Goal: Task Accomplishment & Management: Manage account settings

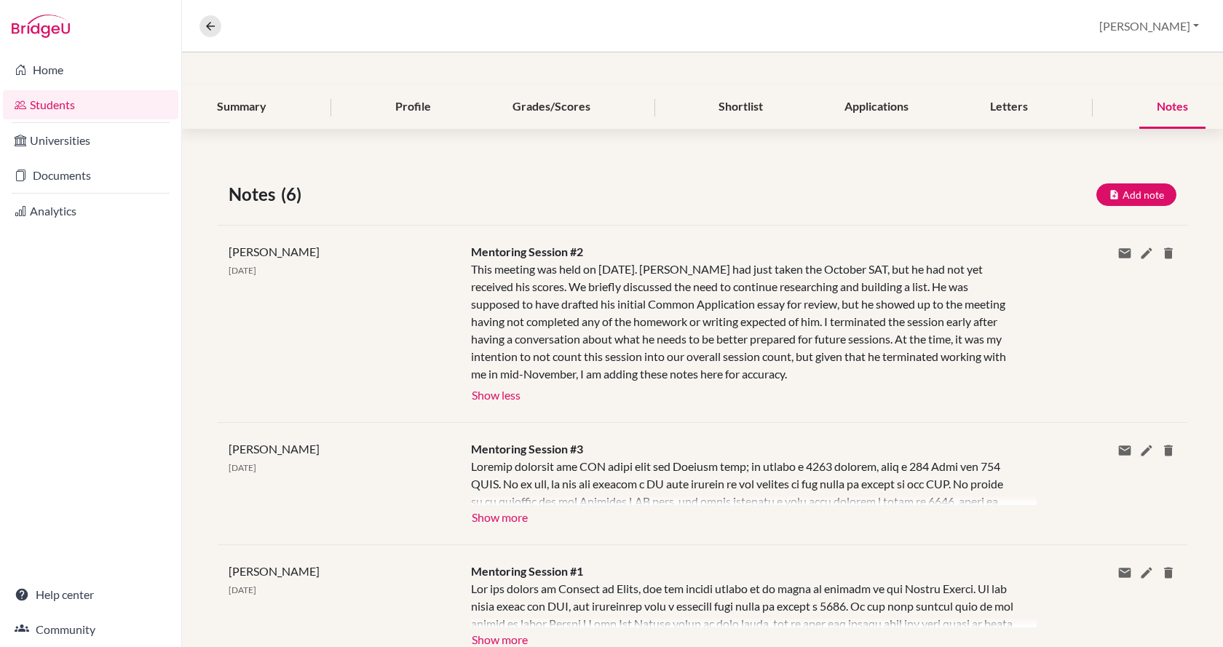
scroll to position [146, 0]
click at [497, 516] on button "Show more" at bounding box center [500, 514] width 58 height 22
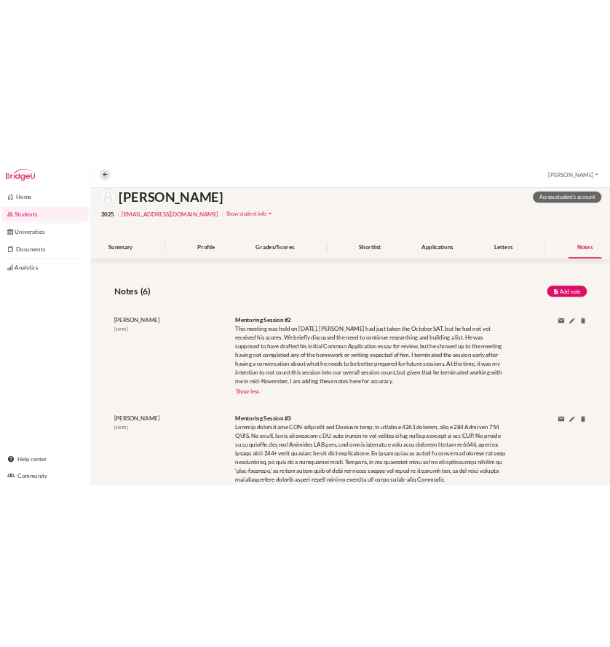
scroll to position [0, 0]
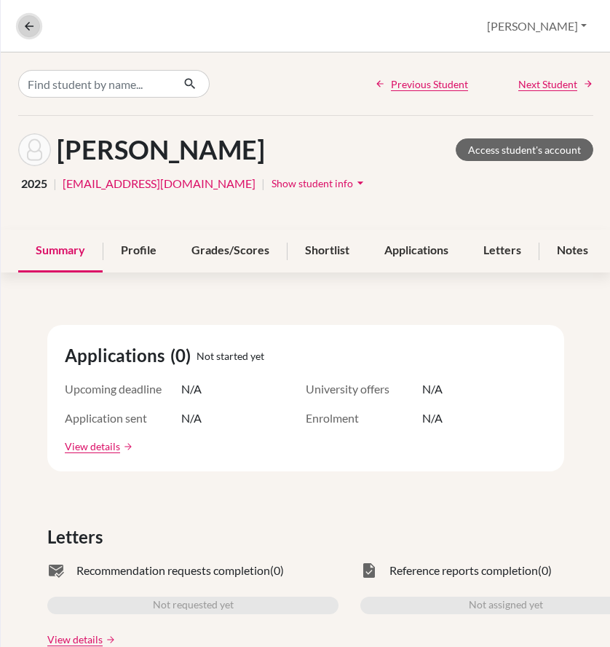
click at [33, 31] on icon at bounding box center [29, 26] width 13 height 13
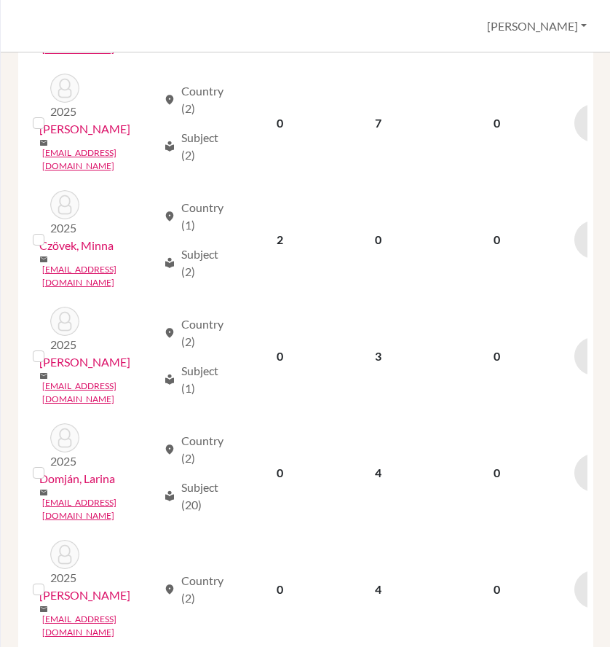
scroll to position [1761, 0]
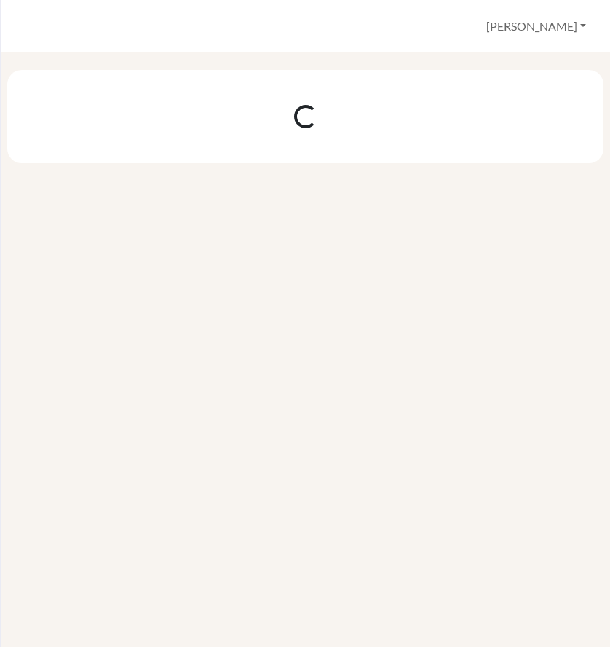
scroll to position [0, 0]
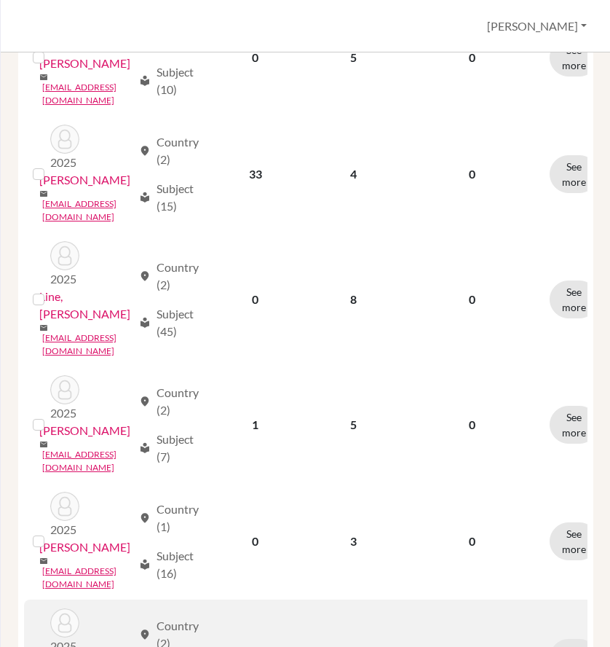
scroll to position [947, 0]
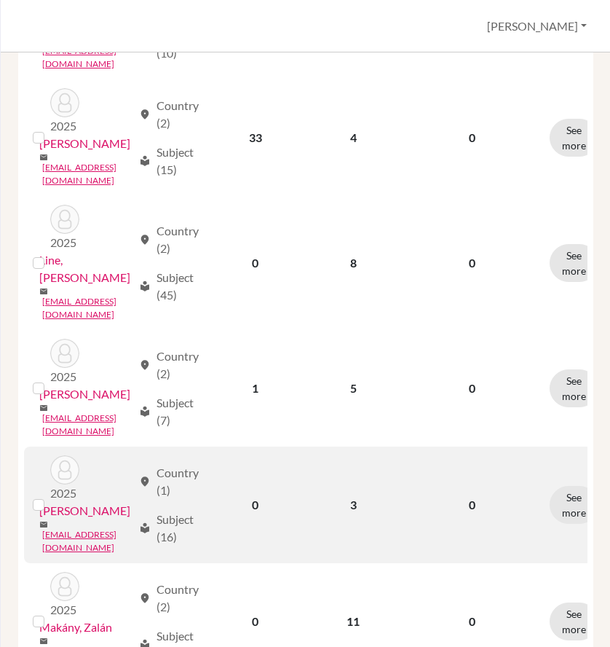
click at [82, 502] on link "Lovas, Tekla" at bounding box center [84, 510] width 91 height 17
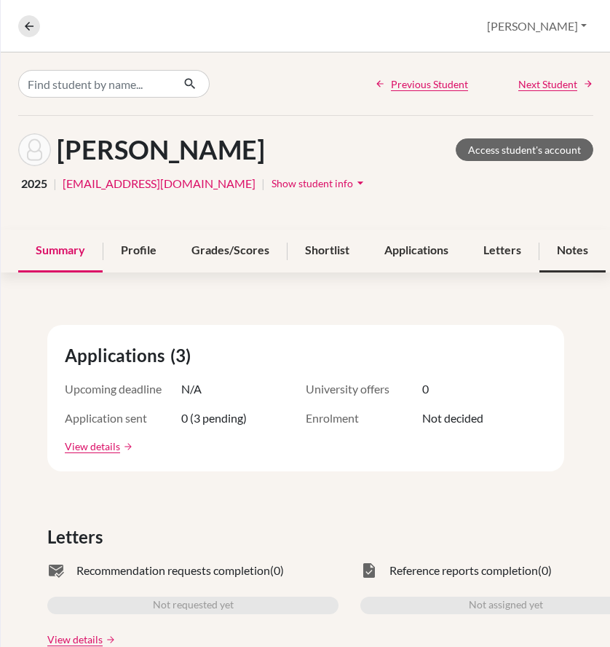
click at [576, 248] on div "Notes" at bounding box center [573, 250] width 66 height 43
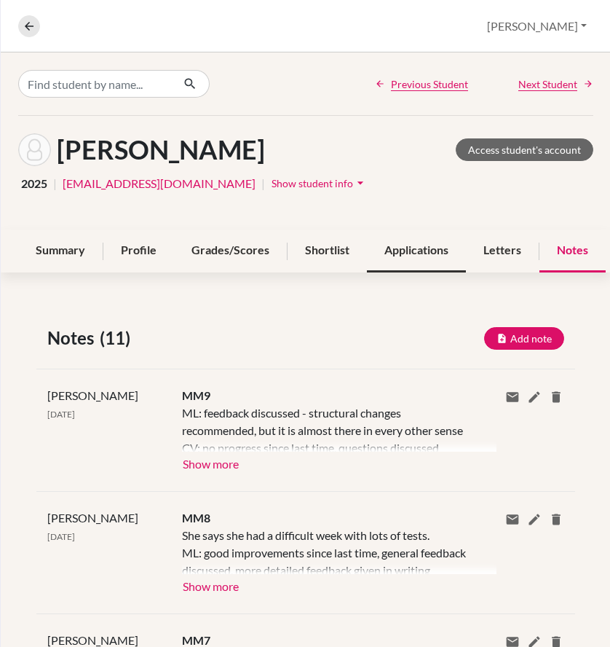
click at [407, 253] on div "Applications" at bounding box center [416, 250] width 99 height 43
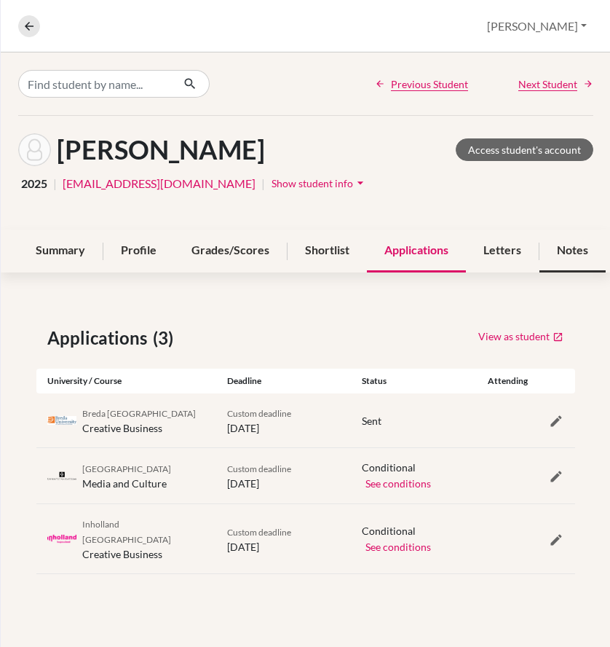
click at [561, 252] on div "Notes" at bounding box center [573, 250] width 66 height 43
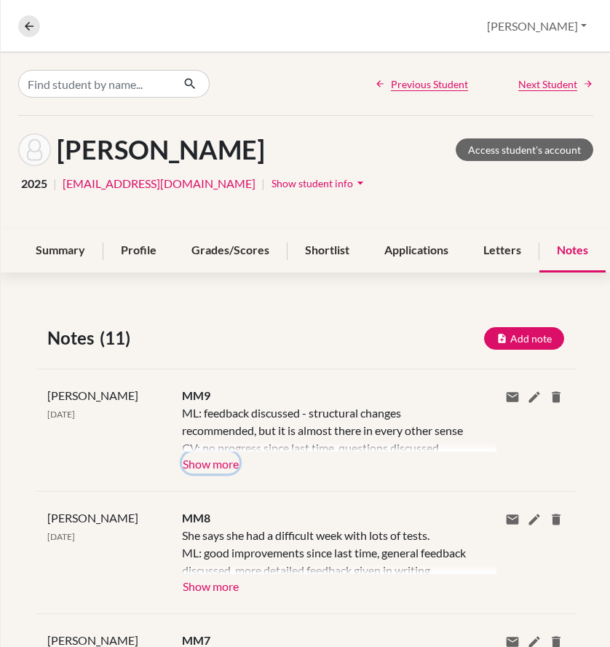
click at [227, 466] on button "Show more" at bounding box center [211, 463] width 58 height 22
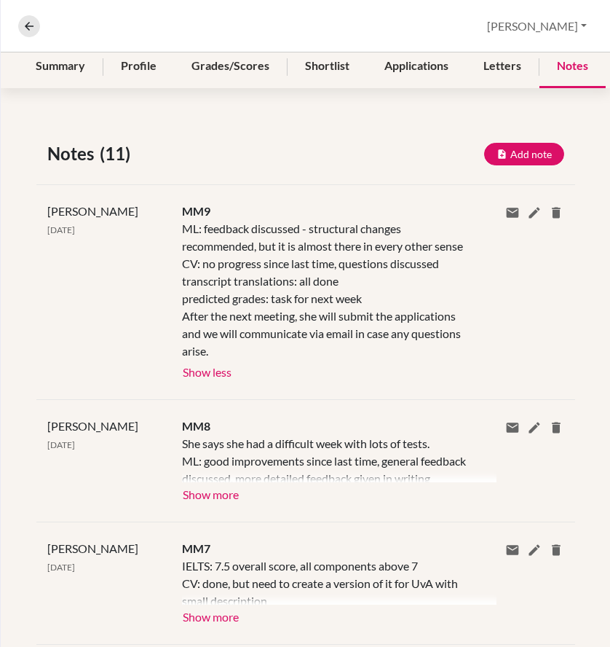
scroll to position [218, 0]
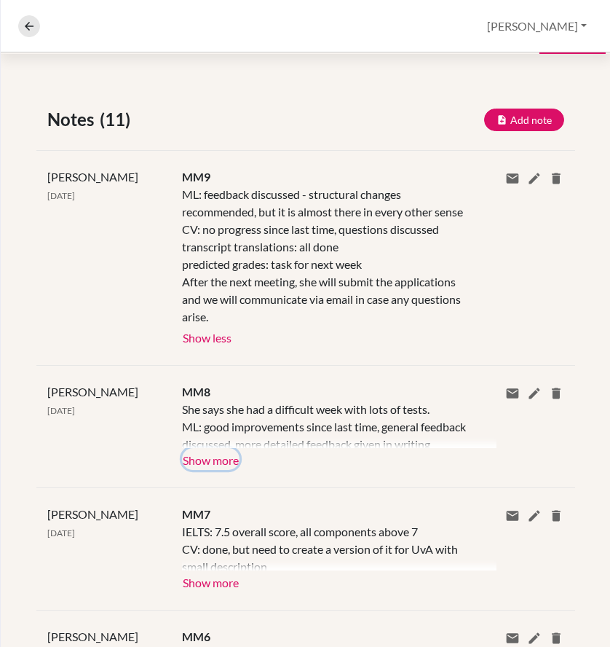
click at [224, 466] on button "Show more" at bounding box center [211, 459] width 58 height 22
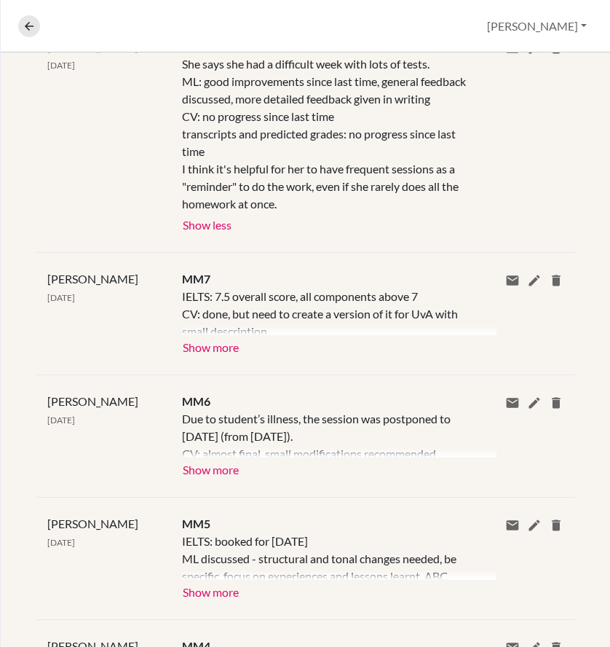
scroll to position [583, 0]
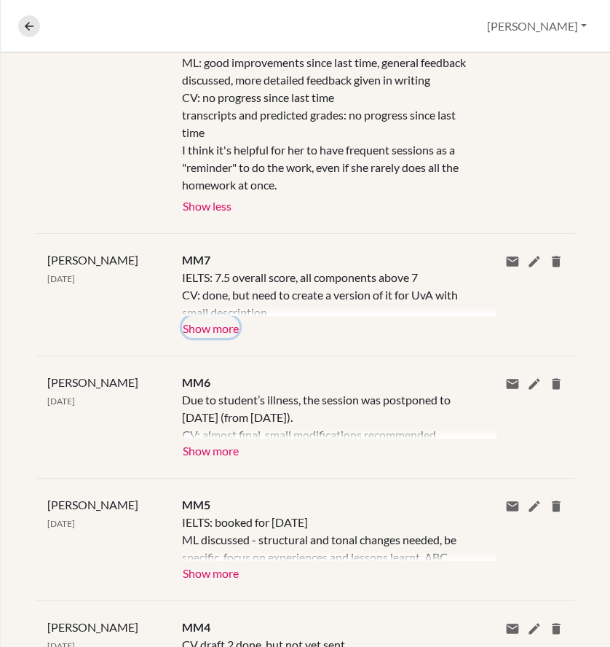
click at [213, 338] on button "Show more" at bounding box center [211, 327] width 58 height 22
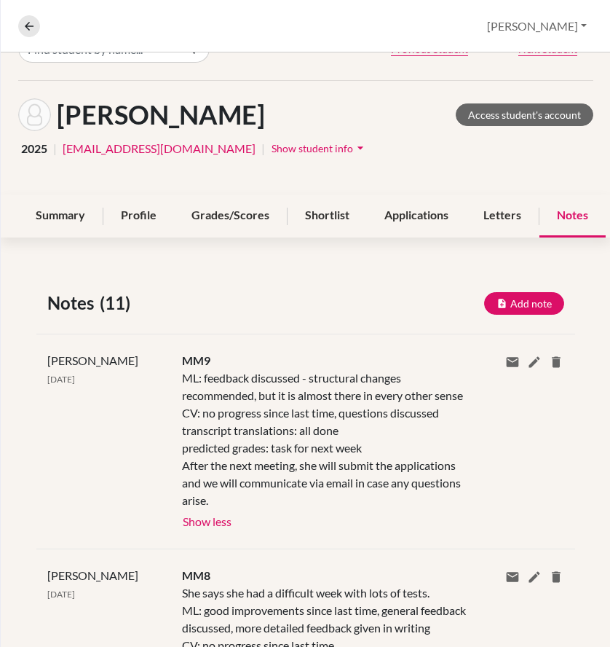
scroll to position [0, 0]
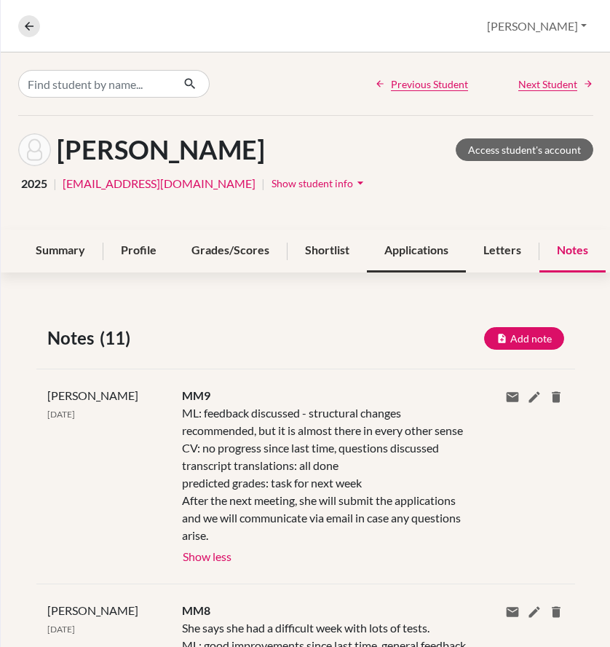
click at [406, 254] on div "Applications" at bounding box center [416, 250] width 99 height 43
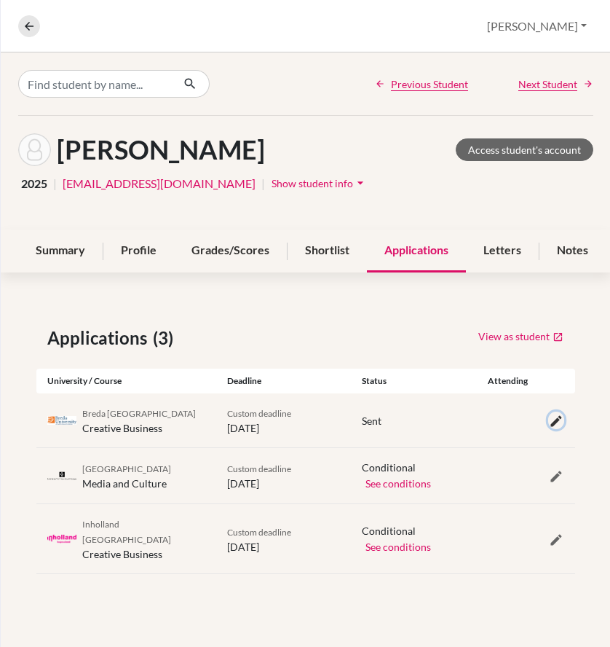
click at [557, 428] on icon "button" at bounding box center [556, 421] width 15 height 15
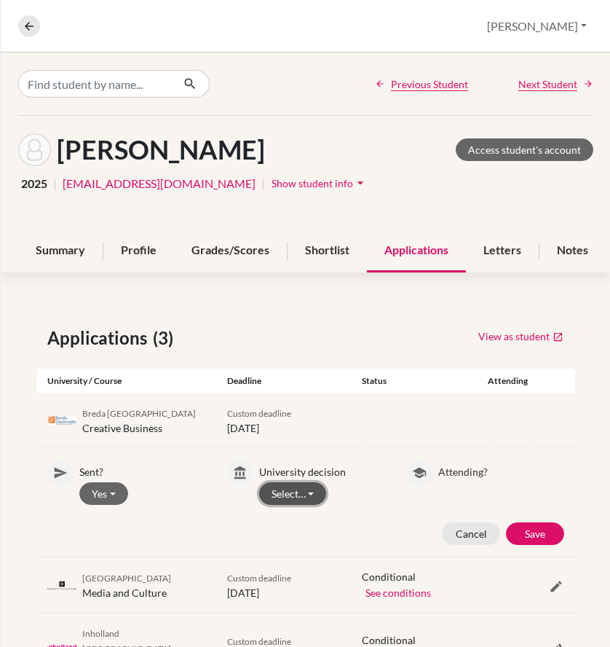
click at [304, 504] on button "Select…" at bounding box center [293, 493] width 68 height 23
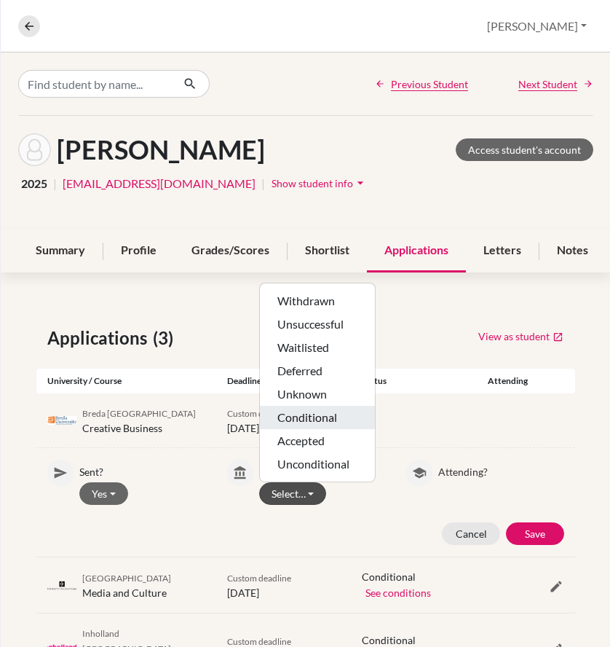
click at [321, 429] on button "Conditional" at bounding box center [317, 417] width 115 height 23
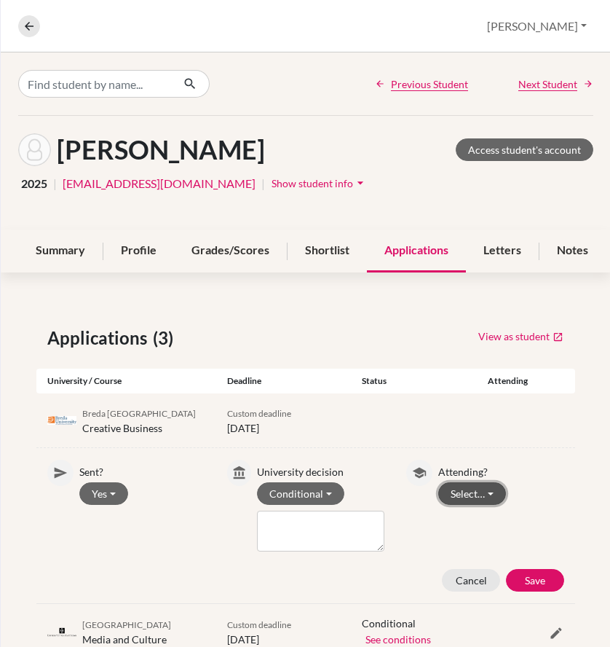
click at [466, 505] on button "Select…" at bounding box center [472, 493] width 68 height 23
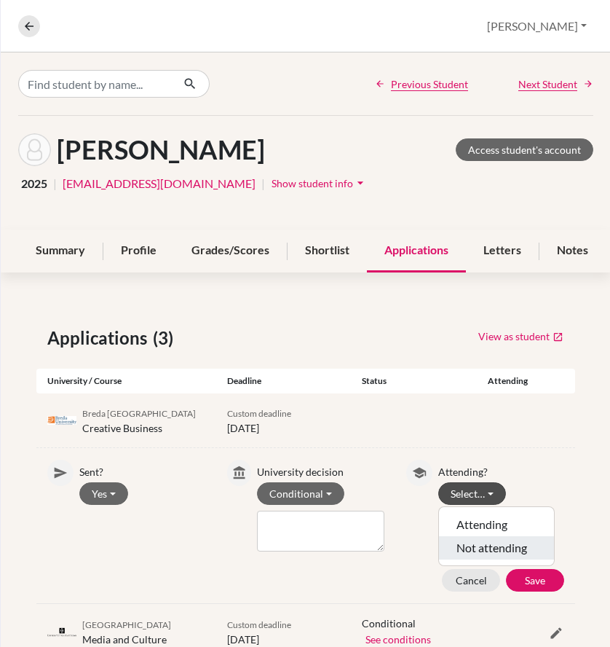
click at [481, 558] on button "Not attending" at bounding box center [496, 547] width 115 height 23
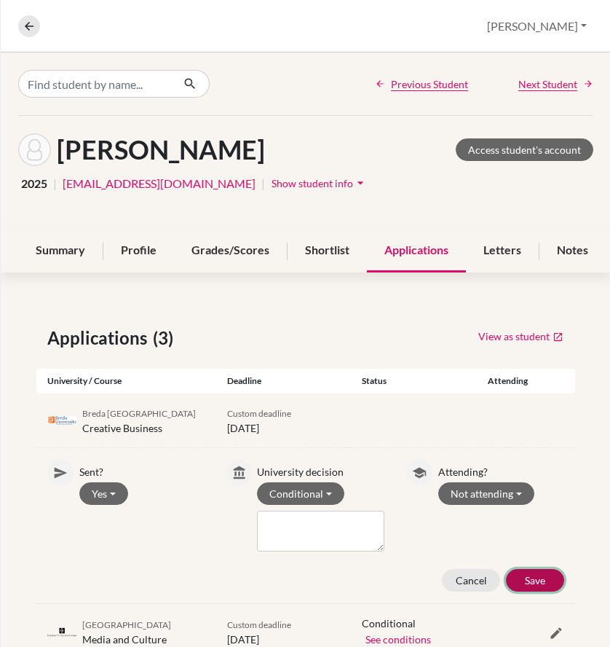
click at [525, 591] on button "Save" at bounding box center [535, 580] width 58 height 23
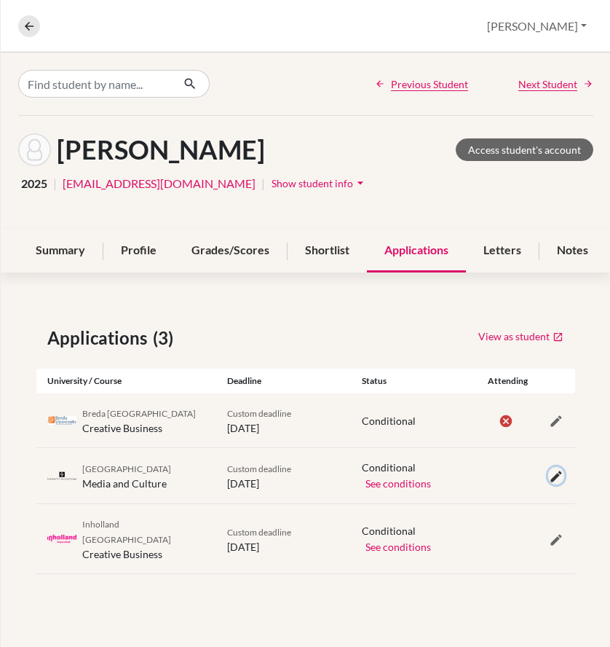
click at [559, 484] on icon "button" at bounding box center [556, 476] width 15 height 15
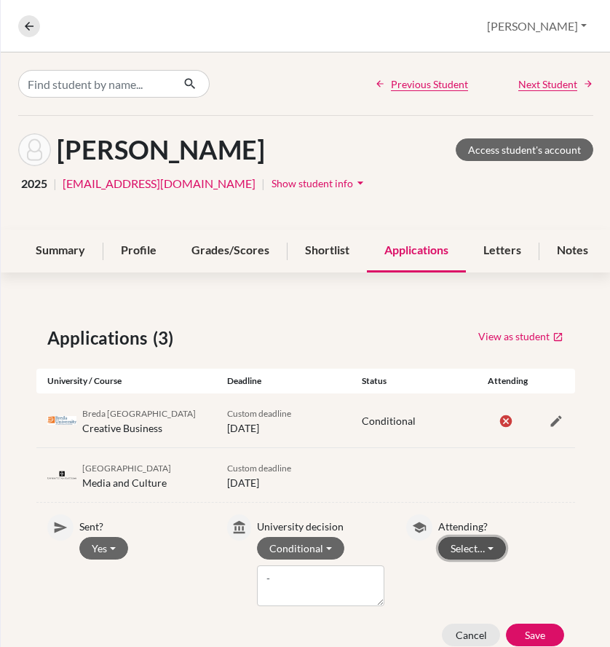
click at [464, 559] on button "Select…" at bounding box center [472, 548] width 68 height 23
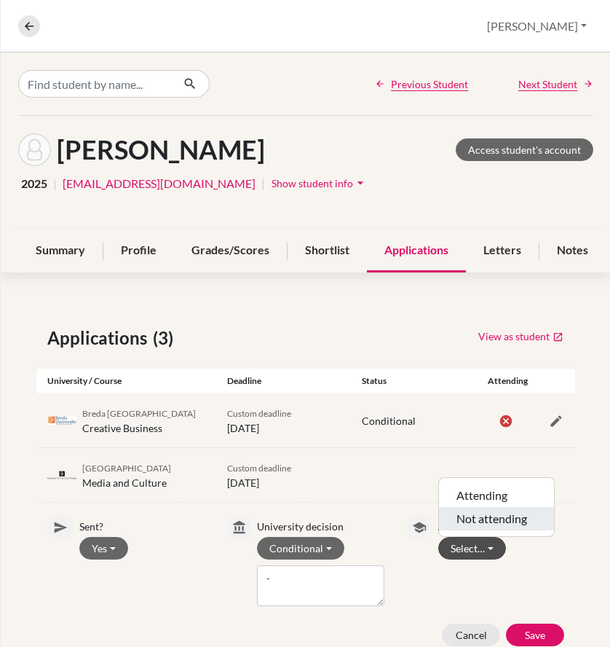
click at [469, 530] on button "Not attending" at bounding box center [496, 518] width 115 height 23
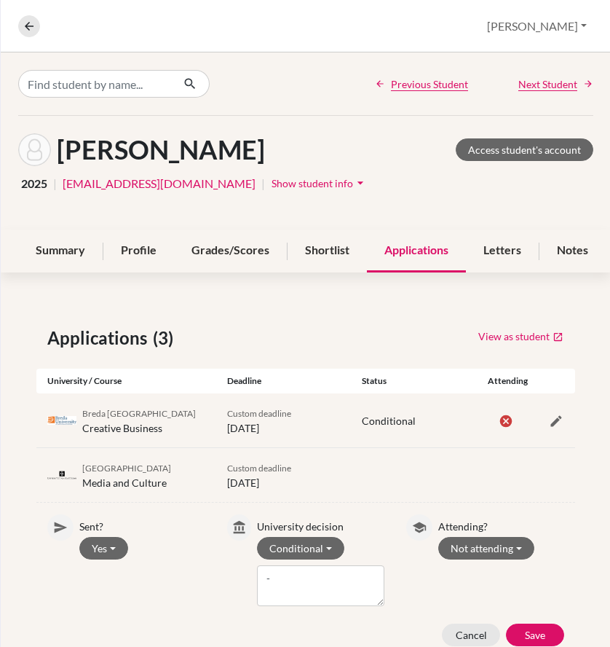
scroll to position [73, 0]
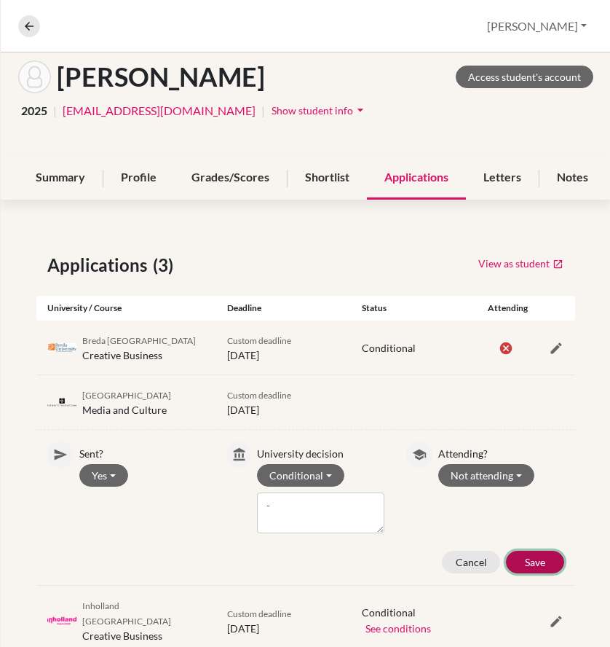
click at [519, 573] on button "Save" at bounding box center [535, 562] width 58 height 23
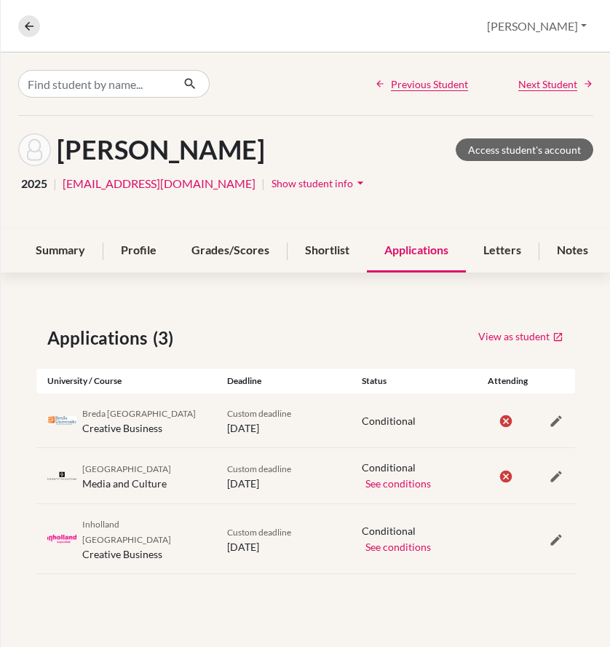
scroll to position [0, 0]
click at [554, 547] on icon "button" at bounding box center [556, 539] width 15 height 15
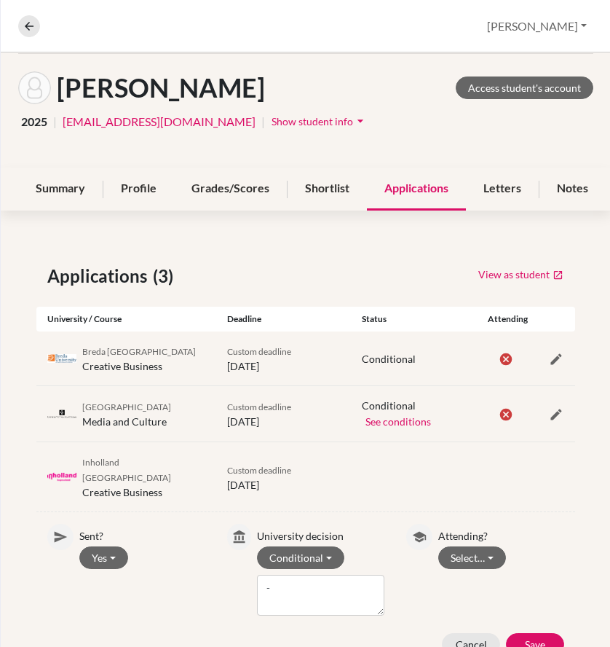
scroll to position [144, 0]
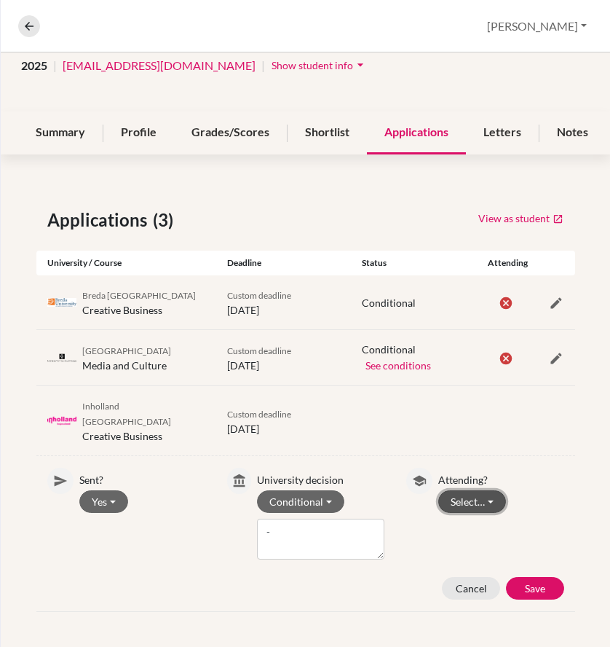
click at [475, 493] on button "Select…" at bounding box center [472, 501] width 68 height 23
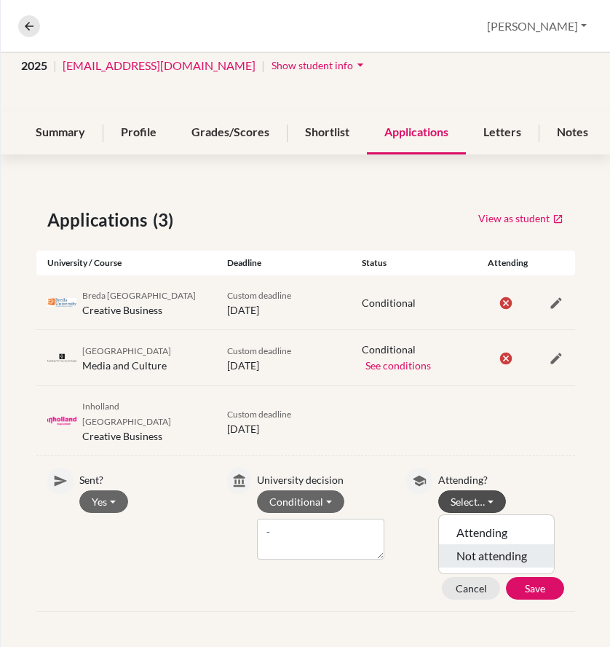
click at [482, 544] on button "Not attending" at bounding box center [496, 555] width 115 height 23
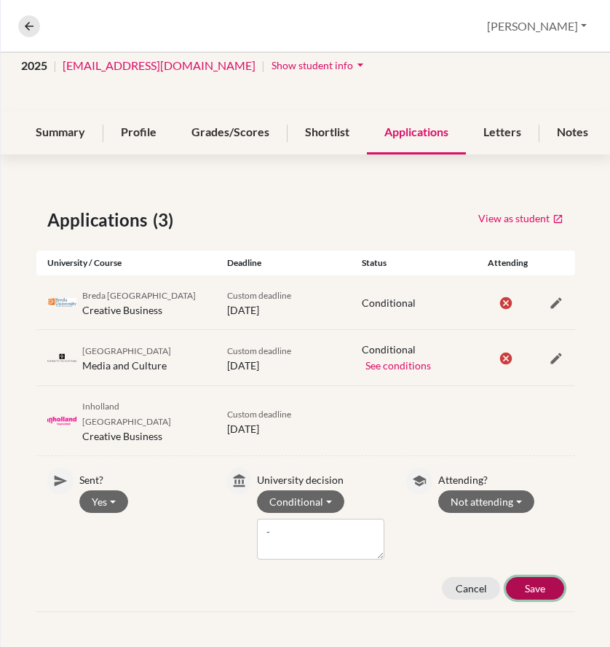
click at [520, 577] on button "Save" at bounding box center [535, 588] width 58 height 23
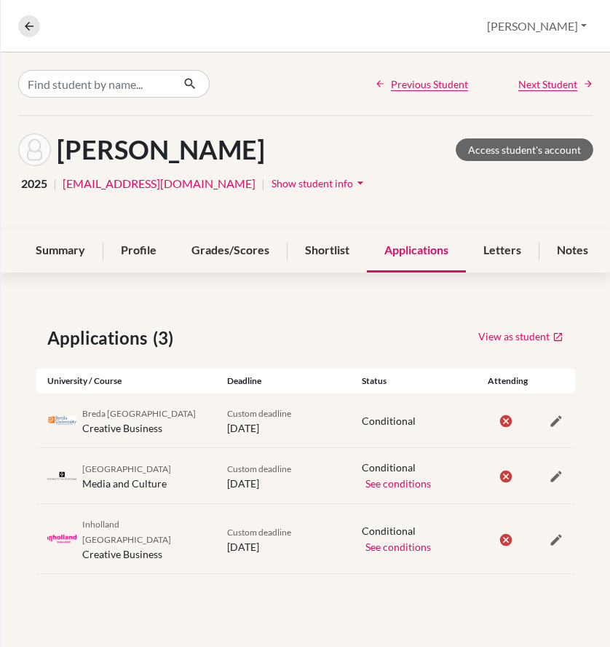
scroll to position [0, 0]
click at [32, 30] on icon at bounding box center [29, 26] width 13 height 13
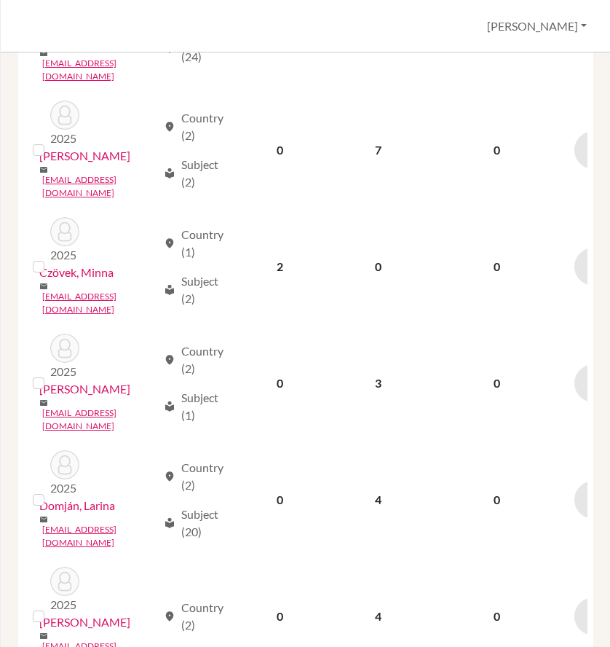
scroll to position [1761, 0]
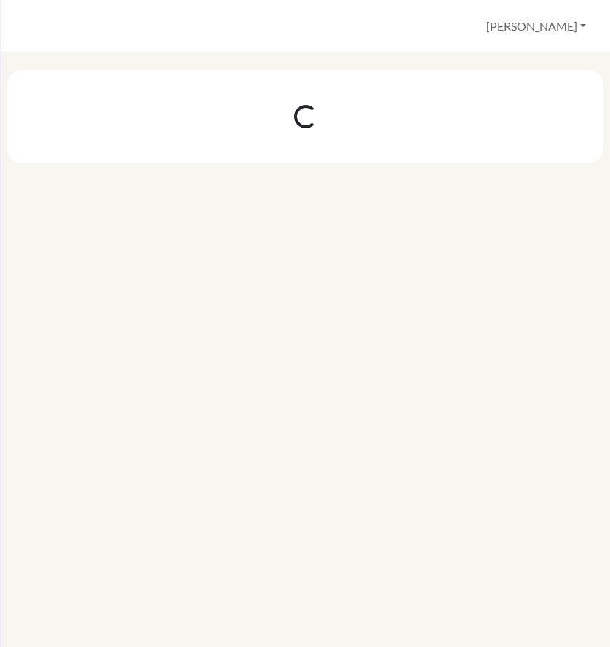
scroll to position [0, 0]
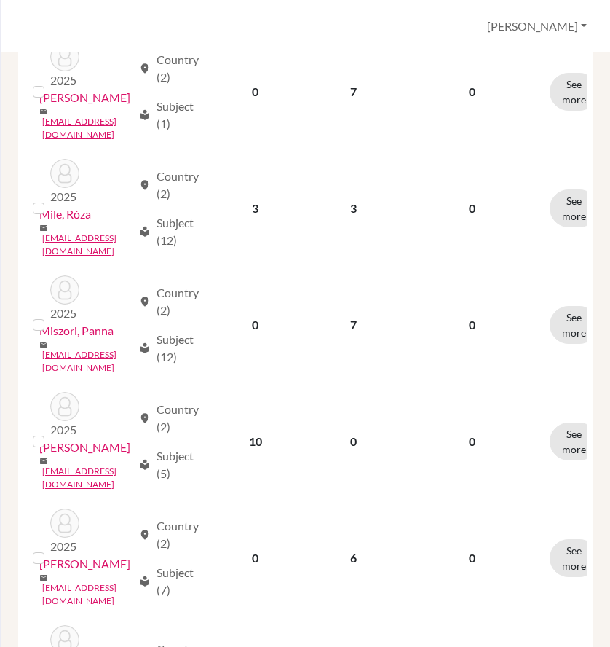
scroll to position [1748, 0]
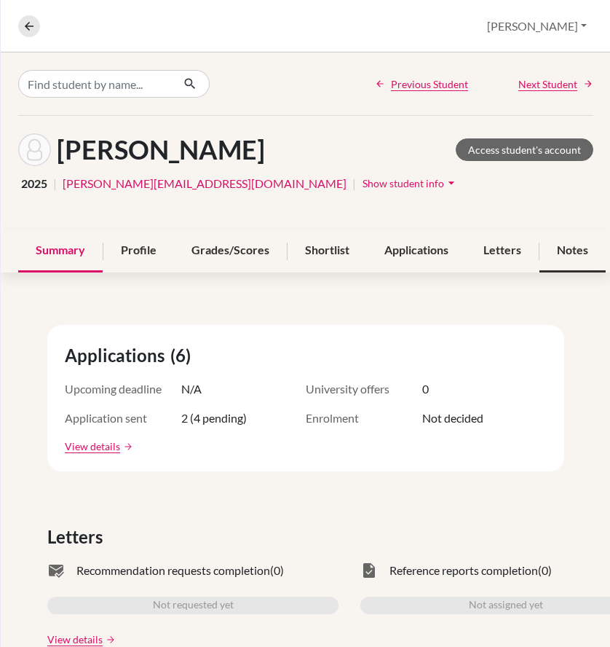
click at [567, 246] on div "Notes" at bounding box center [573, 250] width 66 height 43
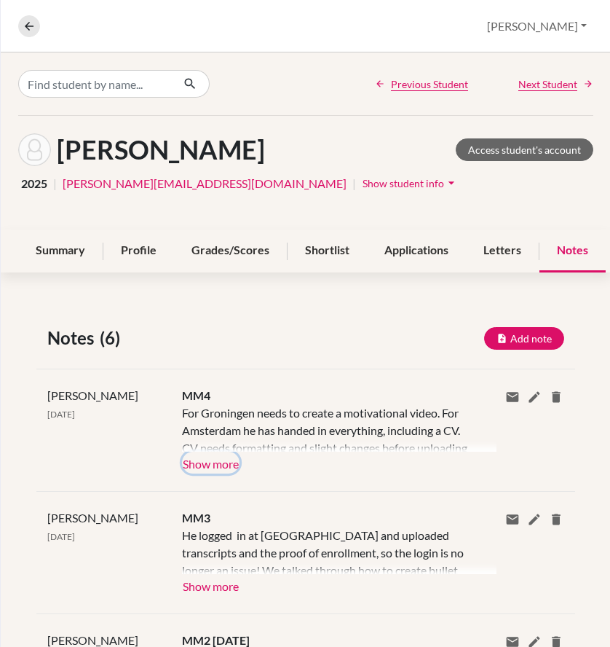
click at [217, 457] on button "Show more" at bounding box center [211, 463] width 58 height 22
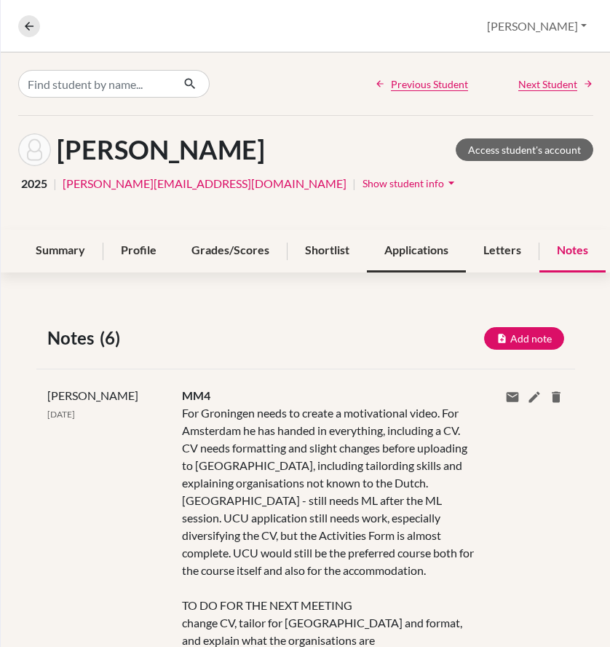
click at [414, 252] on div "Applications" at bounding box center [416, 250] width 99 height 43
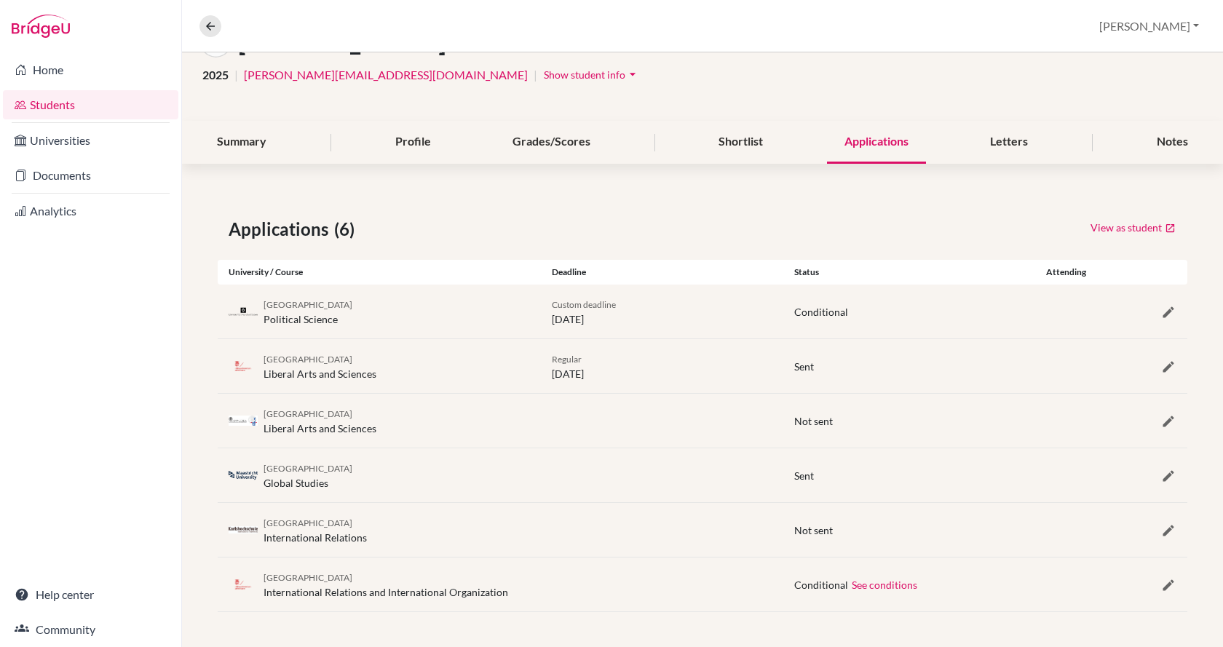
scroll to position [109, 0]
click at [1162, 481] on icon "button" at bounding box center [1169, 476] width 15 height 15
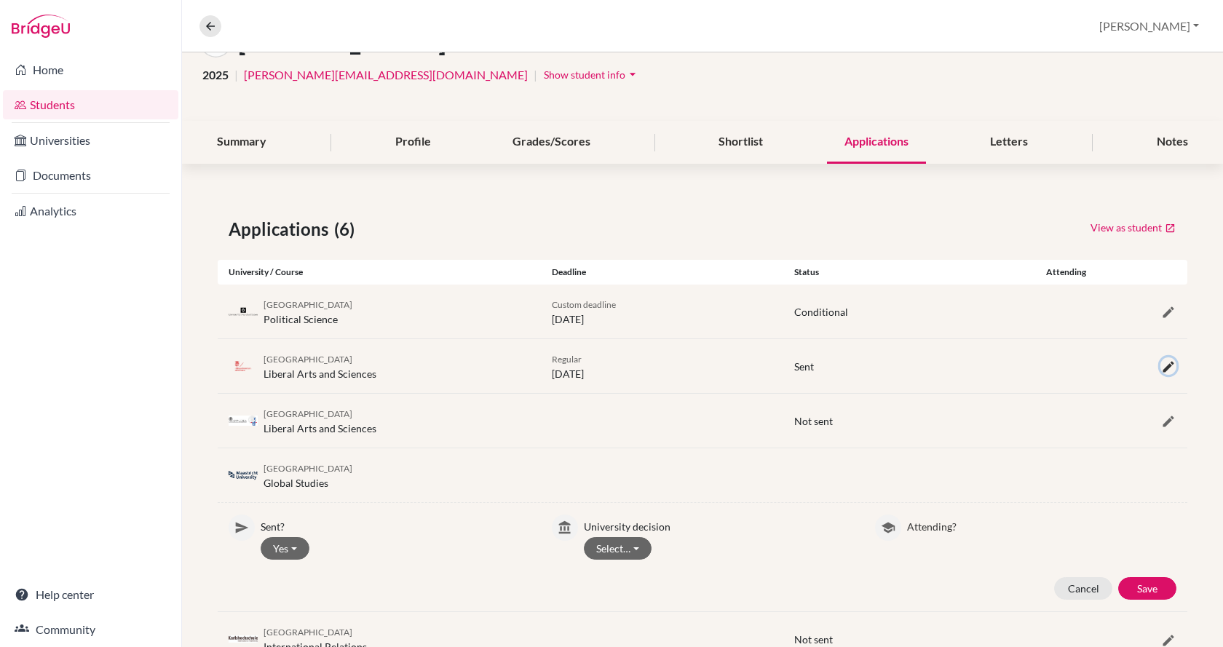
click at [1162, 364] on icon "button" at bounding box center [1169, 367] width 15 height 15
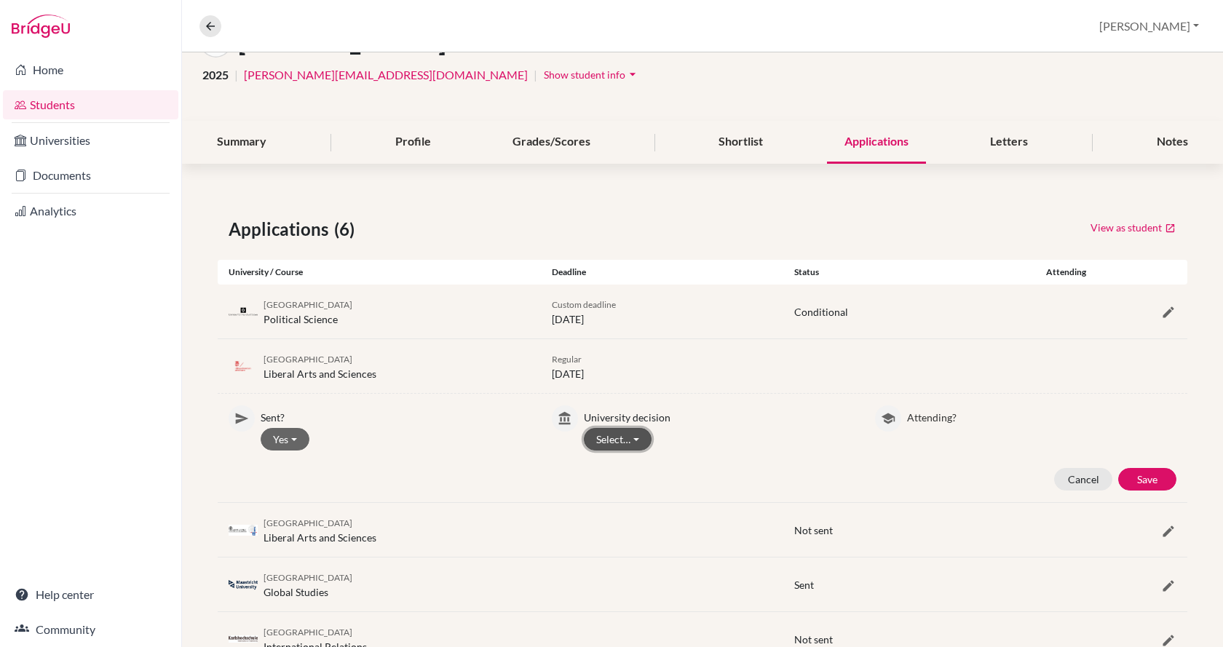
click at [633, 444] on button "Select…" at bounding box center [618, 439] width 68 height 23
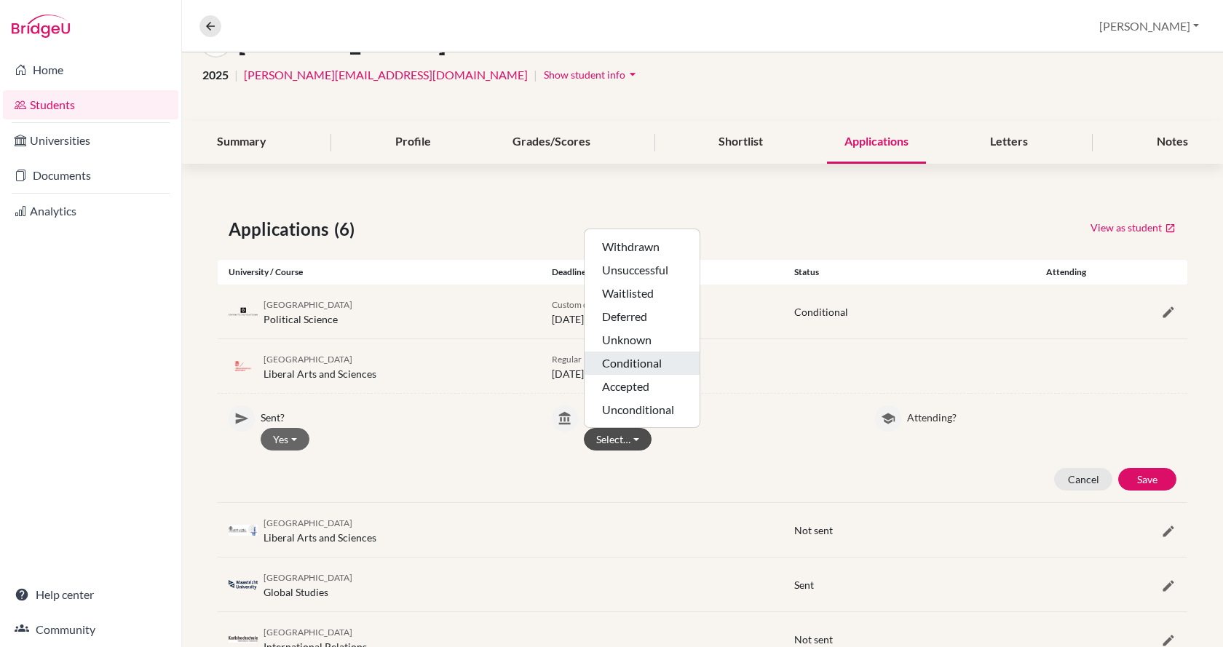
click at [645, 366] on button "Conditional" at bounding box center [642, 363] width 115 height 23
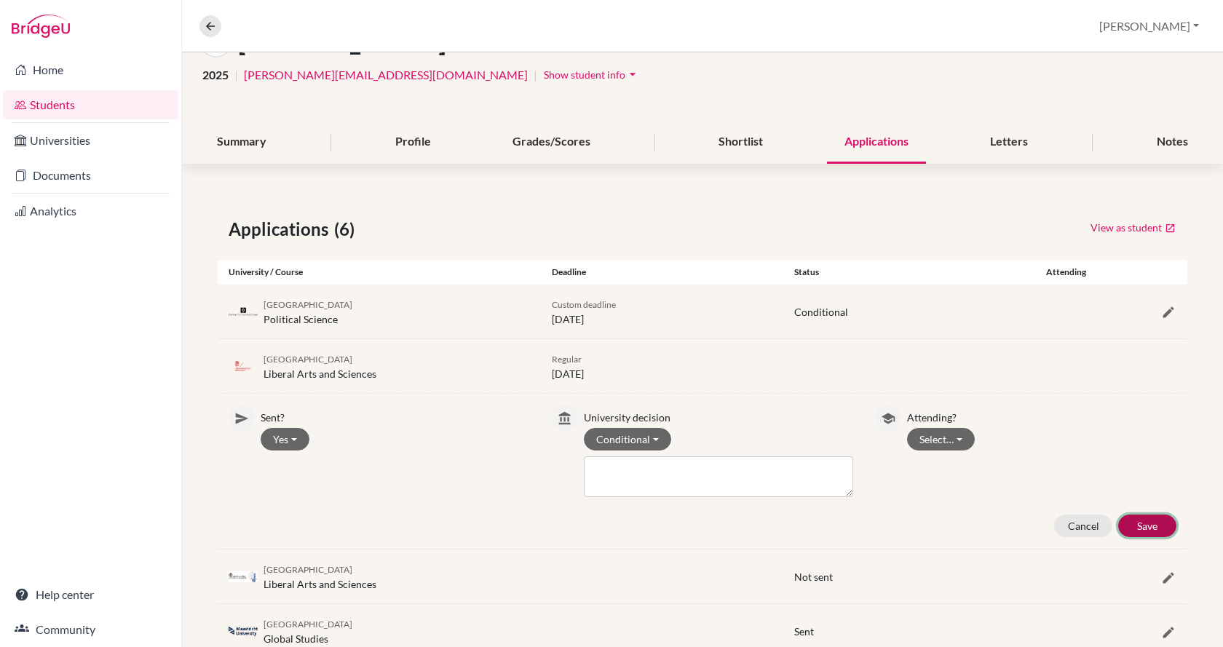
click at [1146, 529] on button "Save" at bounding box center [1148, 526] width 58 height 23
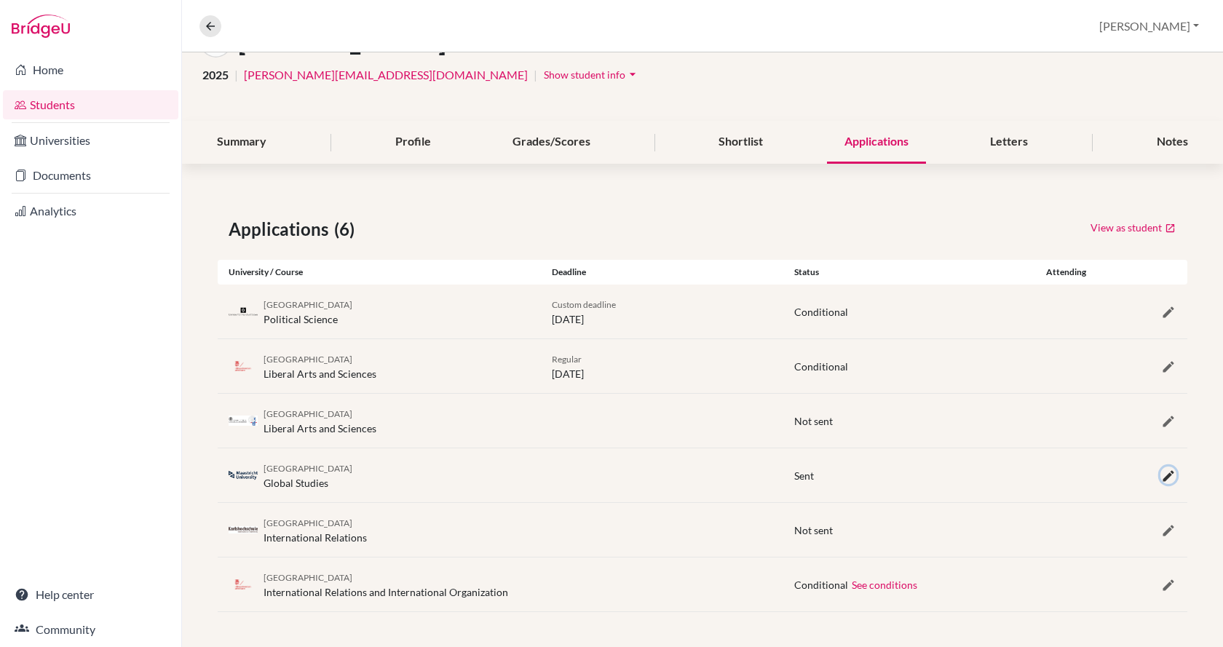
click at [1162, 482] on icon "button" at bounding box center [1169, 476] width 15 height 15
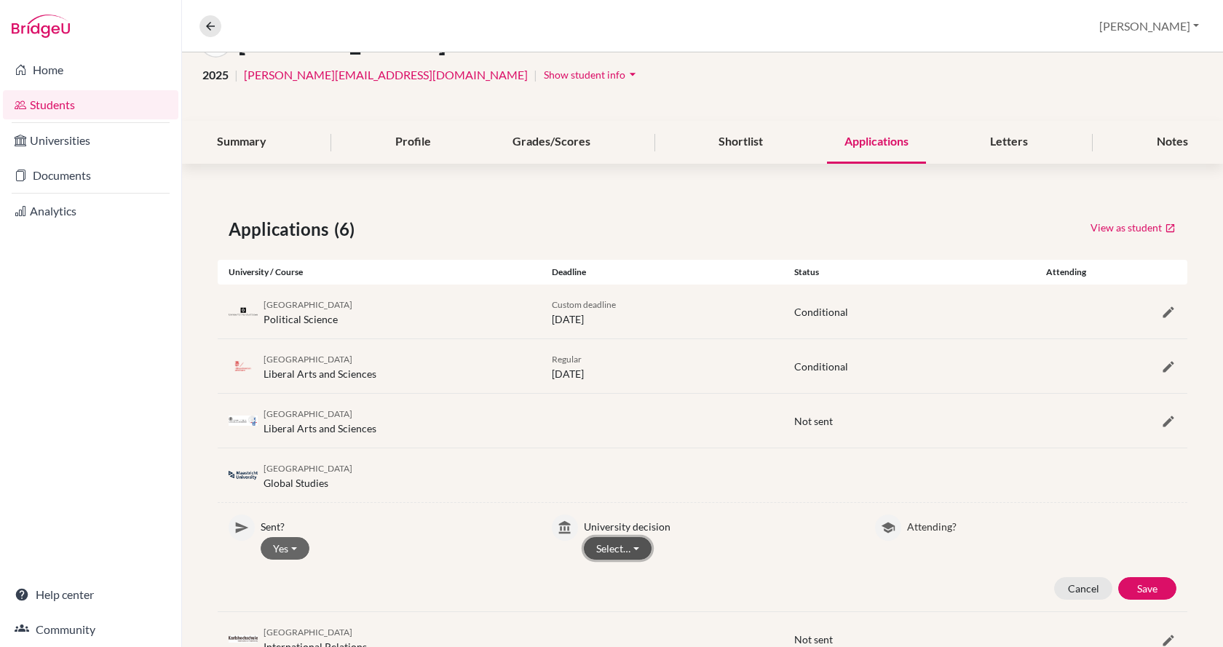
click at [626, 551] on button "Select…" at bounding box center [618, 548] width 68 height 23
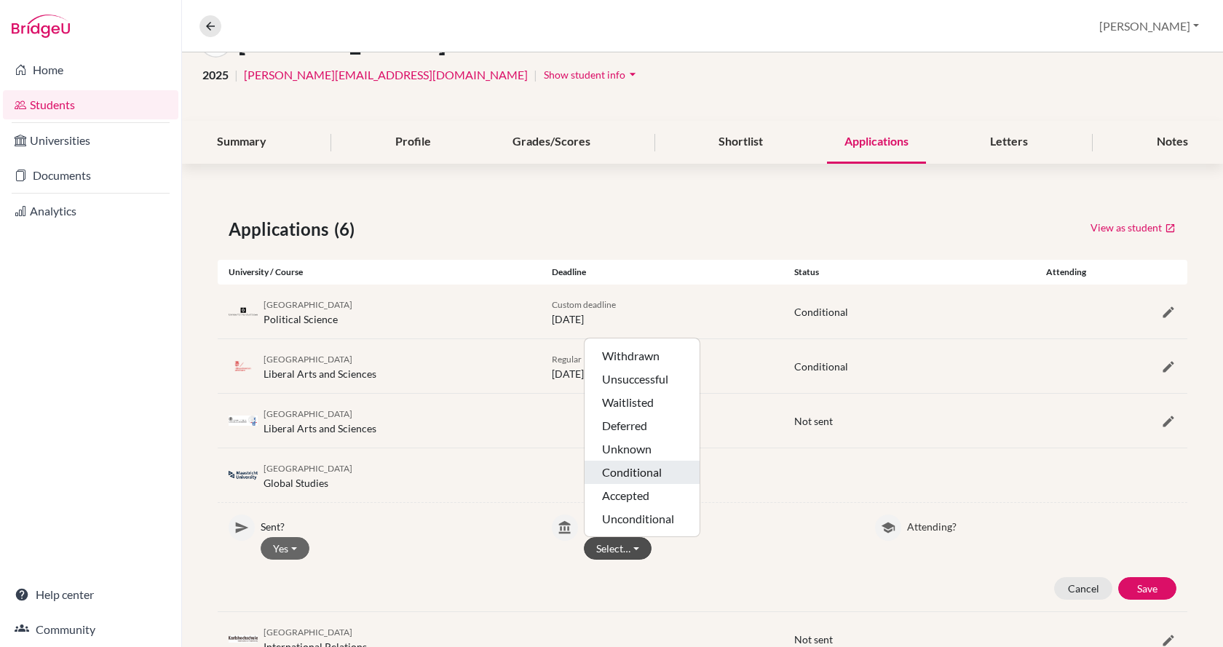
click at [639, 468] on button "Conditional" at bounding box center [642, 472] width 115 height 23
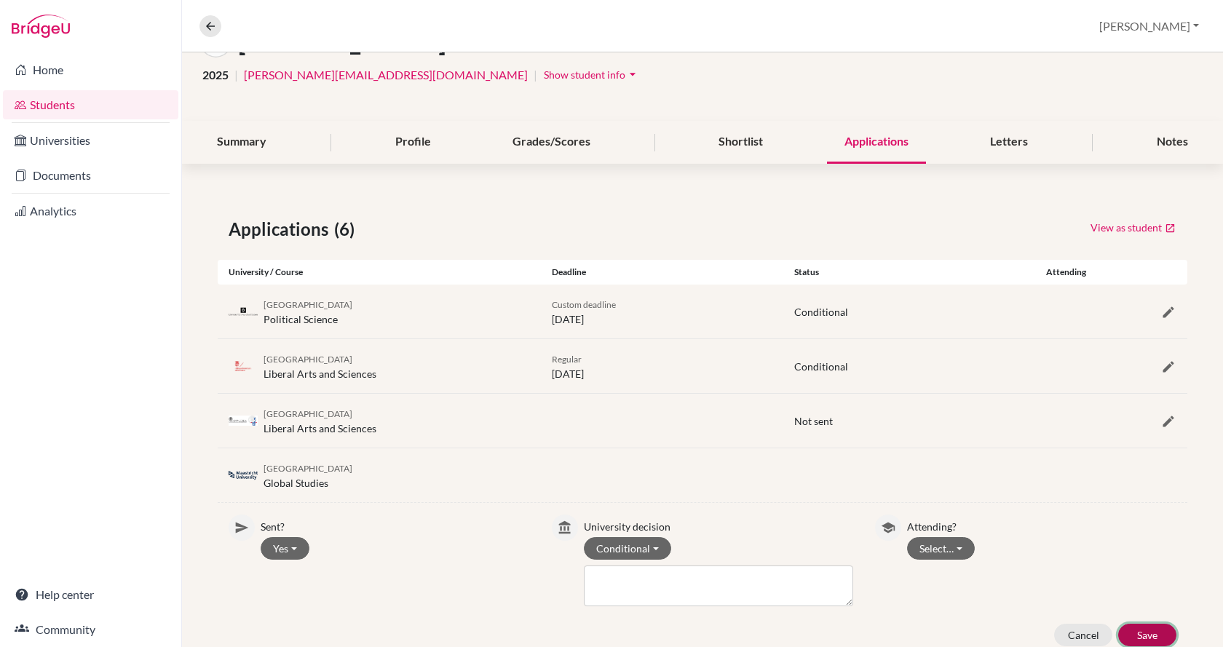
click at [1135, 634] on button "Save" at bounding box center [1148, 635] width 58 height 23
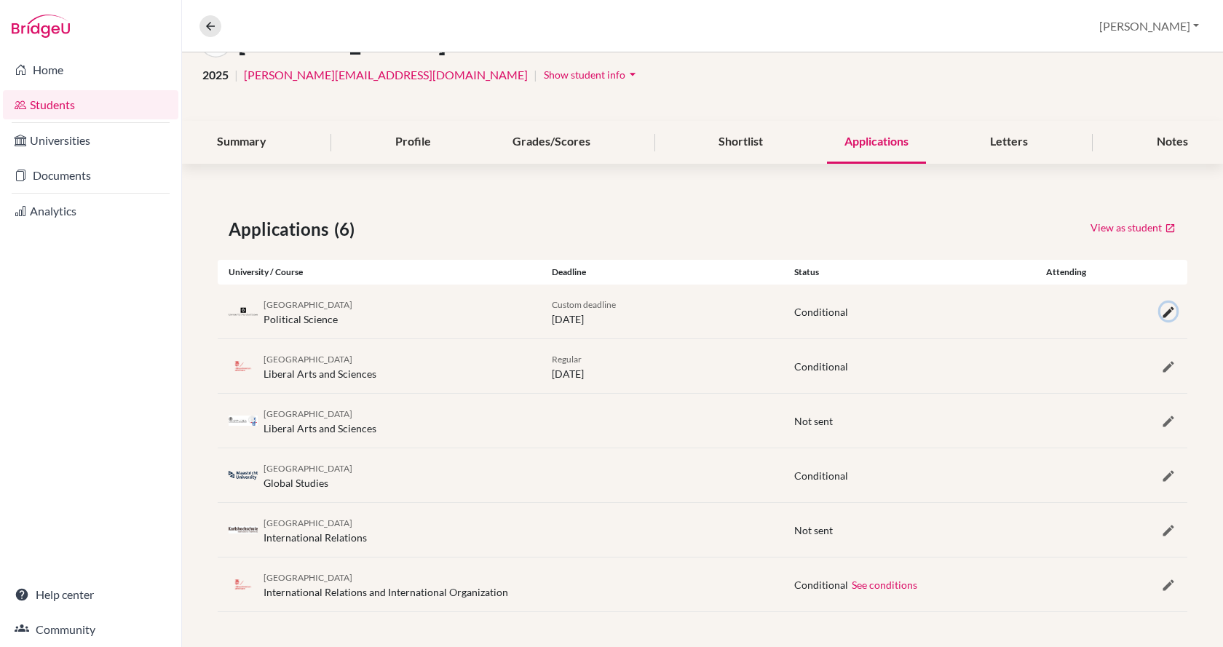
click at [1162, 312] on icon "button" at bounding box center [1169, 312] width 15 height 15
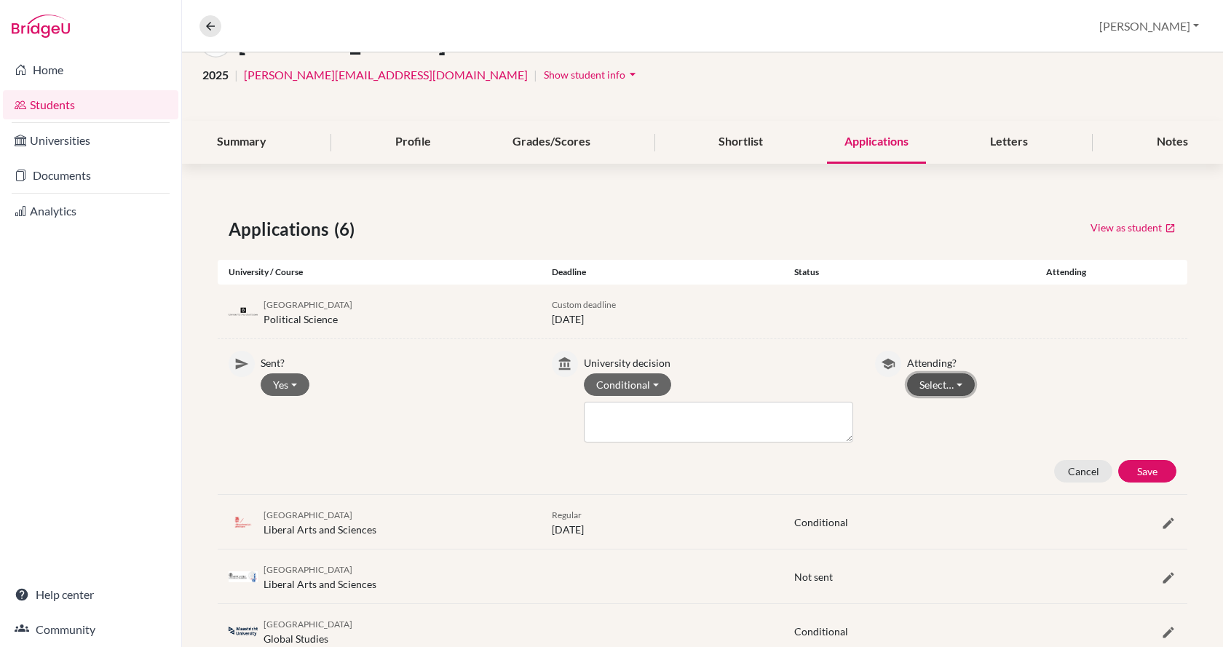
click at [932, 387] on button "Select…" at bounding box center [941, 385] width 68 height 23
click at [937, 438] on button "Not attending" at bounding box center [965, 438] width 115 height 23
click at [1133, 470] on button "Save" at bounding box center [1148, 471] width 58 height 23
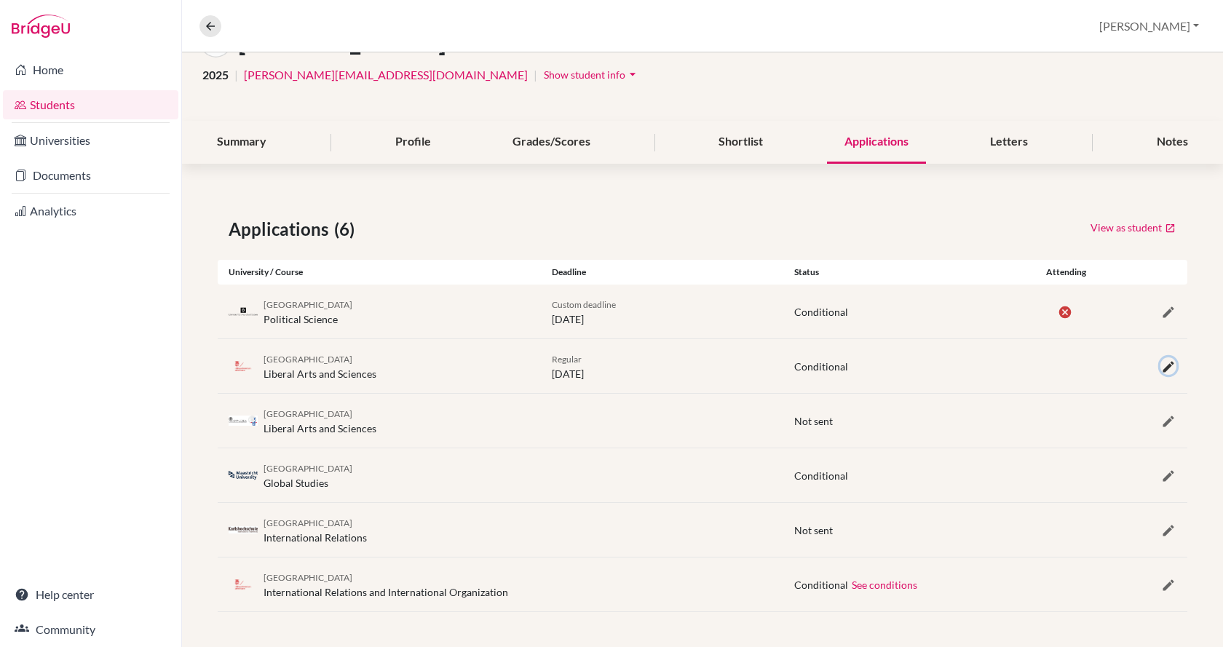
click at [1162, 365] on icon "button" at bounding box center [1169, 367] width 15 height 15
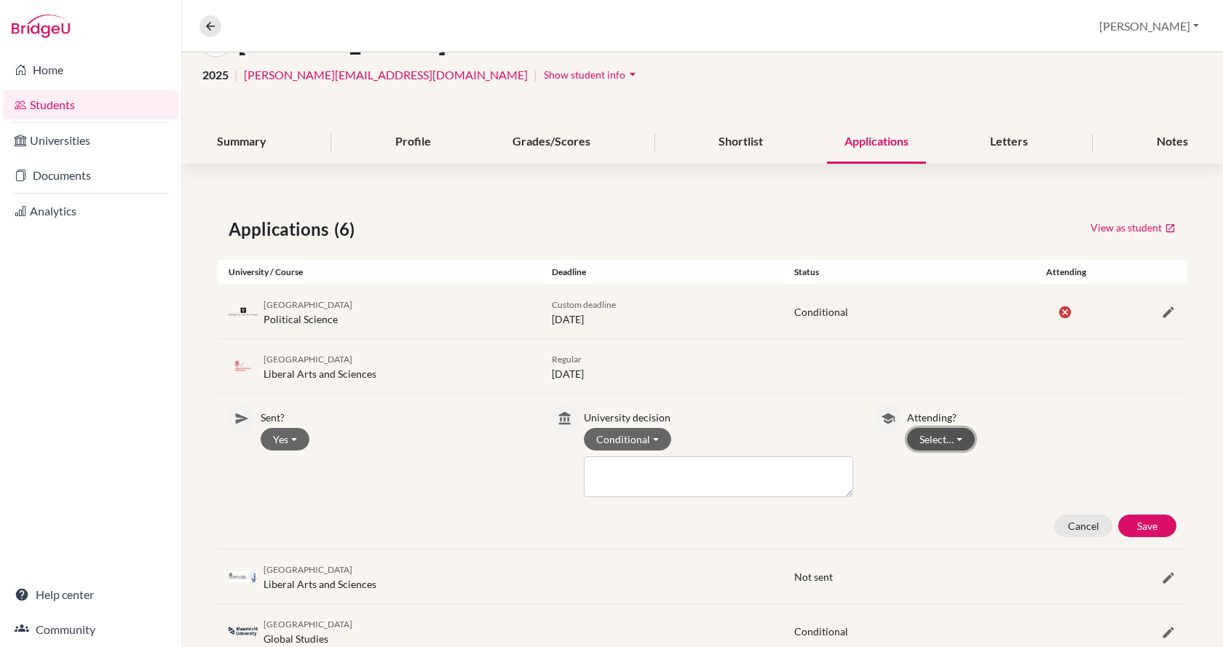
click at [940, 438] on button "Select…" at bounding box center [941, 439] width 68 height 23
click at [940, 466] on button "Attending" at bounding box center [965, 470] width 115 height 23
click at [1142, 528] on button "Save" at bounding box center [1148, 526] width 58 height 23
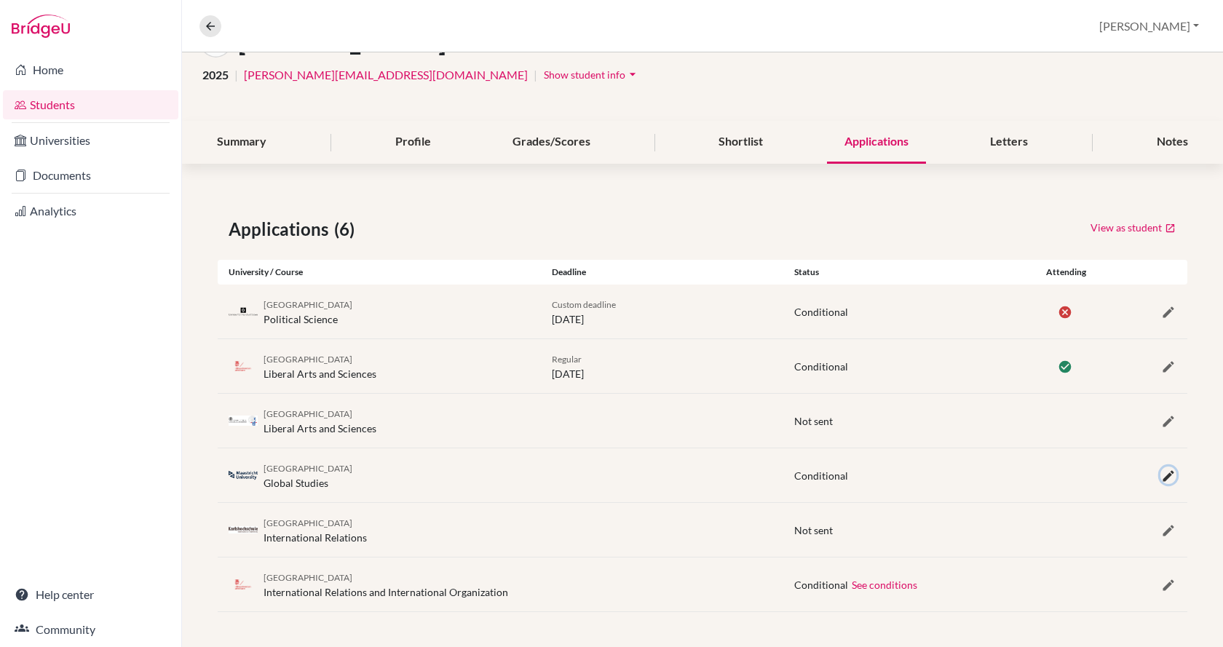
click at [1162, 478] on icon "button" at bounding box center [1169, 476] width 15 height 15
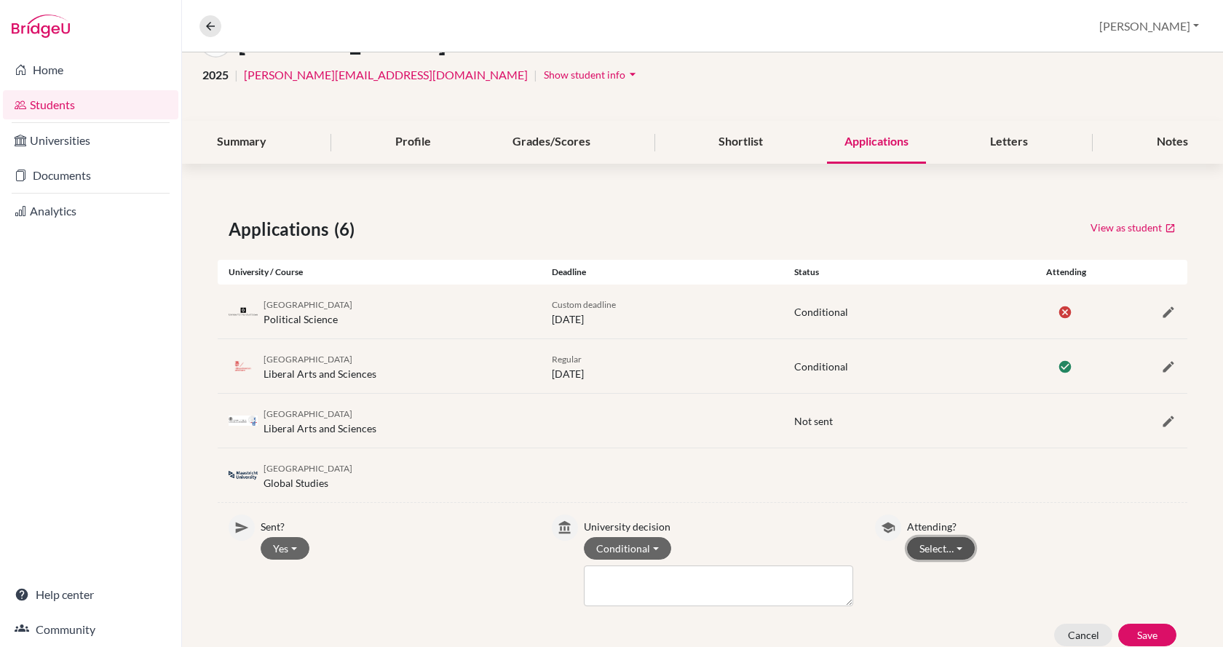
click at [953, 551] on button "Select…" at bounding box center [941, 548] width 68 height 23
click at [960, 599] on button "Not attending" at bounding box center [965, 602] width 115 height 23
click at [1132, 630] on button "Save" at bounding box center [1148, 635] width 58 height 23
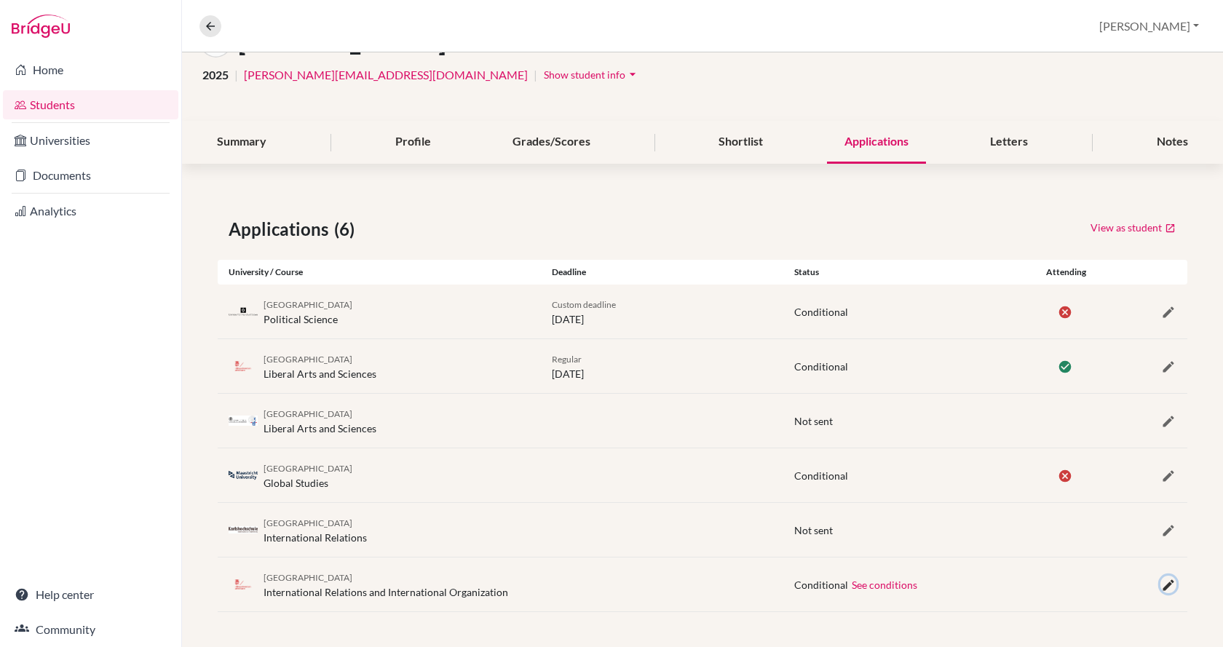
click at [1162, 587] on icon "button" at bounding box center [1169, 585] width 15 height 15
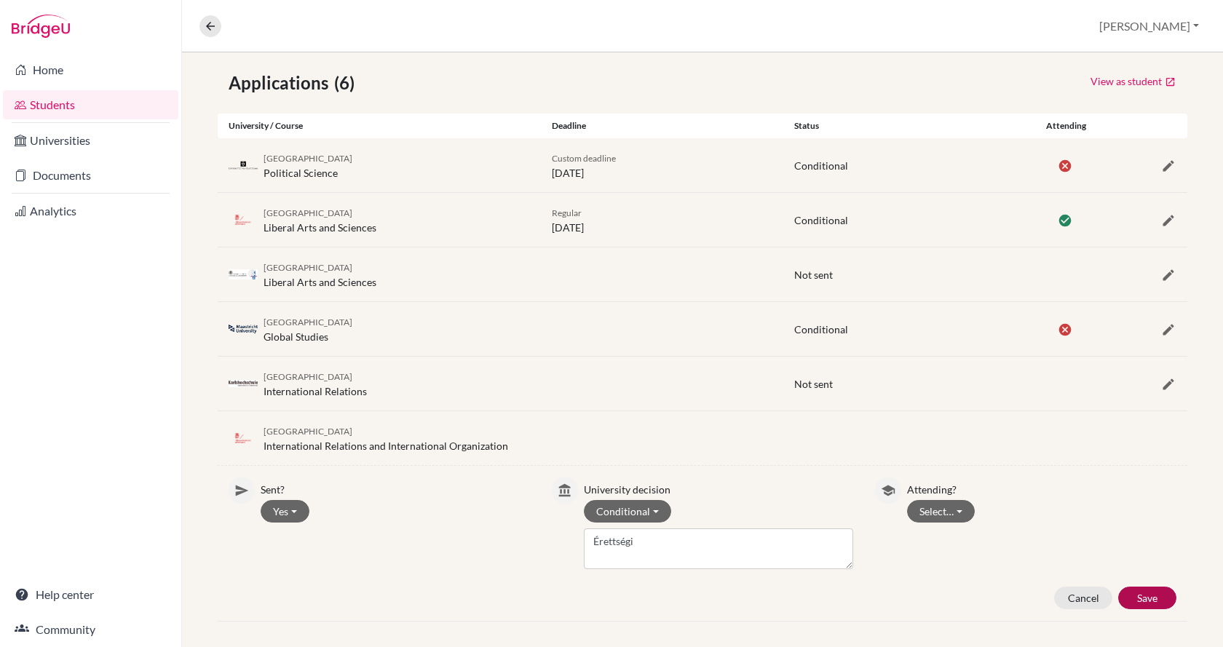
scroll to position [264, 0]
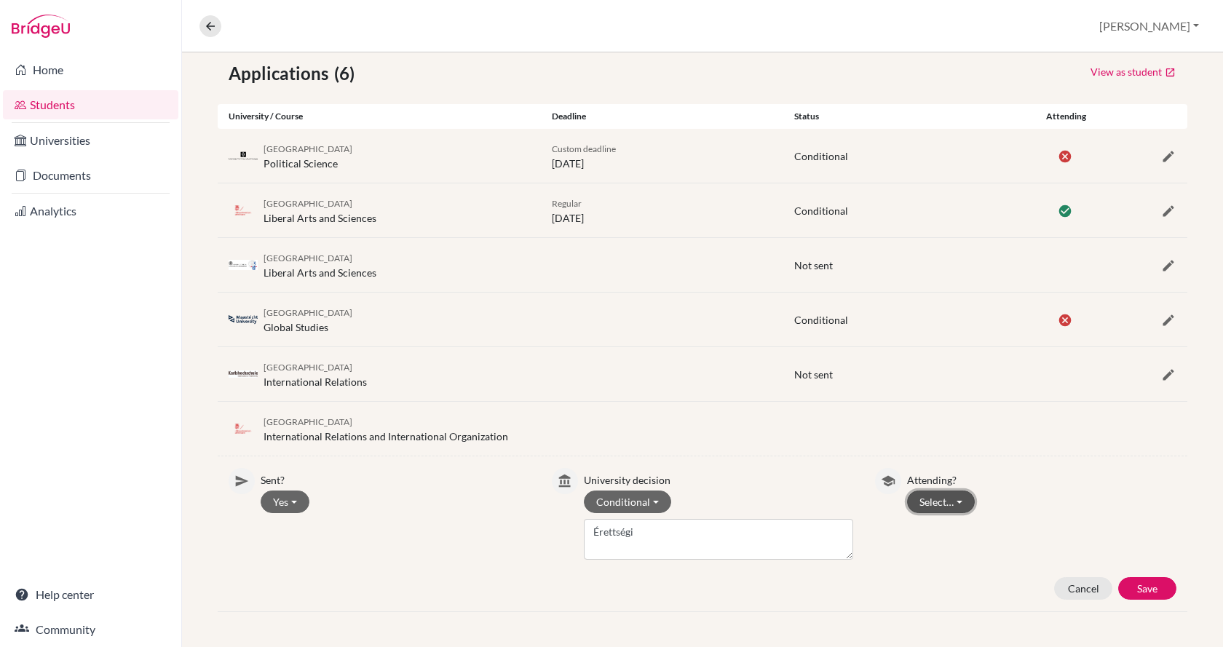
click at [955, 505] on button "Select…" at bounding box center [941, 502] width 68 height 23
click at [950, 553] on button "Not attending" at bounding box center [965, 556] width 115 height 23
click at [1150, 580] on button "Save" at bounding box center [1148, 589] width 58 height 23
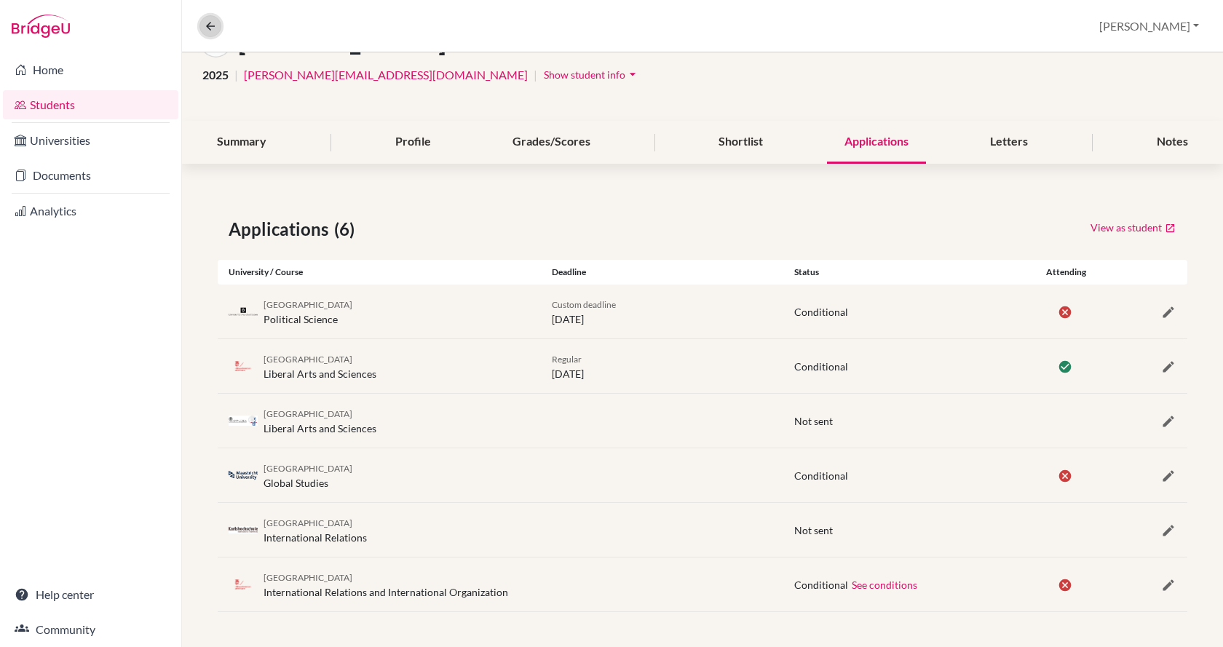
click at [210, 23] on icon at bounding box center [210, 26] width 13 height 13
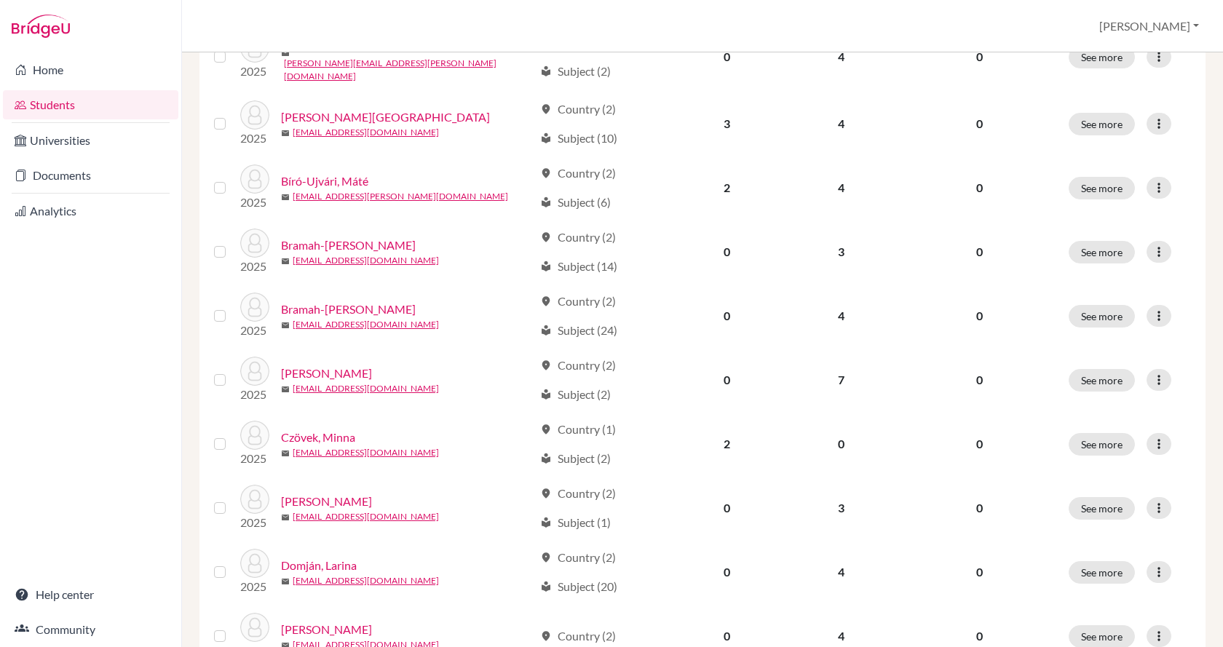
scroll to position [1019, 0]
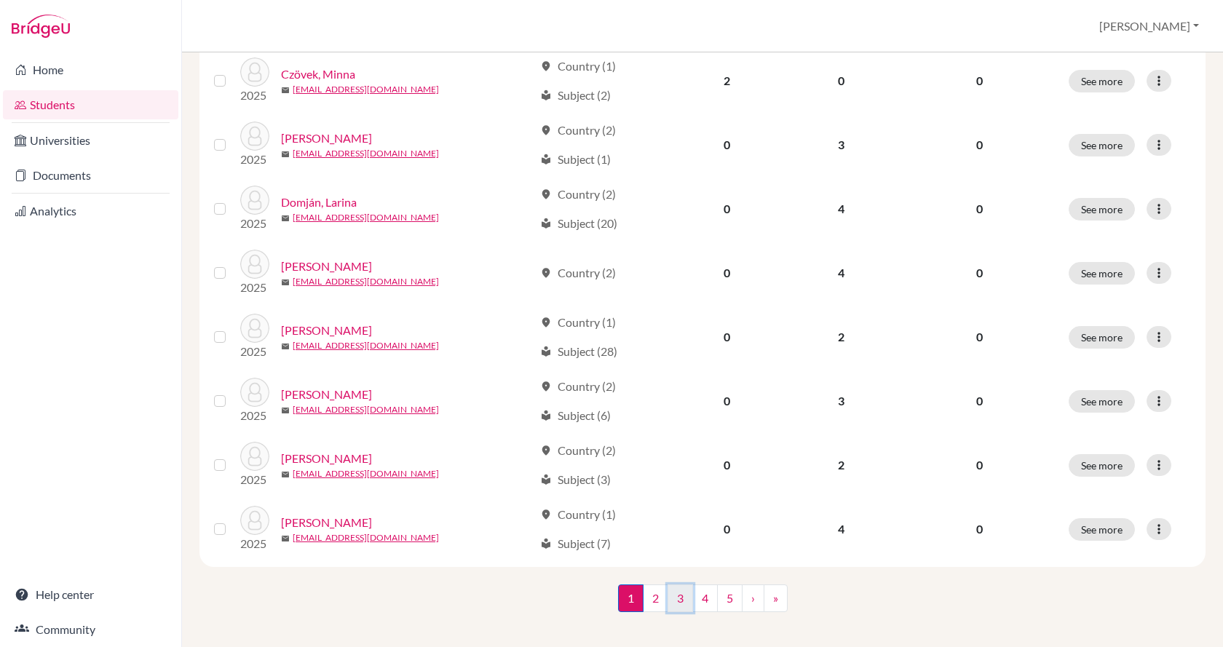
click at [673, 591] on link "3" at bounding box center [680, 599] width 25 height 28
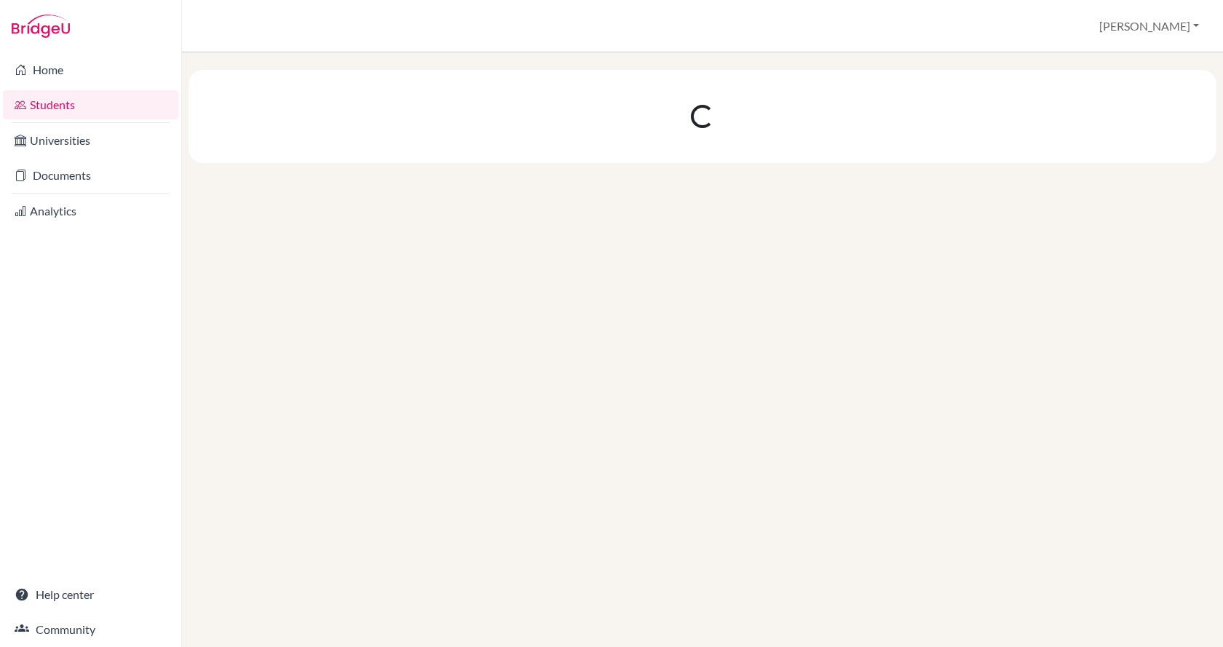
scroll to position [0, 0]
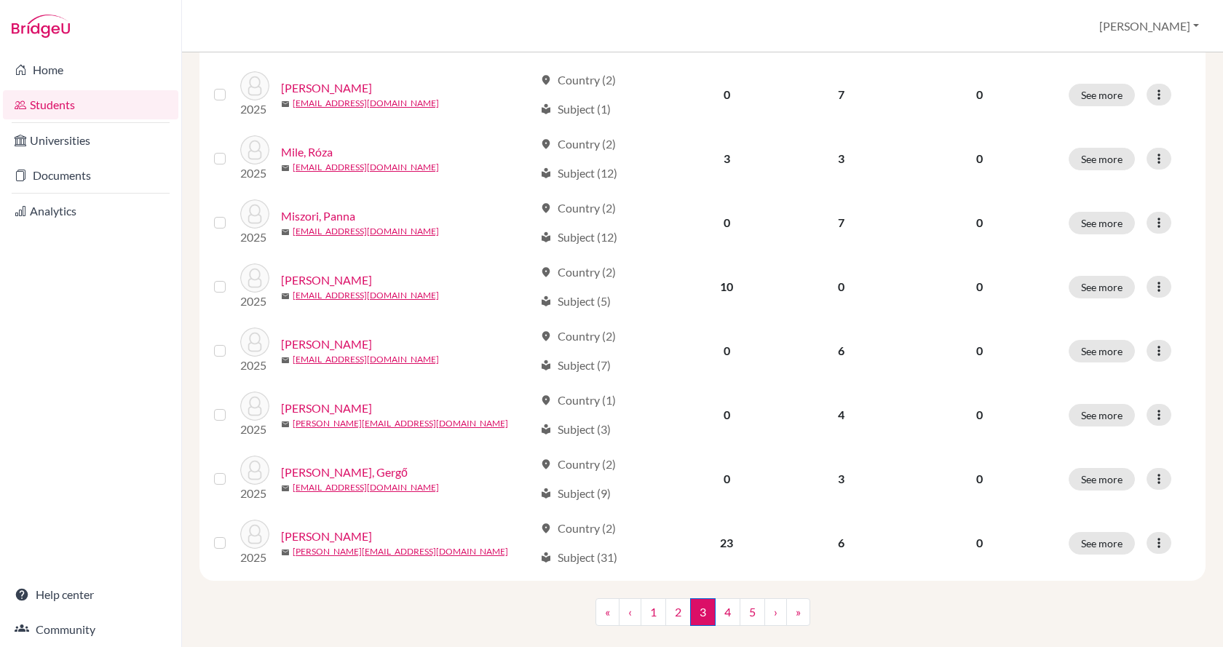
scroll to position [1019, 0]
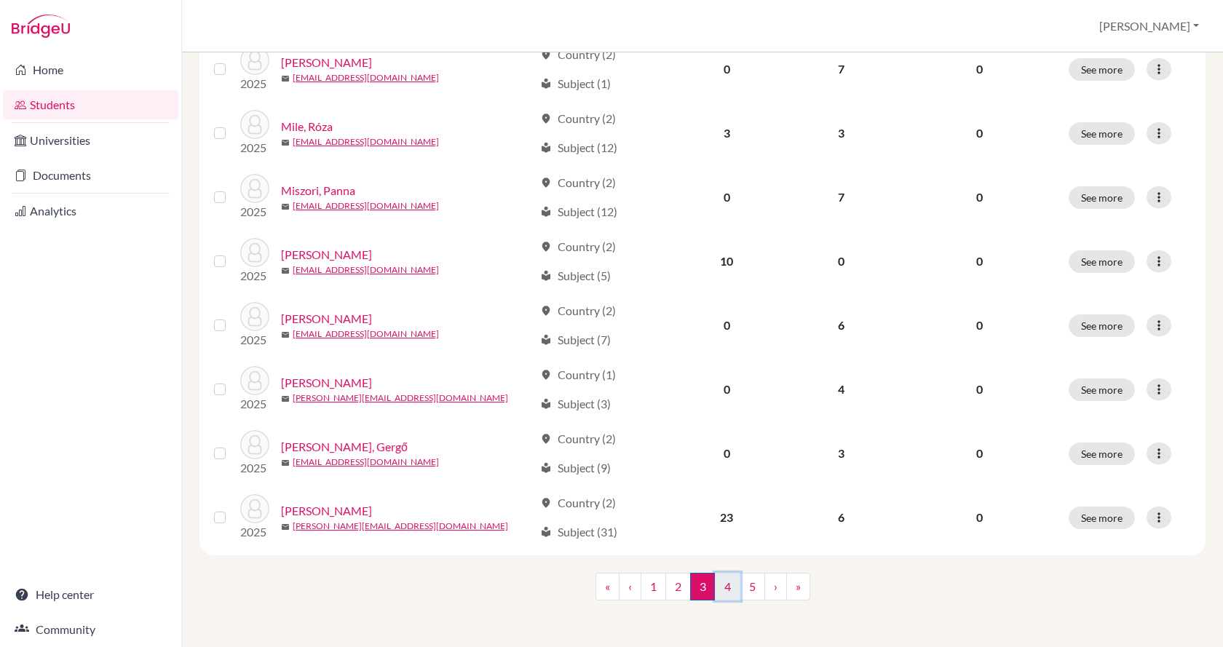
click at [717, 588] on link "4" at bounding box center [727, 587] width 25 height 28
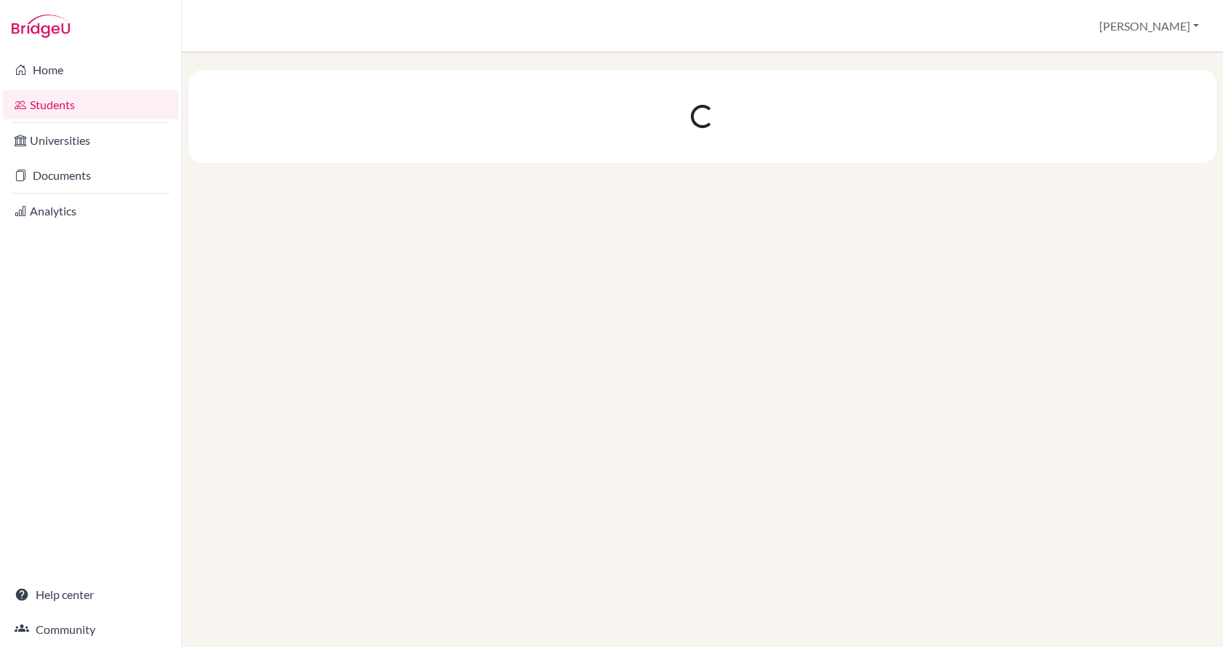
scroll to position [0, 0]
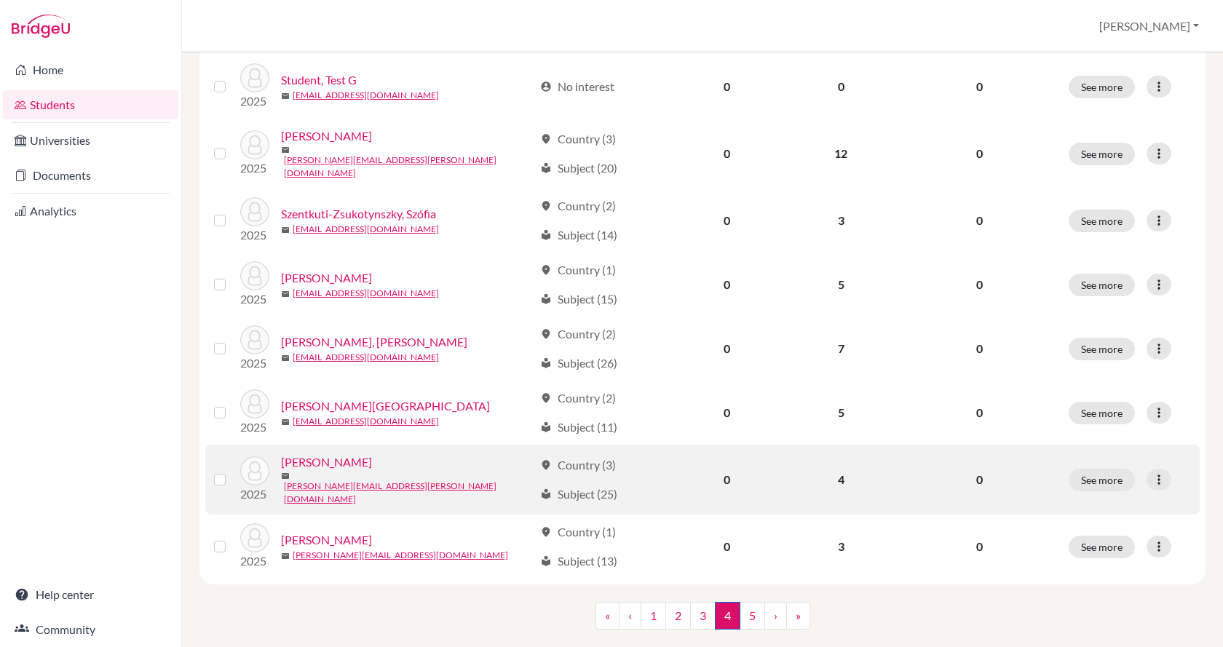
scroll to position [1019, 0]
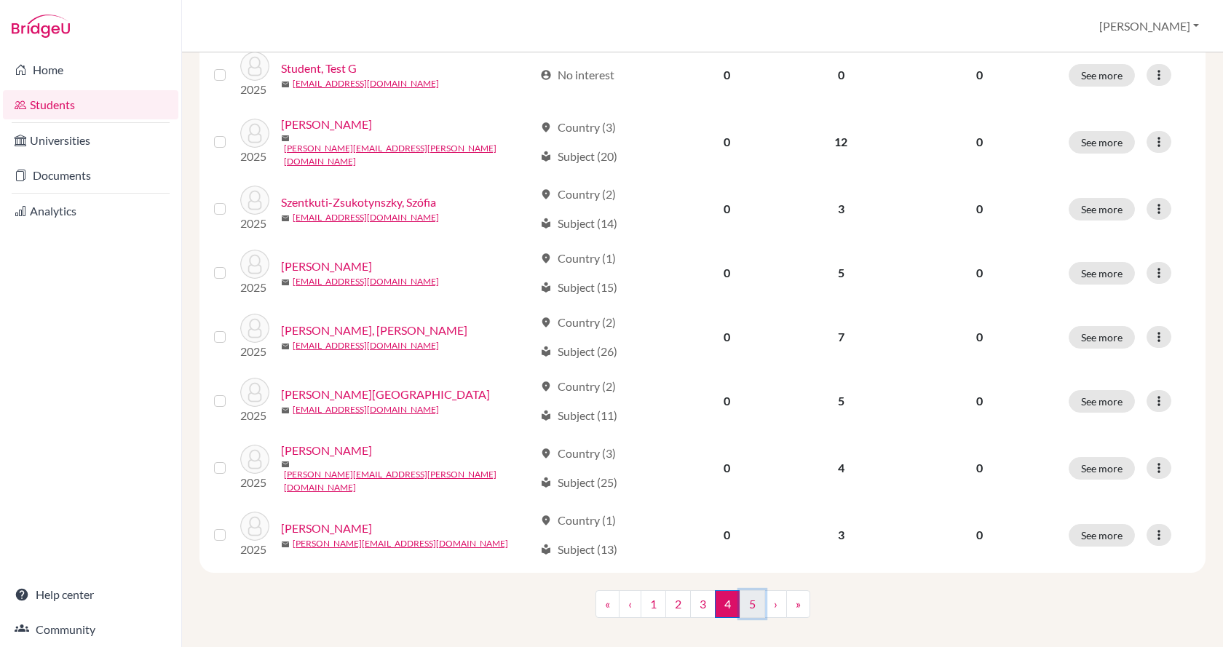
click at [749, 591] on link "5" at bounding box center [752, 605] width 25 height 28
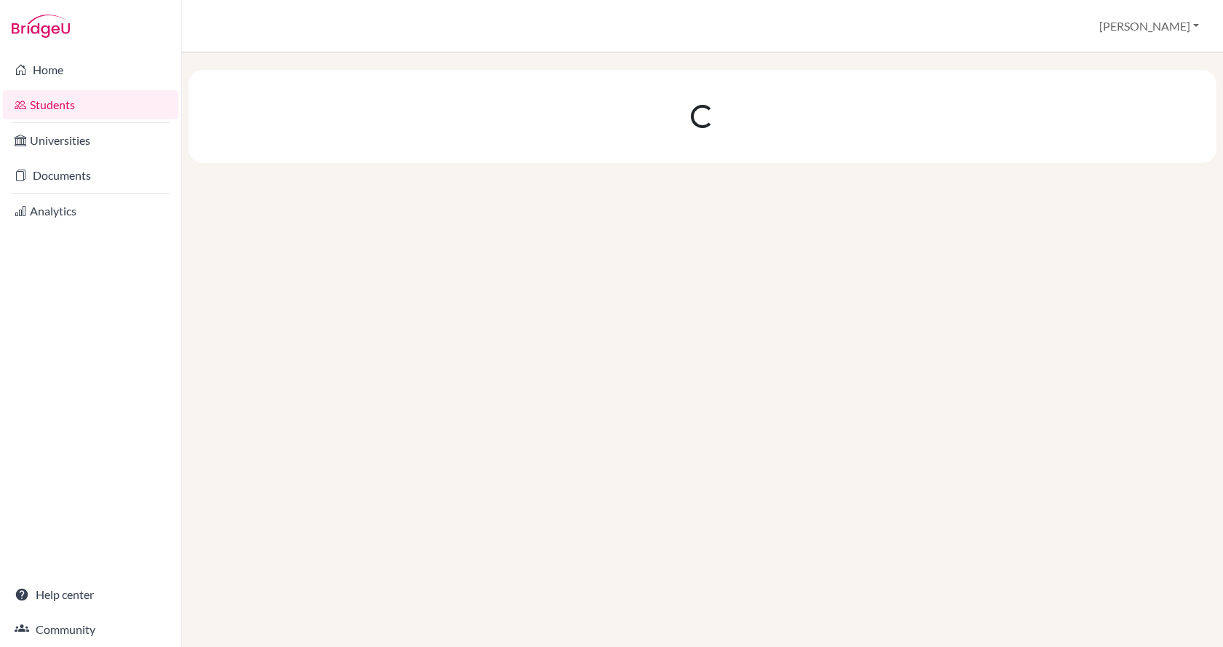
scroll to position [0, 0]
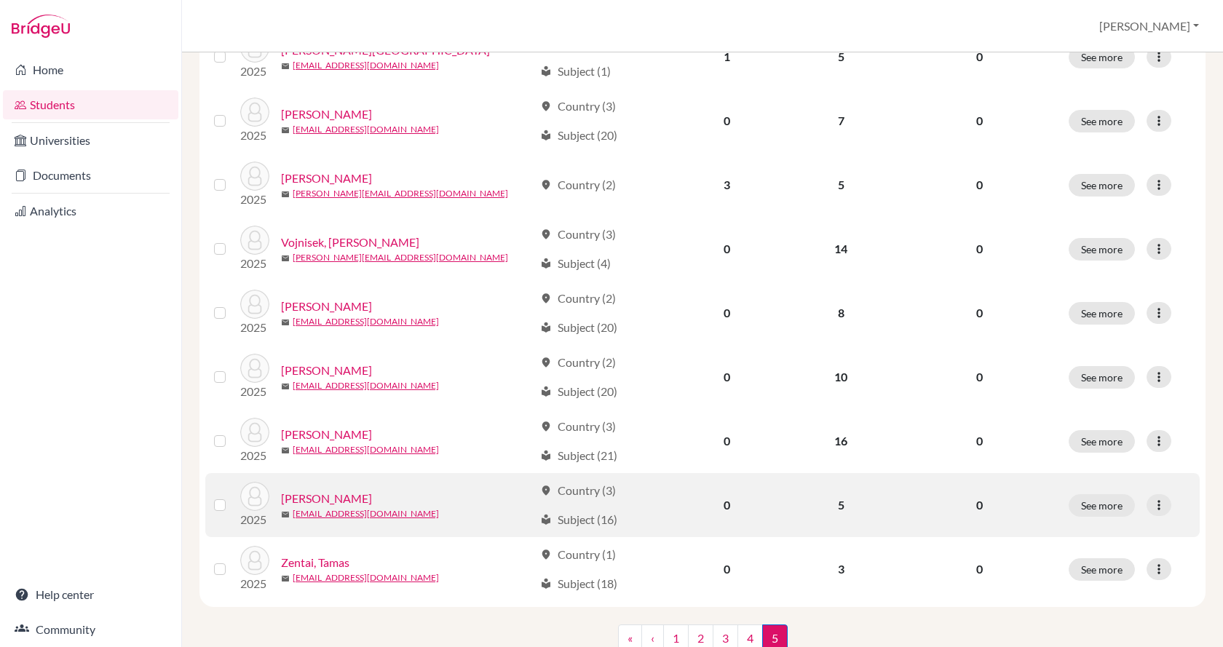
scroll to position [634, 0]
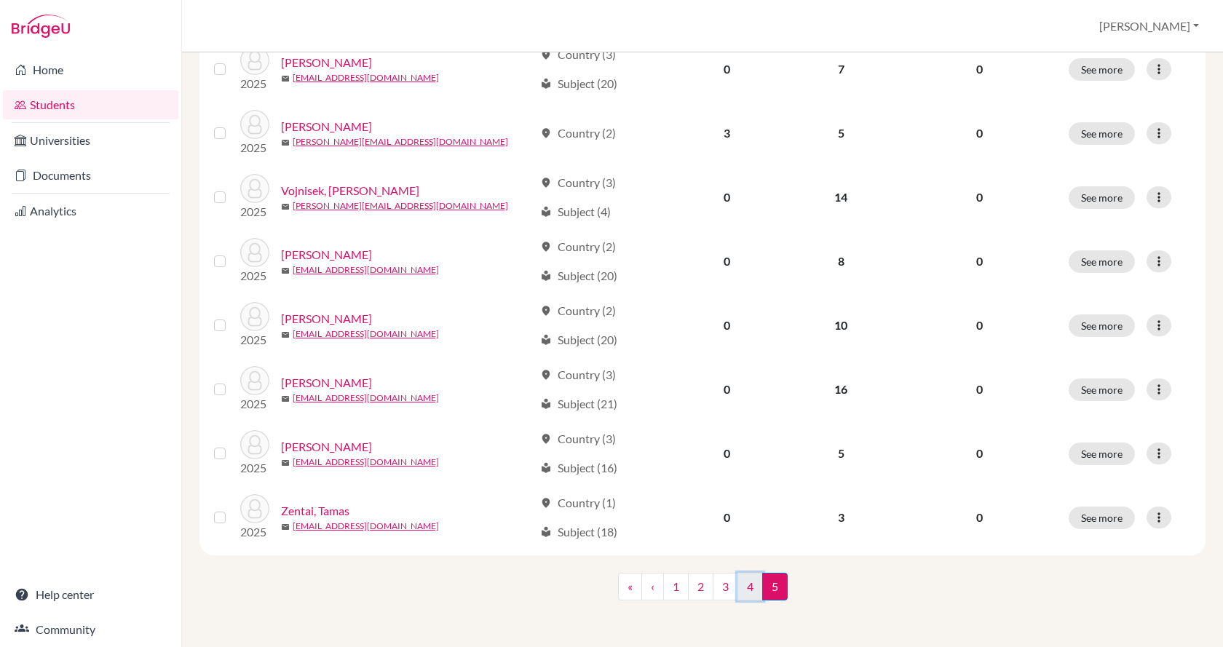
click at [740, 589] on link "4" at bounding box center [750, 587] width 25 height 28
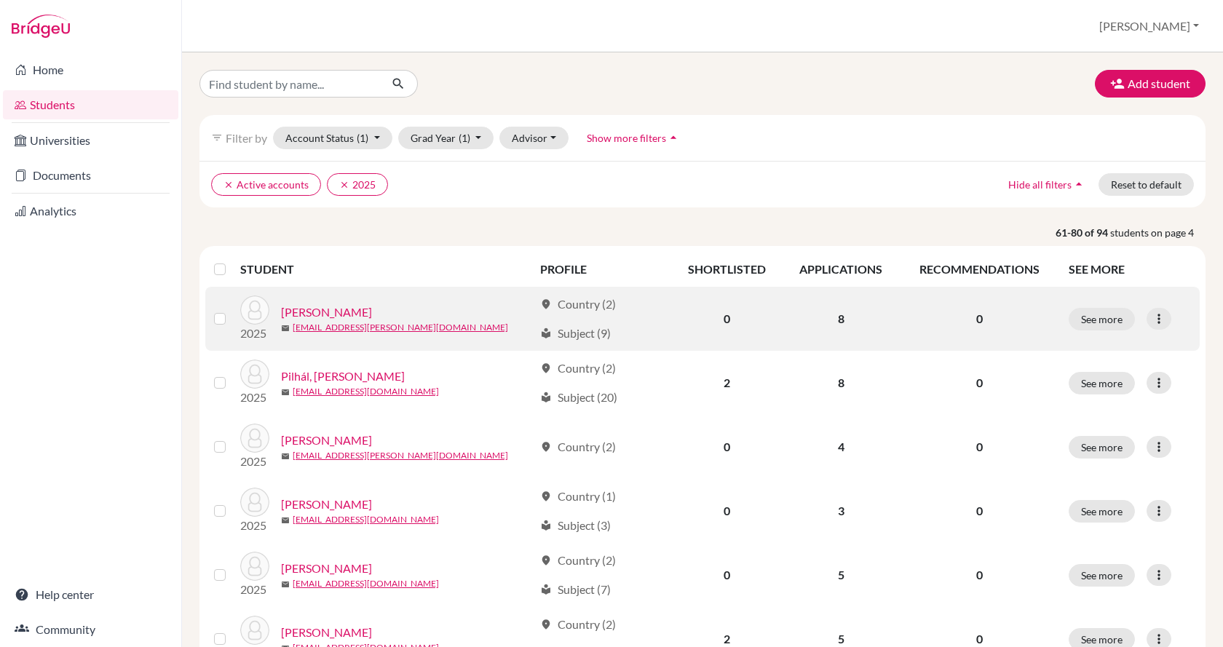
click at [328, 305] on link "Pápay, Laura" at bounding box center [326, 312] width 91 height 17
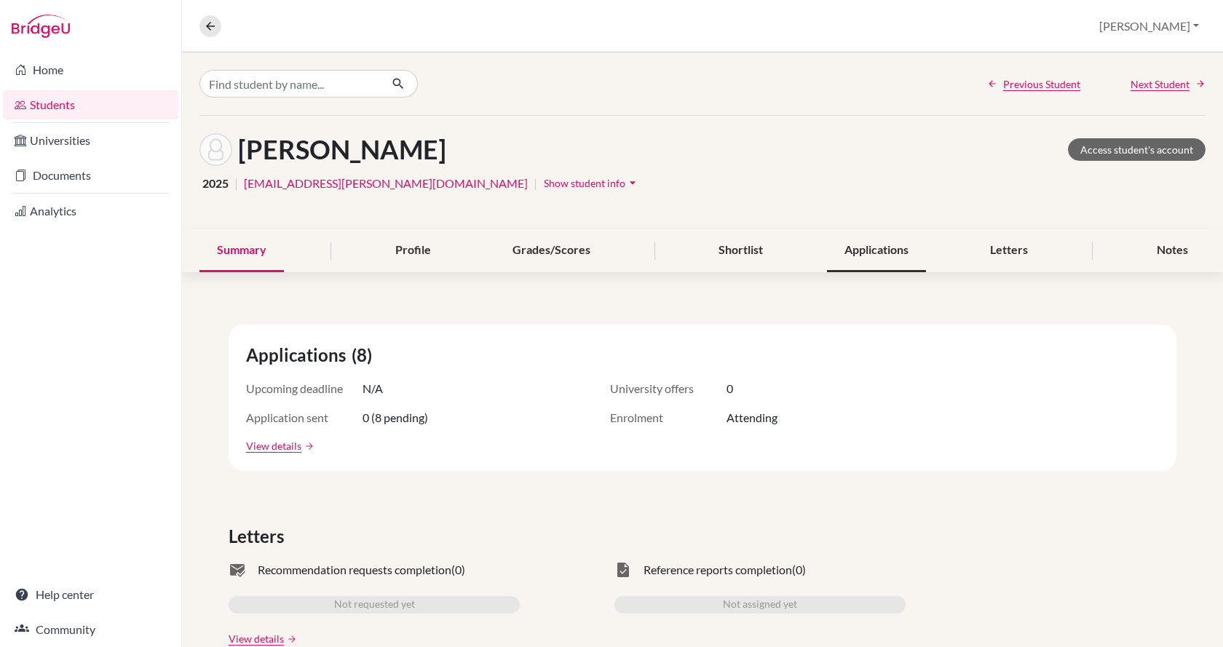
click at [858, 251] on div "Applications" at bounding box center [876, 250] width 99 height 43
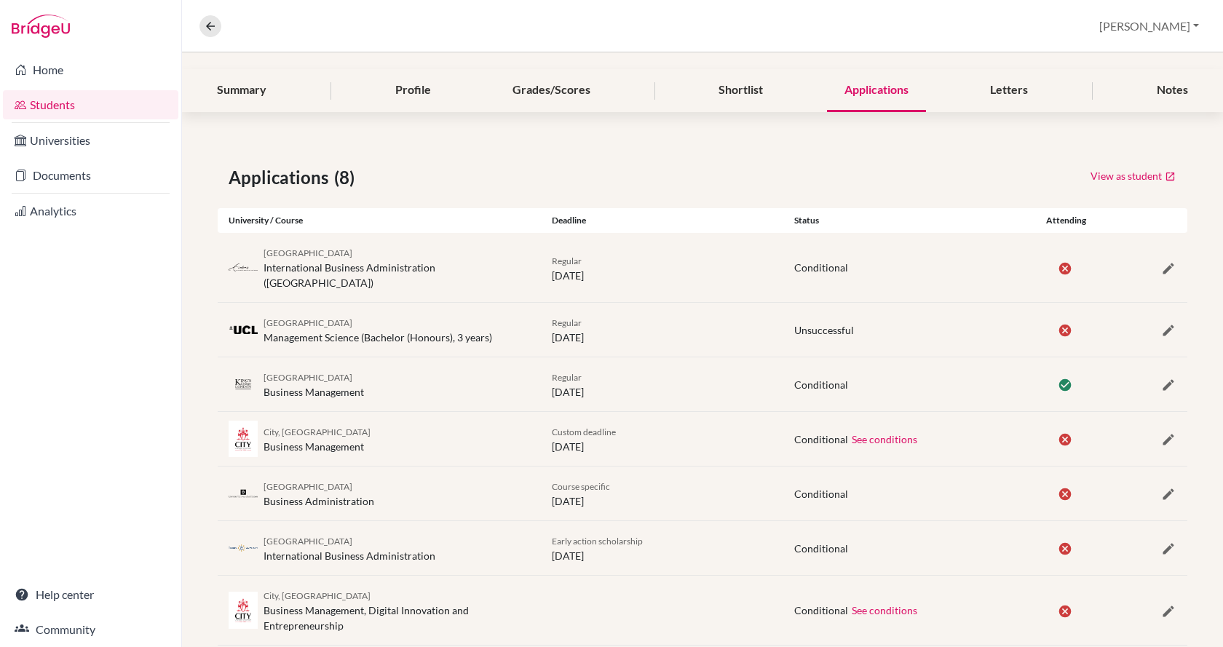
scroll to position [87, 0]
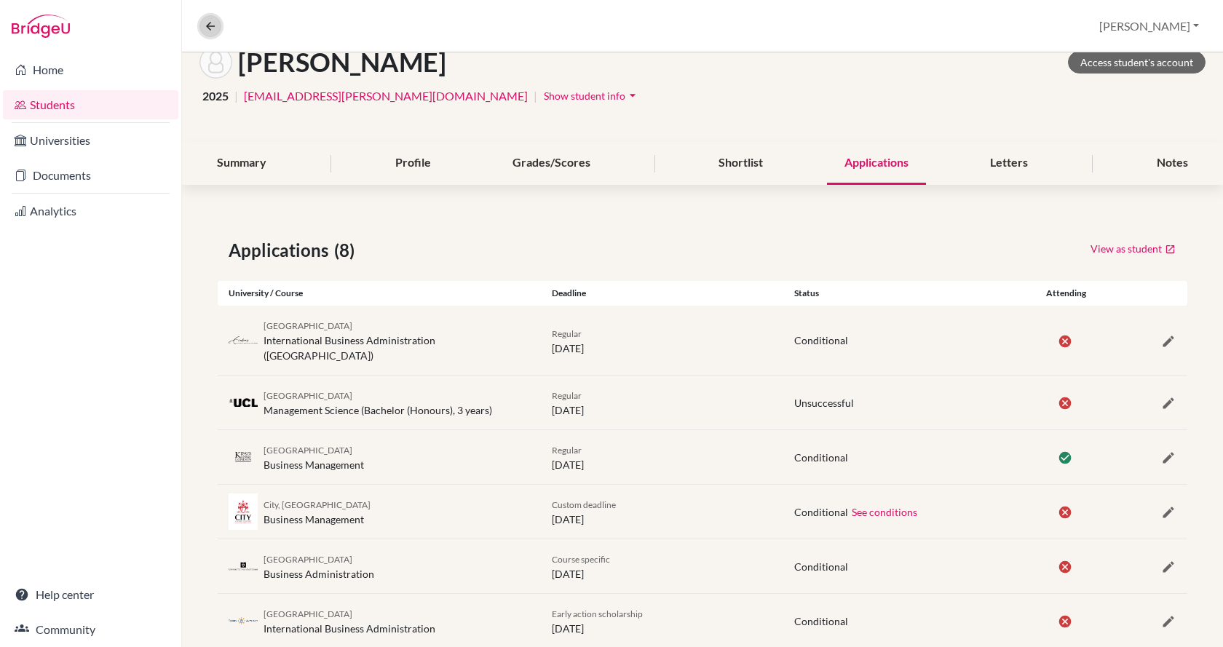
click at [207, 26] on icon at bounding box center [210, 26] width 13 height 13
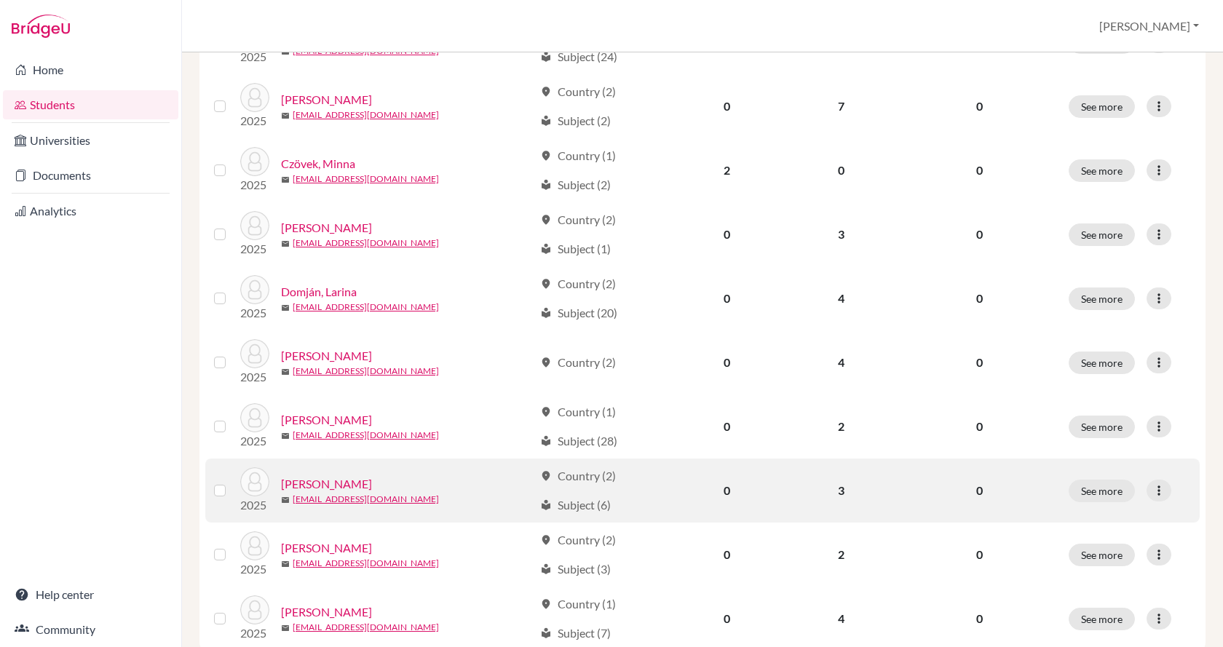
scroll to position [1019, 0]
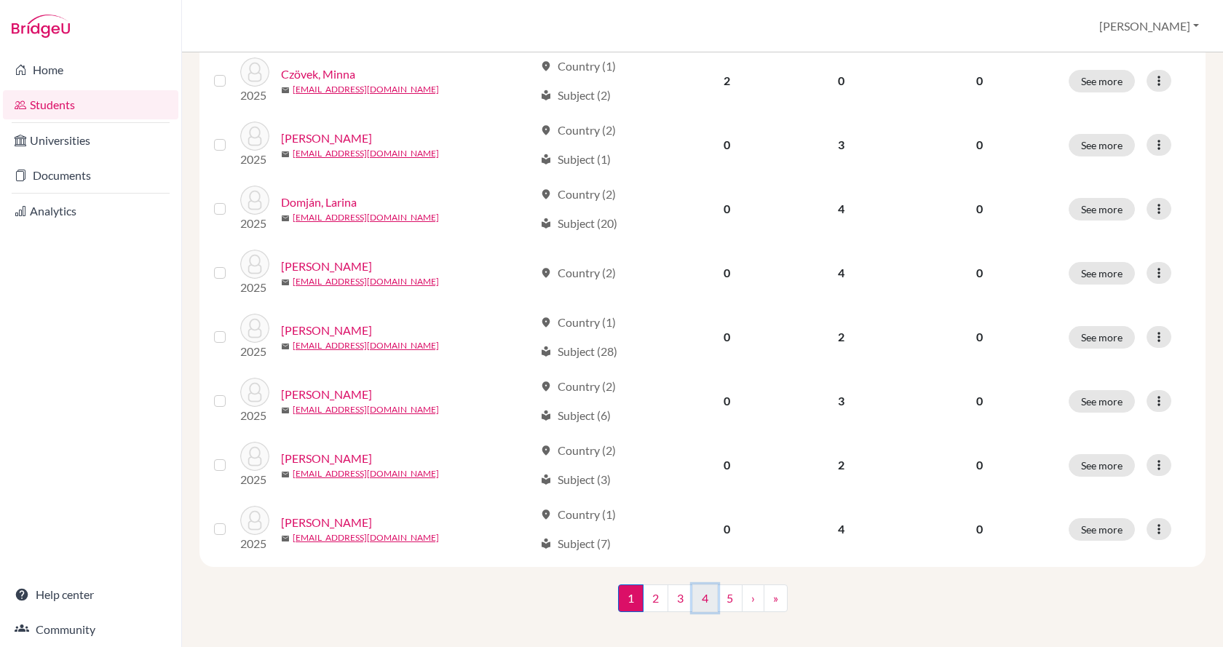
click at [703, 589] on link "4" at bounding box center [705, 599] width 25 height 28
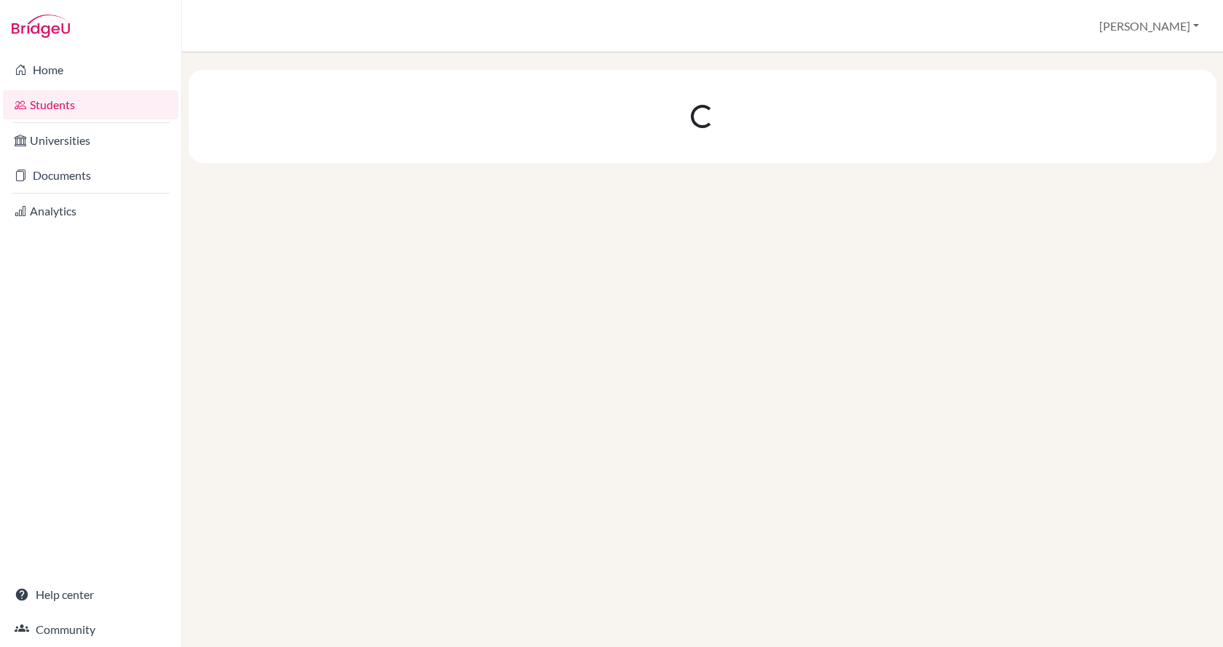
scroll to position [0, 0]
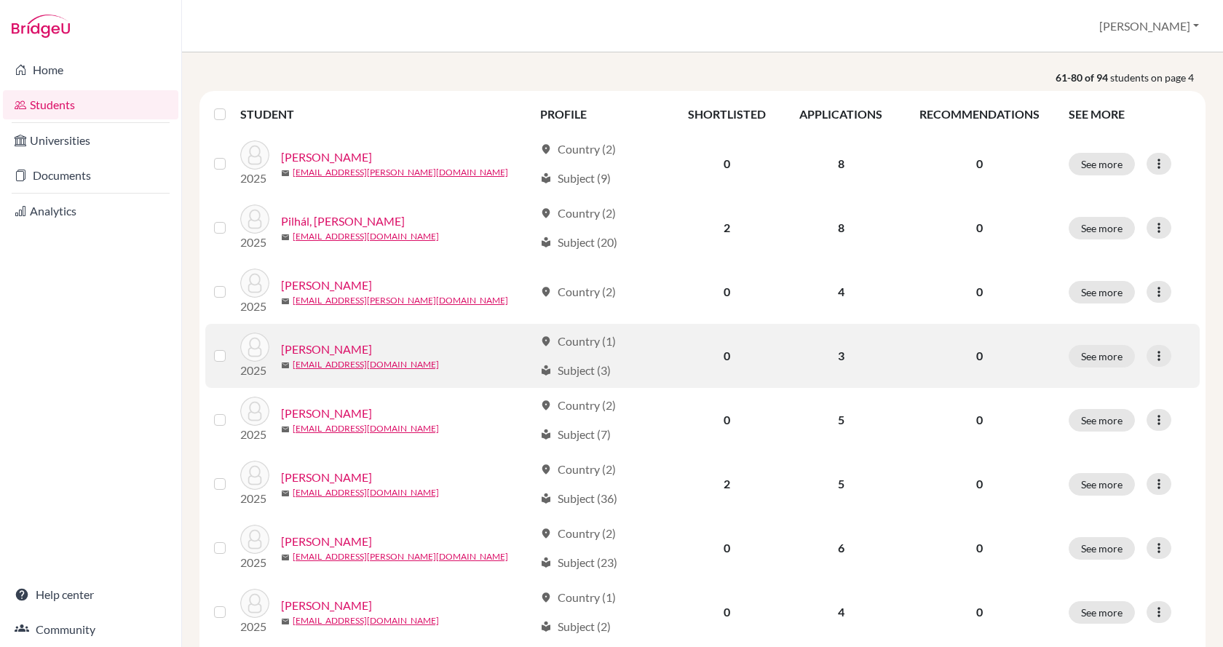
scroll to position [218, 0]
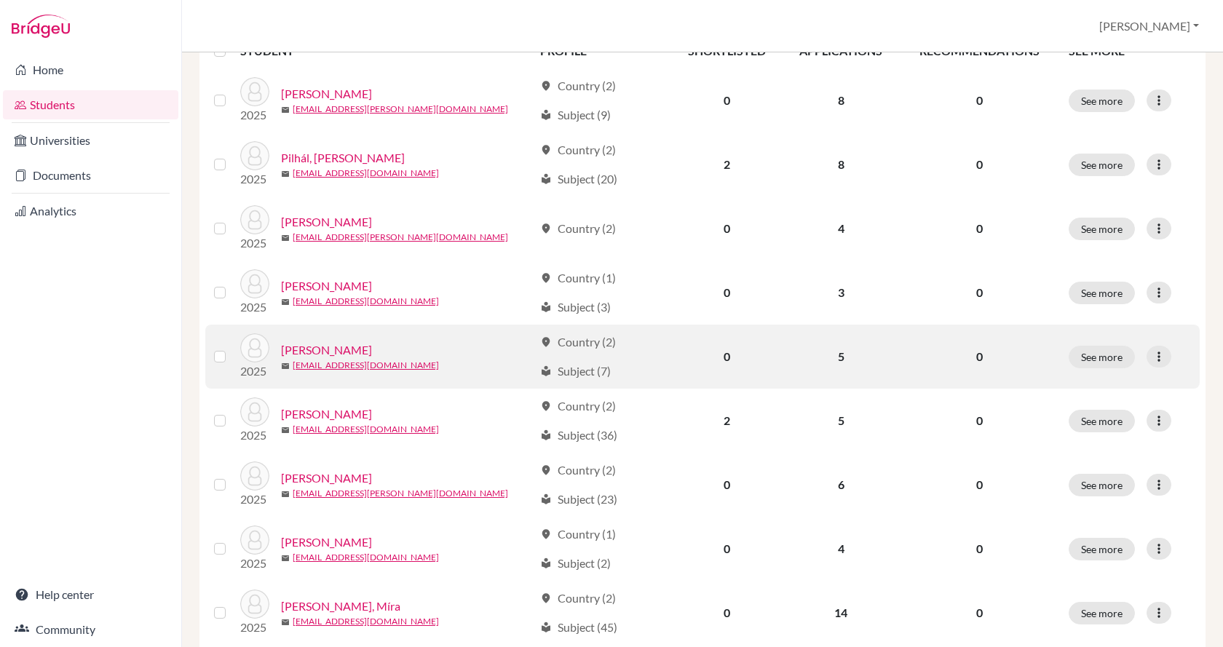
click at [334, 350] on link "Pyber, László" at bounding box center [326, 350] width 91 height 17
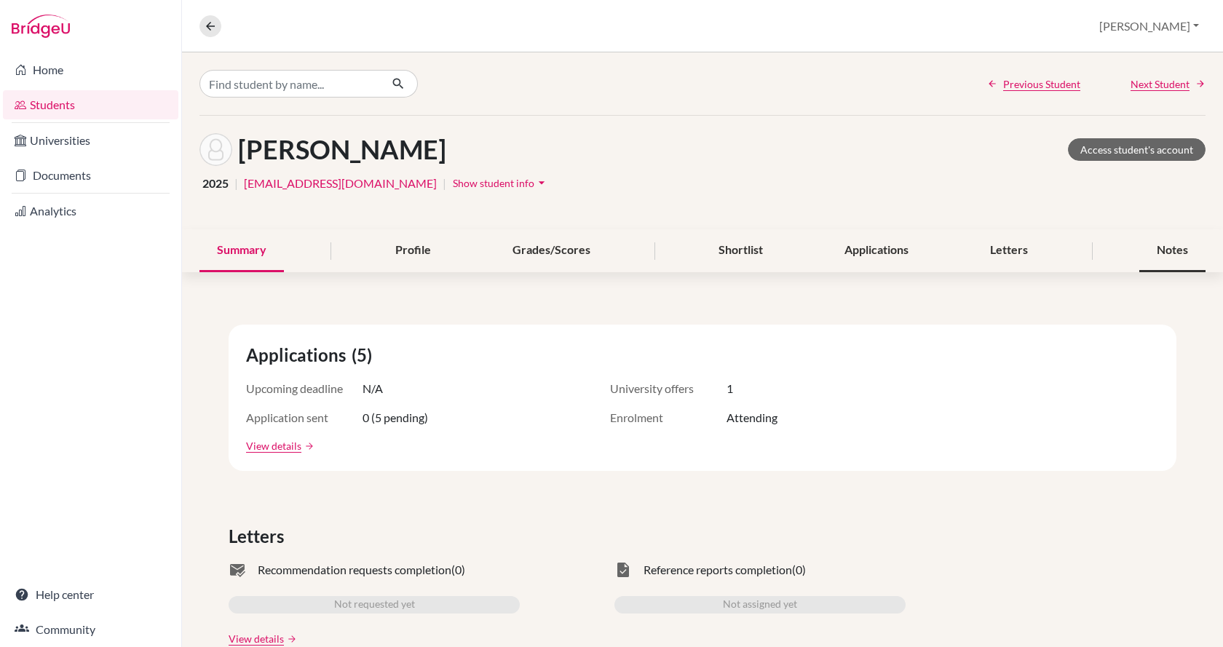
click at [1164, 253] on div "Notes" at bounding box center [1173, 250] width 66 height 43
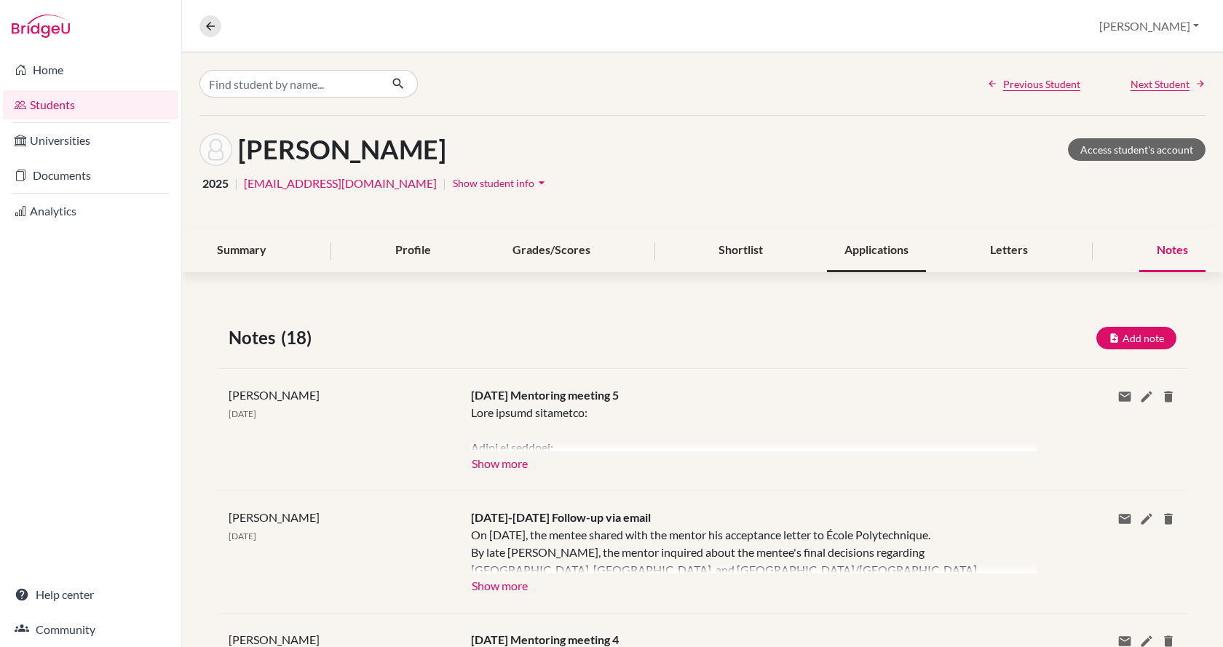
click at [828, 249] on div "Applications" at bounding box center [876, 250] width 99 height 43
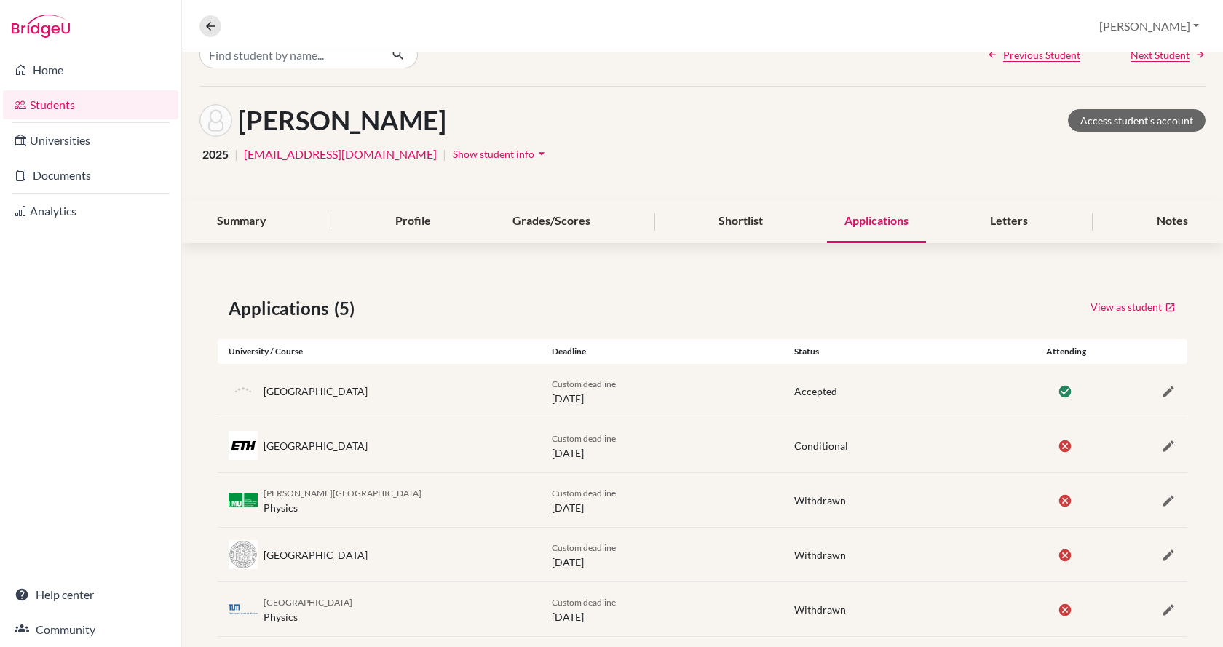
scroll to position [54, 0]
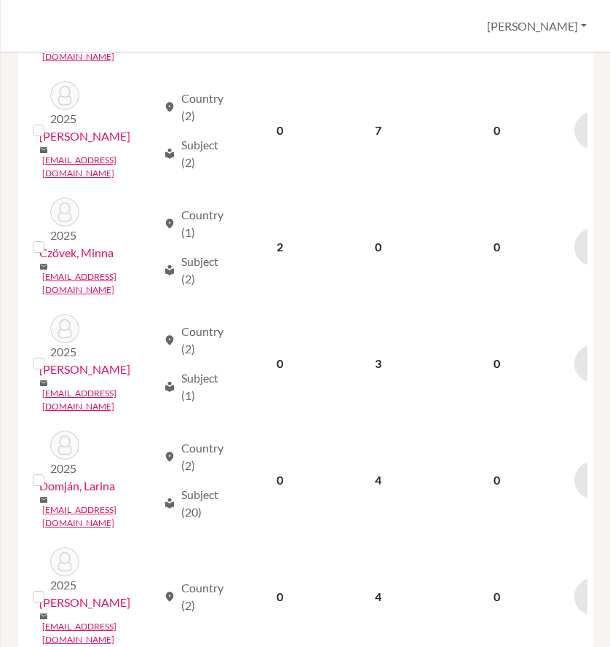
scroll to position [1761, 0]
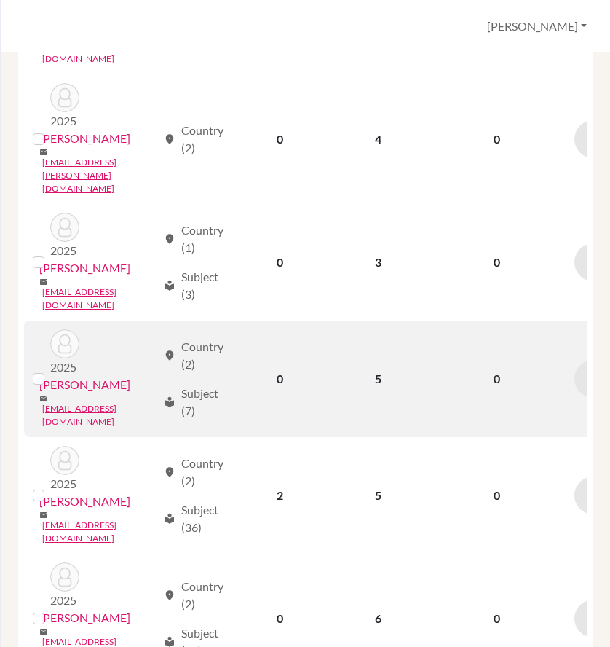
scroll to position [510, 0]
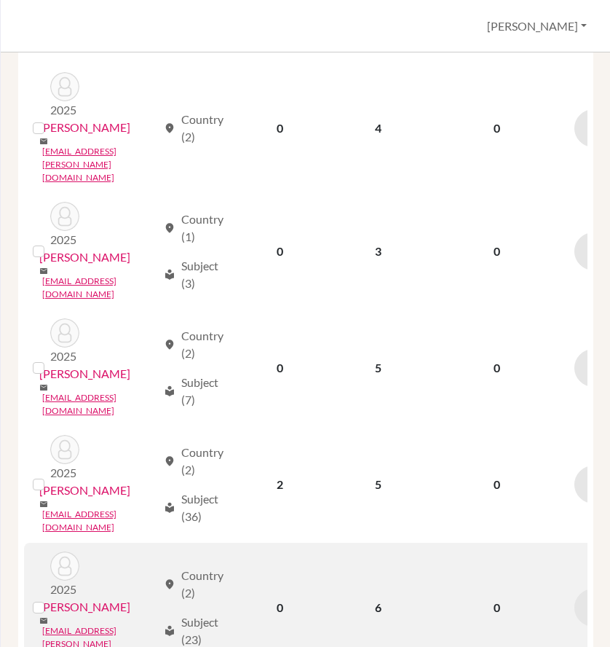
click at [73, 598] on link "Rubecz, Bálint" at bounding box center [84, 606] width 91 height 17
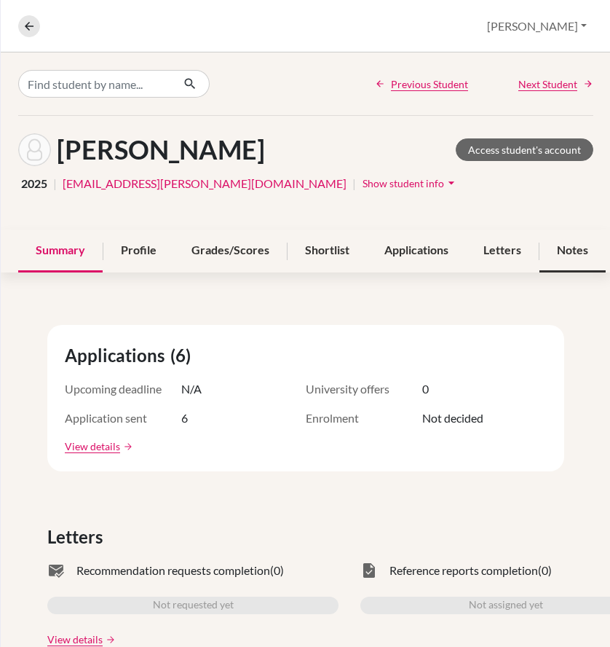
click at [561, 247] on div "Notes" at bounding box center [573, 250] width 66 height 43
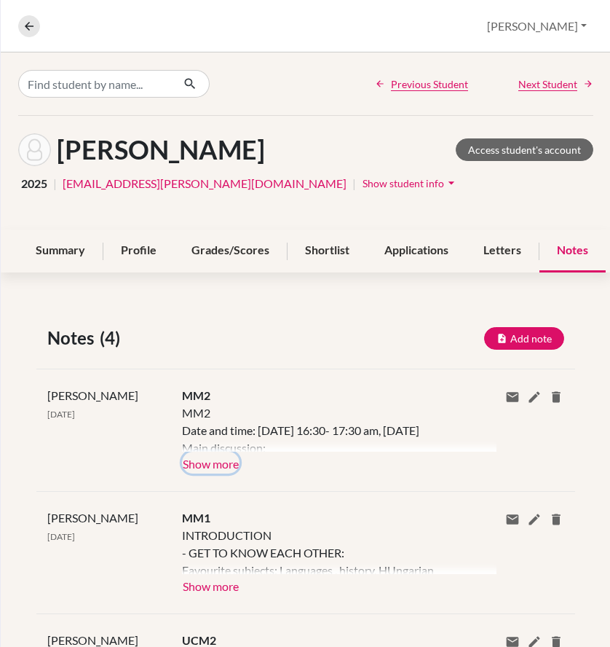
click at [218, 464] on button "Show more" at bounding box center [211, 463] width 58 height 22
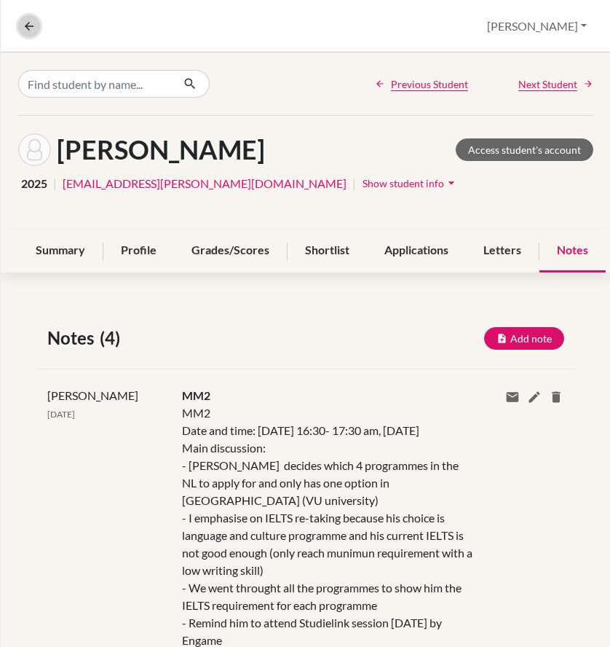
click at [36, 25] on button at bounding box center [29, 26] width 22 height 22
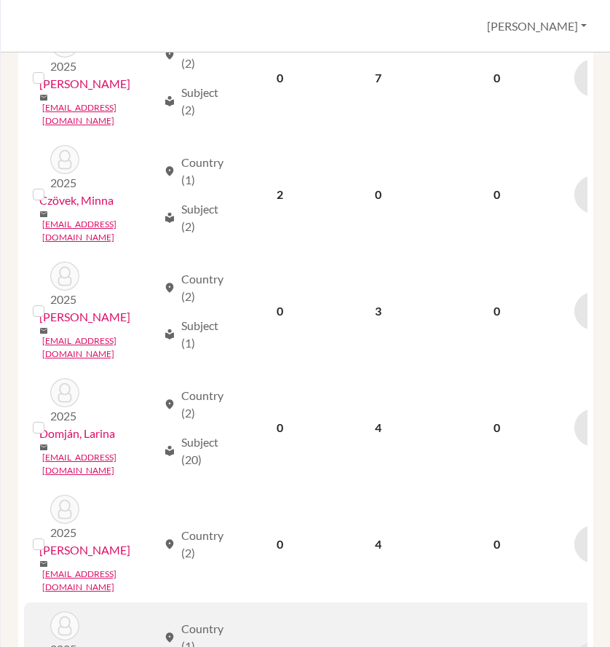
scroll to position [1761, 0]
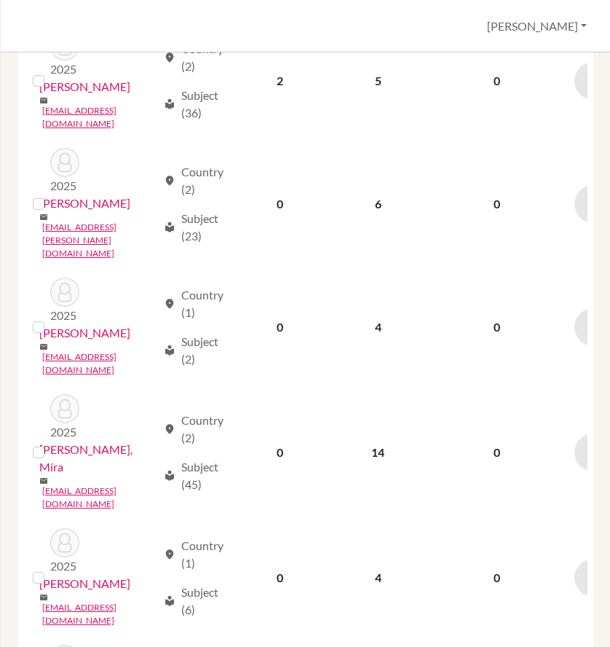
scroll to position [947, 0]
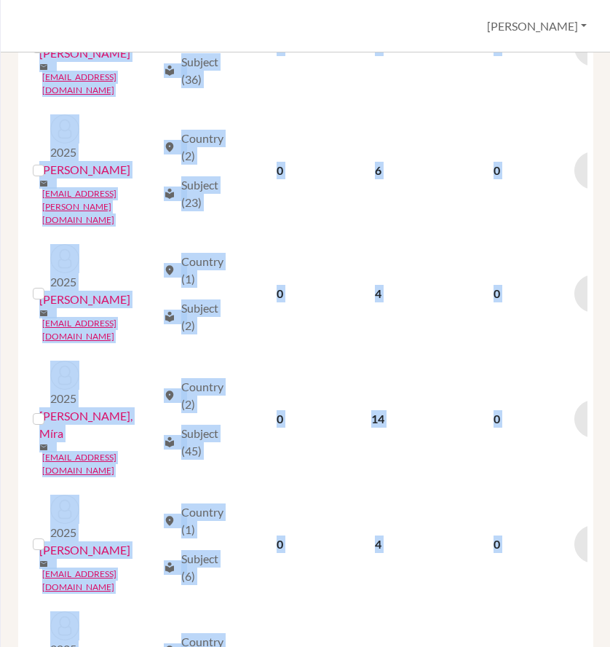
drag, startPoint x: 31, startPoint y: 503, endPoint x: 21, endPoint y: 509, distance: 11.5
click at [21, 509] on div "STUDENT PROFILE SHORTLISTED APPLICATIONS RECOMMENDATIONS SEE MORE 2025 Pápay, L…" at bounding box center [305, 620] width 575 height 2596
click at [18, 508] on div "STUDENT PROFILE SHORTLISTED APPLICATIONS RECOMMENDATIONS SEE MORE 2025 Pápay, L…" at bounding box center [305, 620] width 575 height 2596
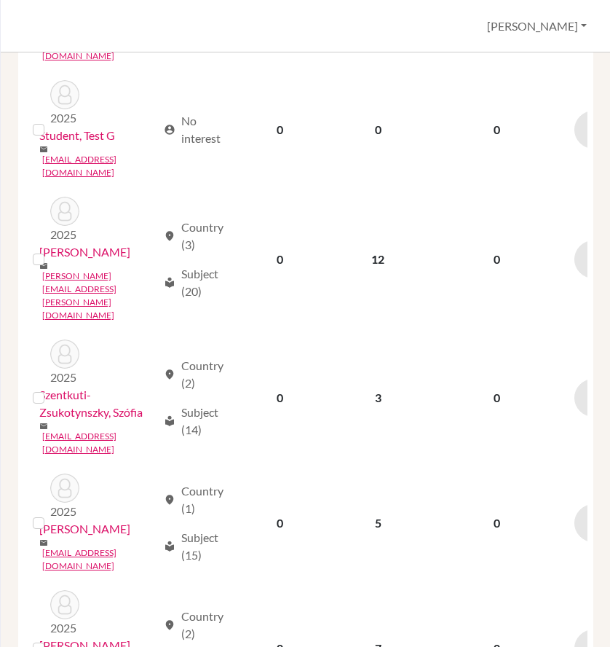
scroll to position [1748, 0]
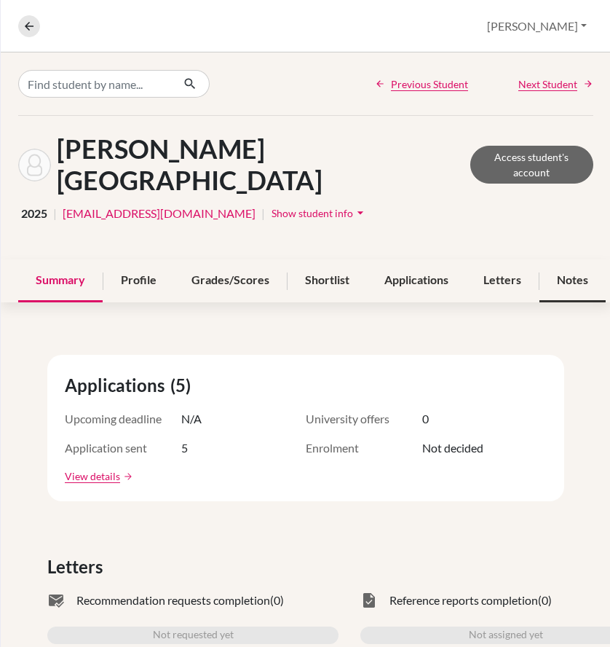
click at [573, 259] on div "Notes" at bounding box center [573, 280] width 66 height 43
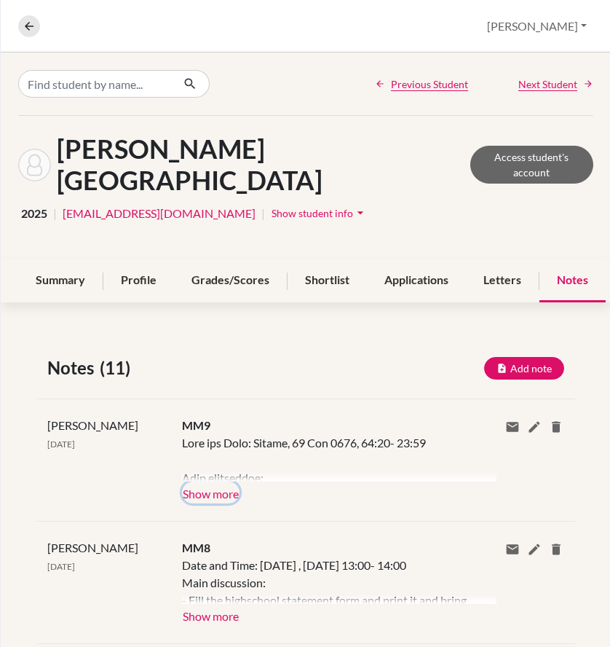
click at [214, 481] on button "Show more" at bounding box center [211, 492] width 58 height 22
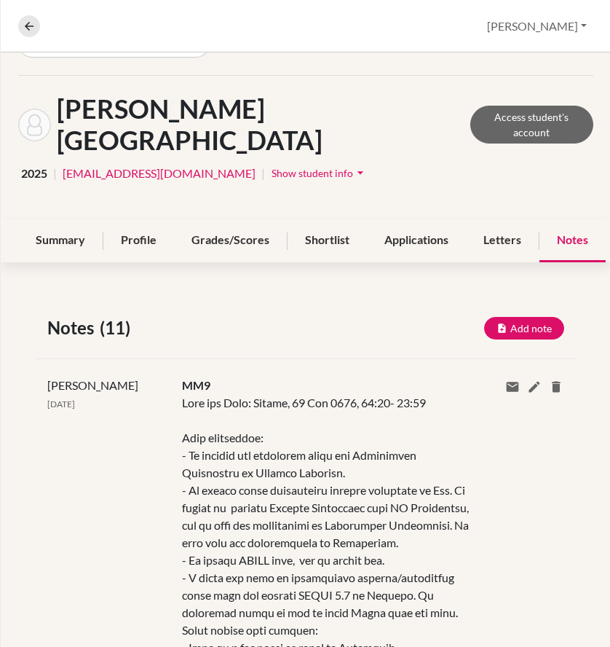
scroll to position [73, 0]
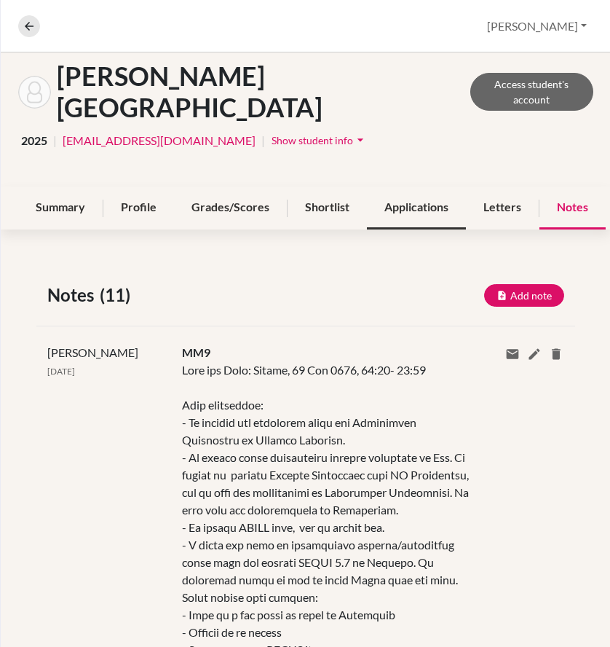
click at [417, 186] on div "Applications" at bounding box center [416, 207] width 99 height 43
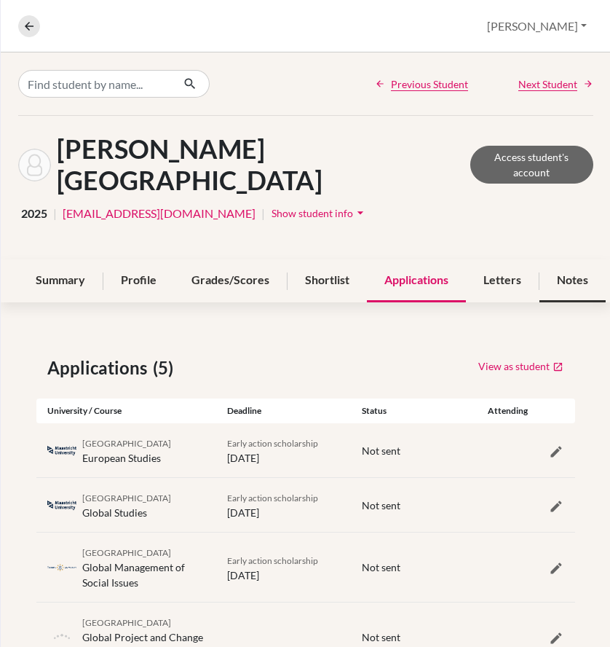
click at [557, 259] on div "Notes" at bounding box center [573, 280] width 66 height 43
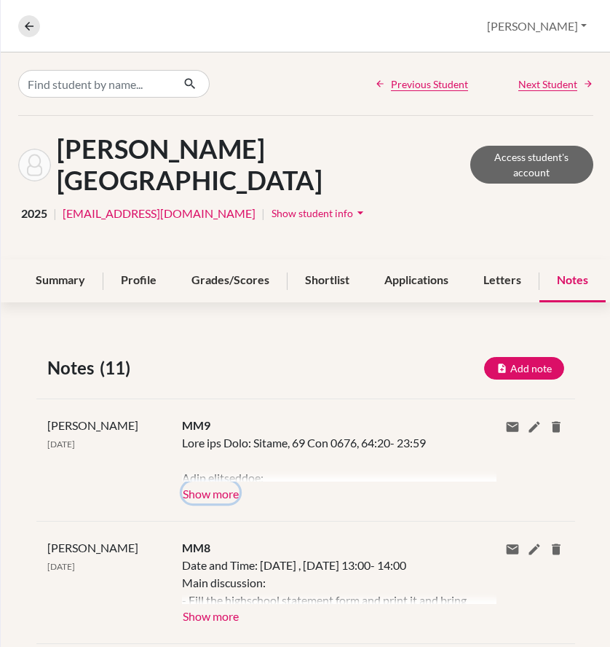
click at [226, 481] on button "Show more" at bounding box center [211, 492] width 58 height 22
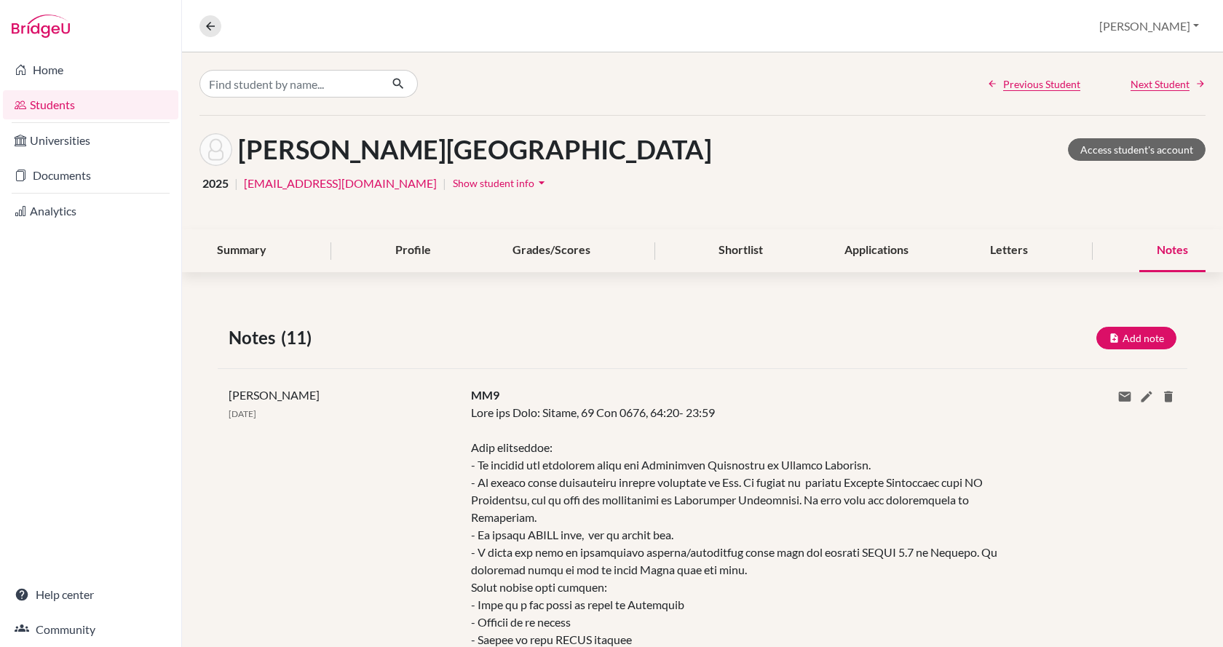
scroll to position [73, 0]
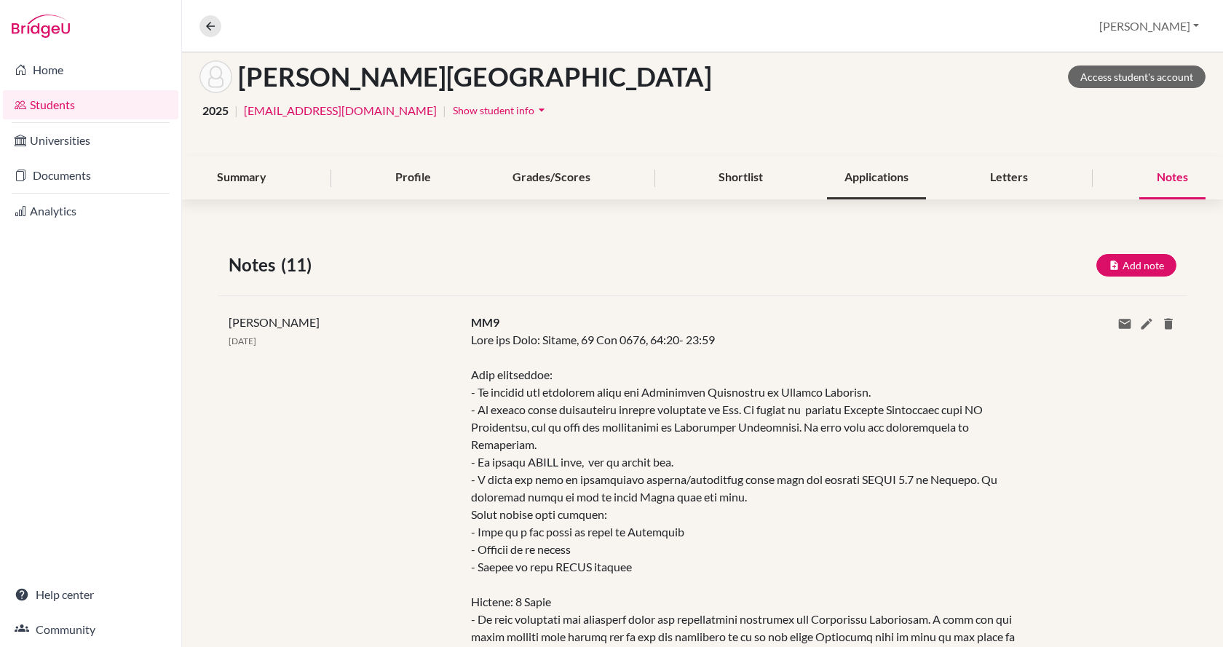
click at [857, 181] on div "Applications" at bounding box center [876, 178] width 99 height 43
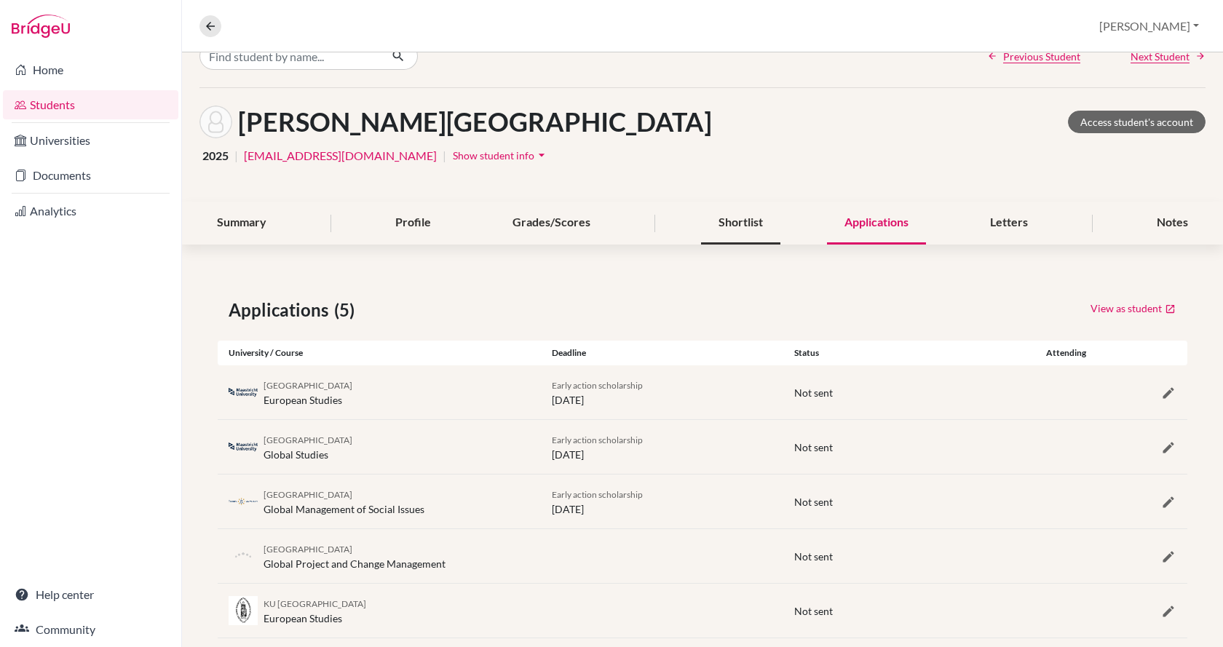
scroll to position [54, 0]
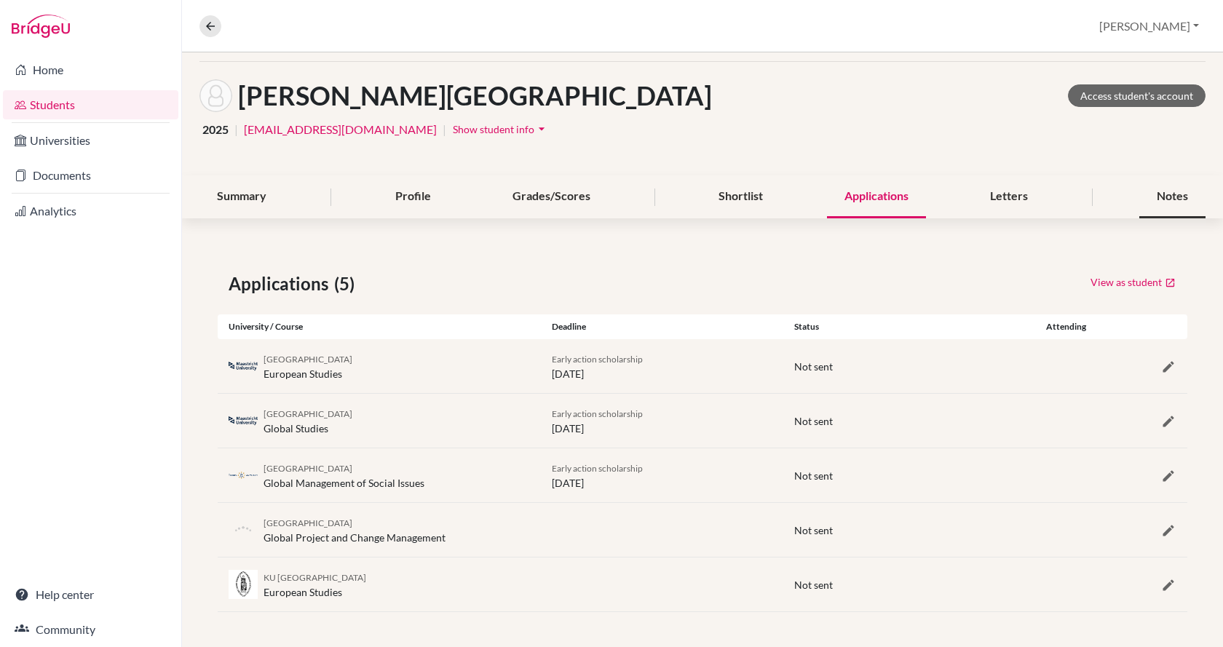
click at [1157, 202] on div "Notes" at bounding box center [1173, 197] width 66 height 43
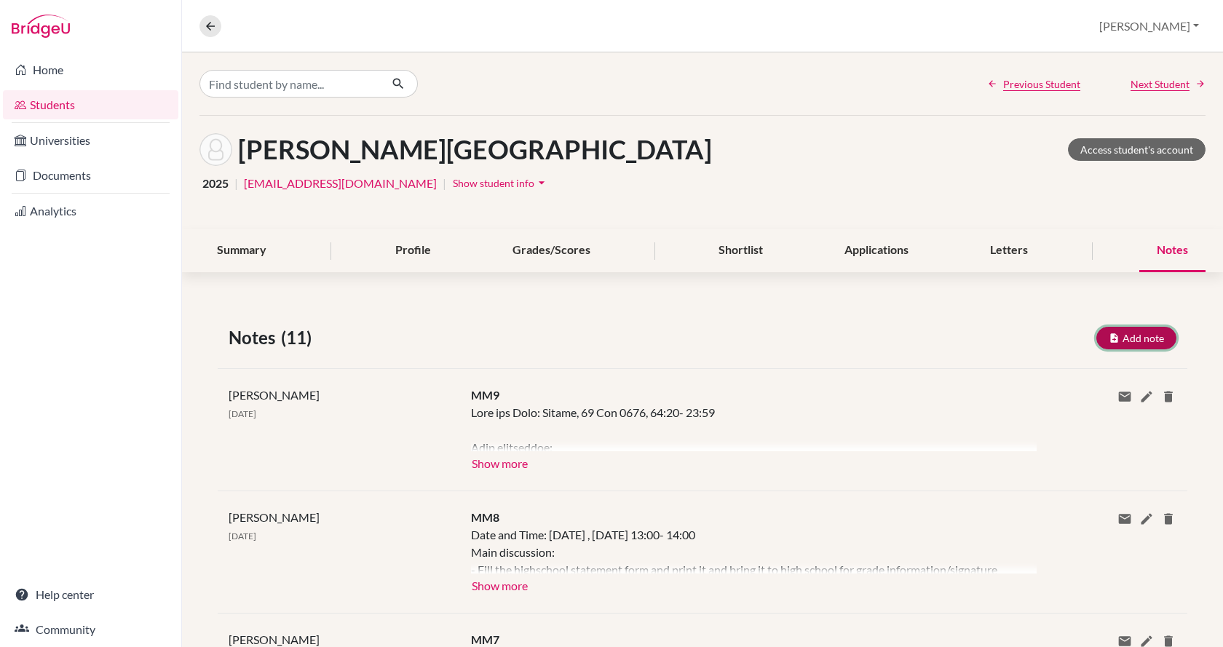
click at [1122, 334] on button "Add note" at bounding box center [1137, 338] width 80 height 23
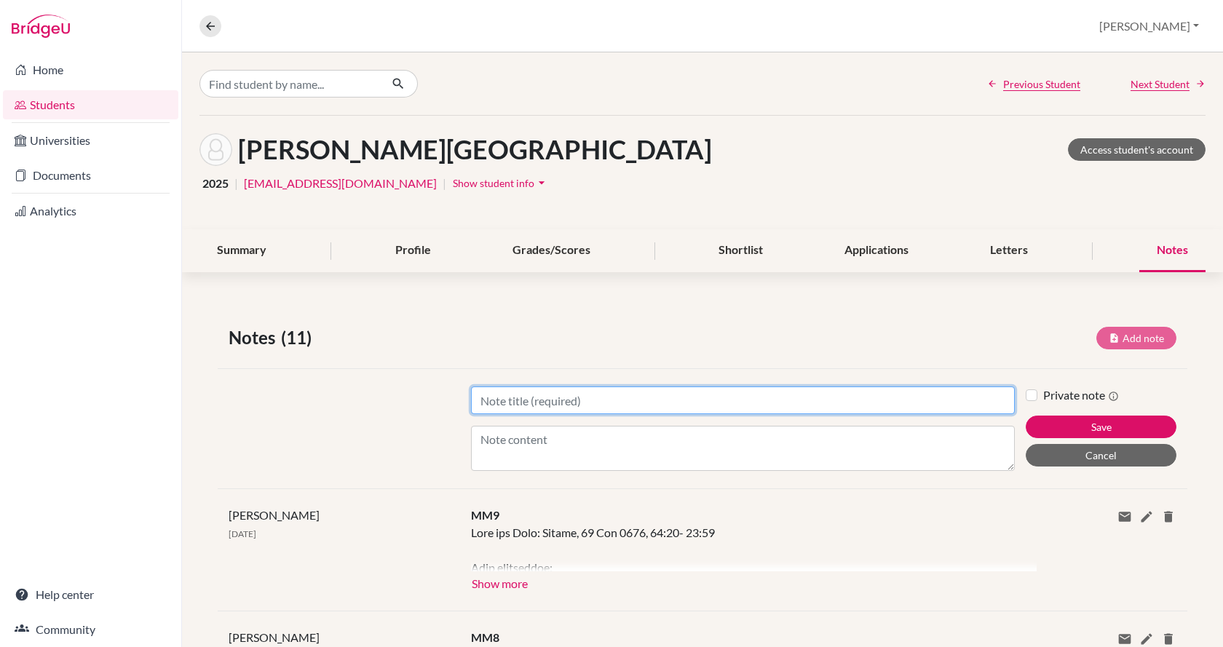
click at [712, 388] on input "Title" at bounding box center [743, 401] width 544 height 28
type input "Milan handed in his applications through the Baltic Council"
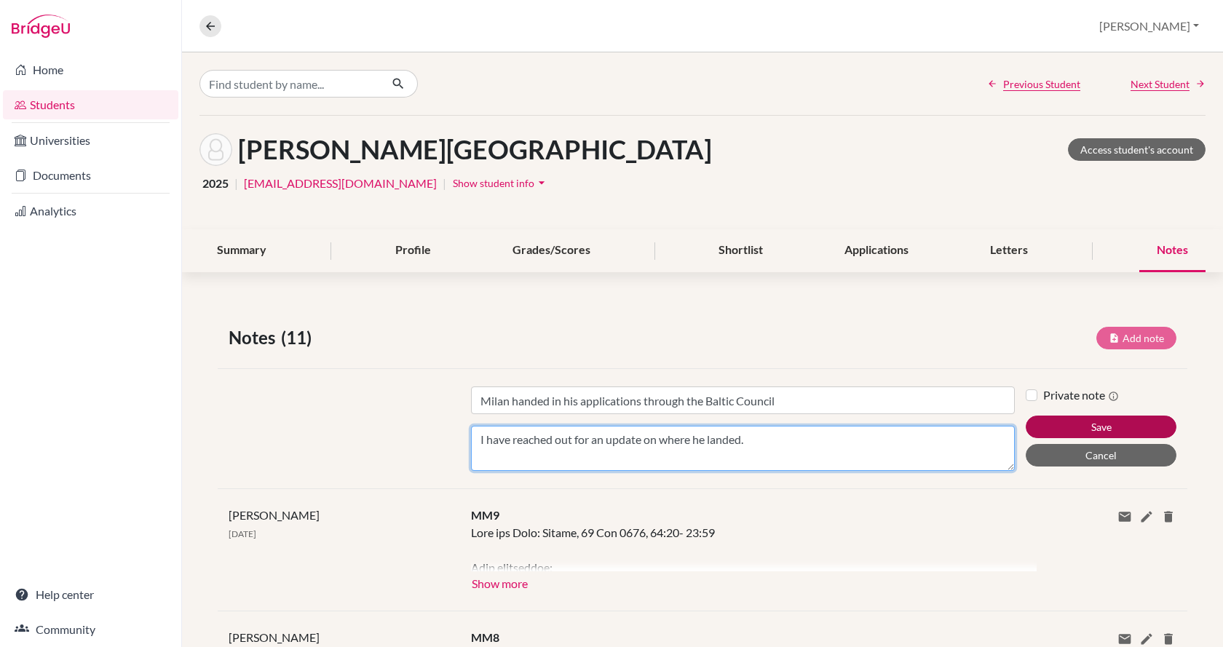
type textarea "I have reached out for an update on where he landed."
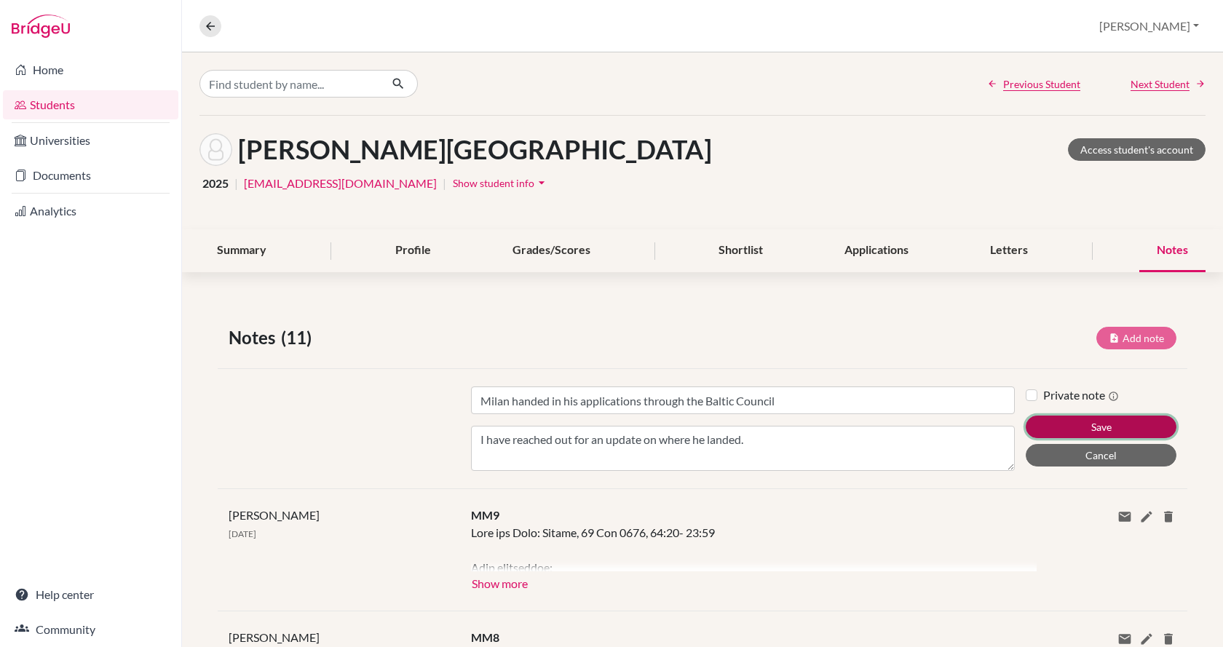
click at [1041, 418] on button "Save" at bounding box center [1101, 427] width 151 height 23
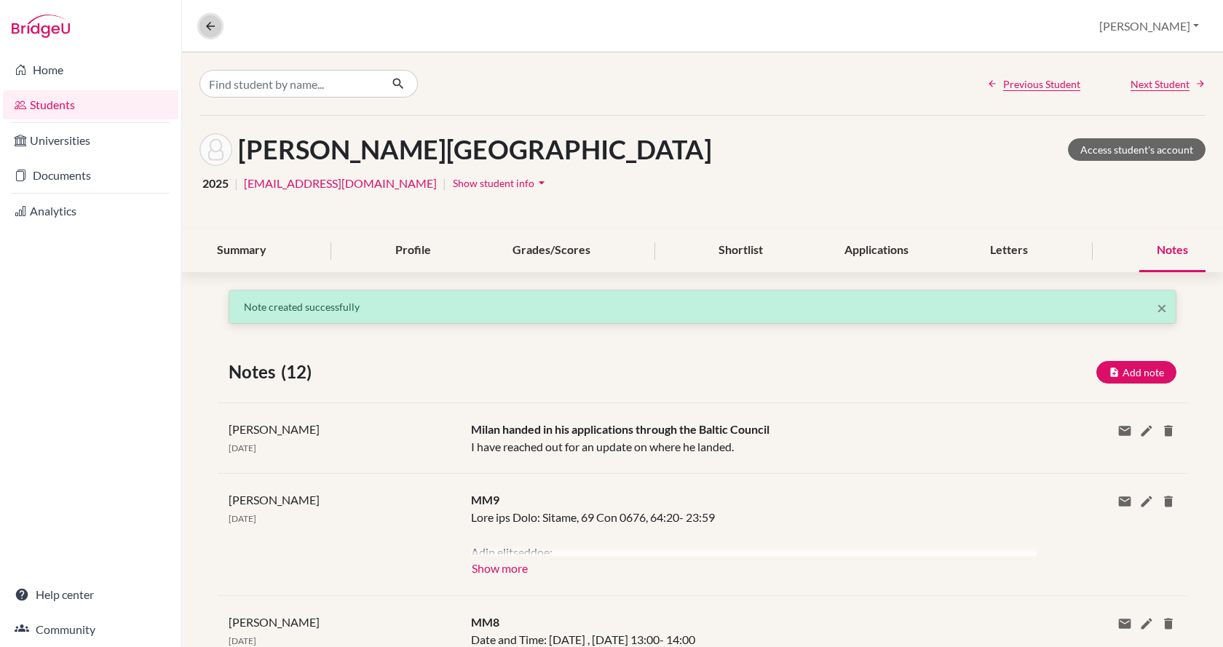
click at [215, 24] on icon at bounding box center [210, 26] width 13 height 13
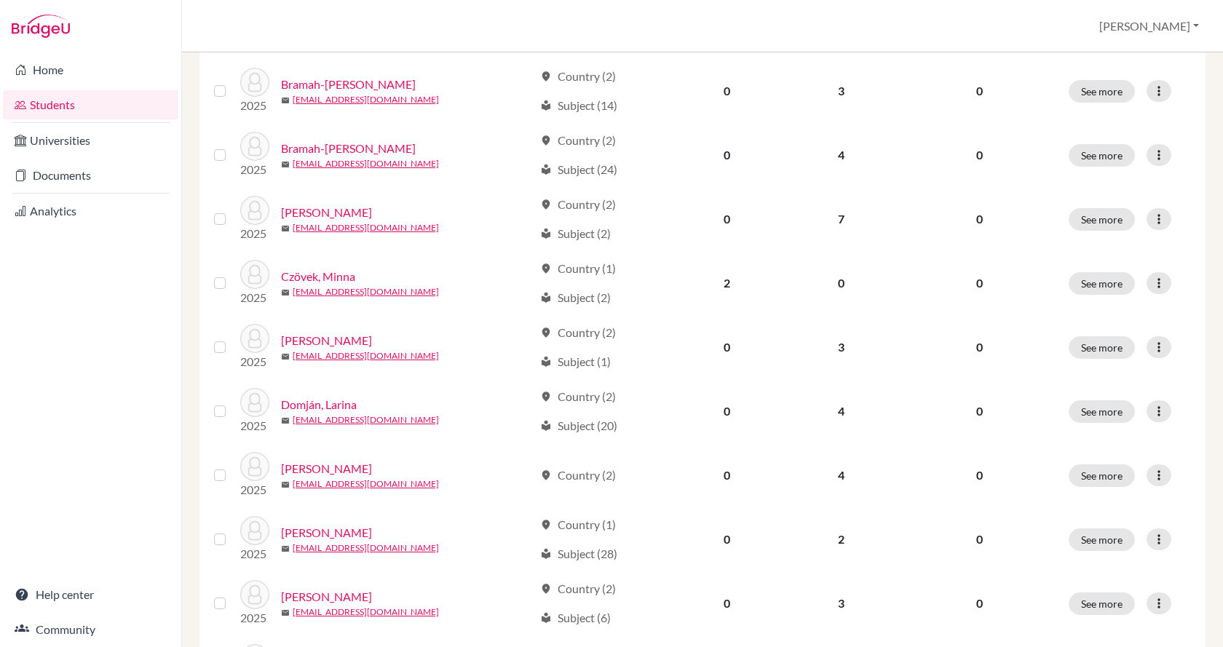
scroll to position [1019, 0]
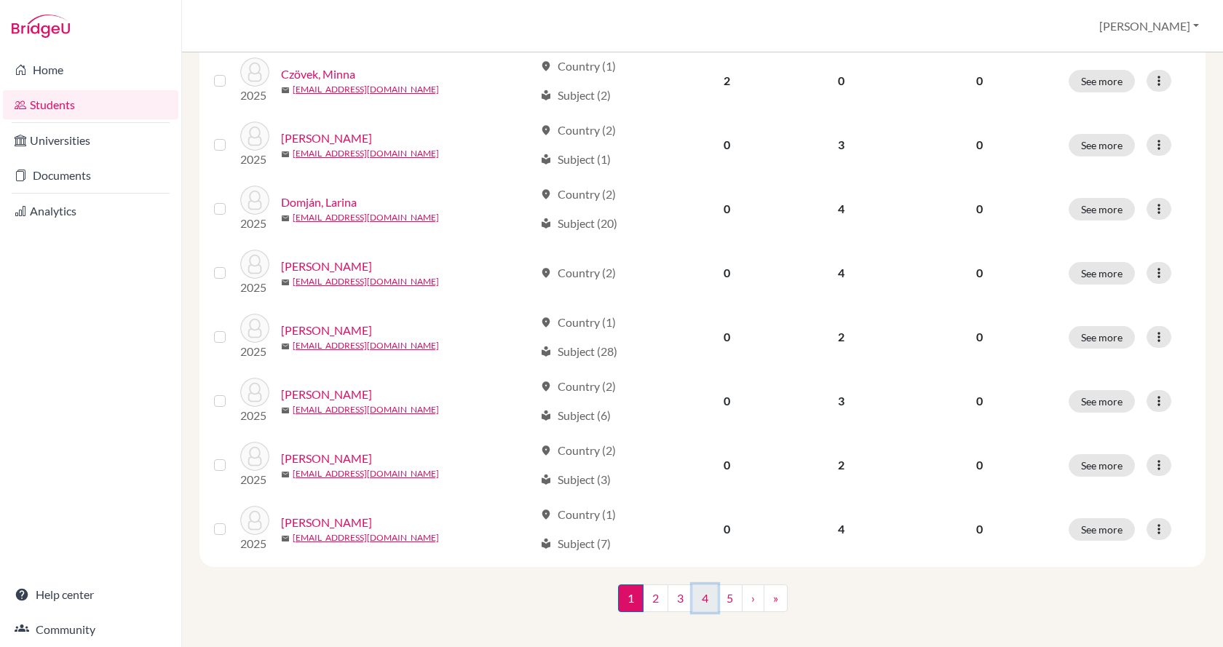
click at [695, 588] on link "4" at bounding box center [705, 599] width 25 height 28
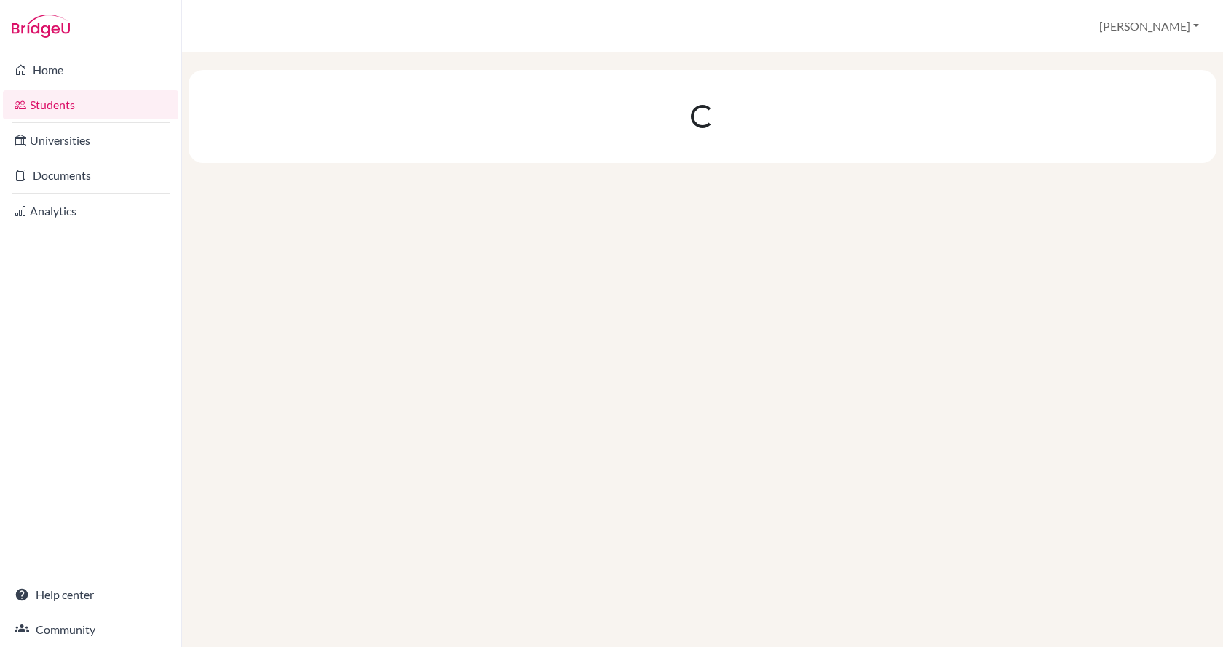
scroll to position [0, 0]
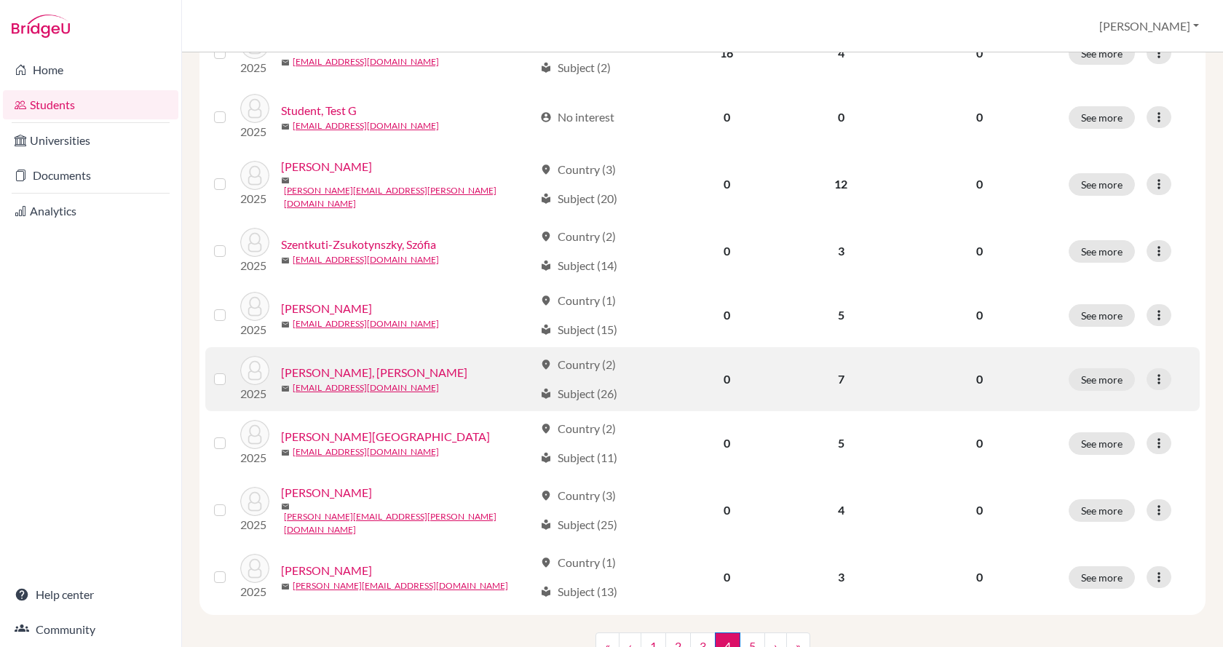
scroll to position [1019, 0]
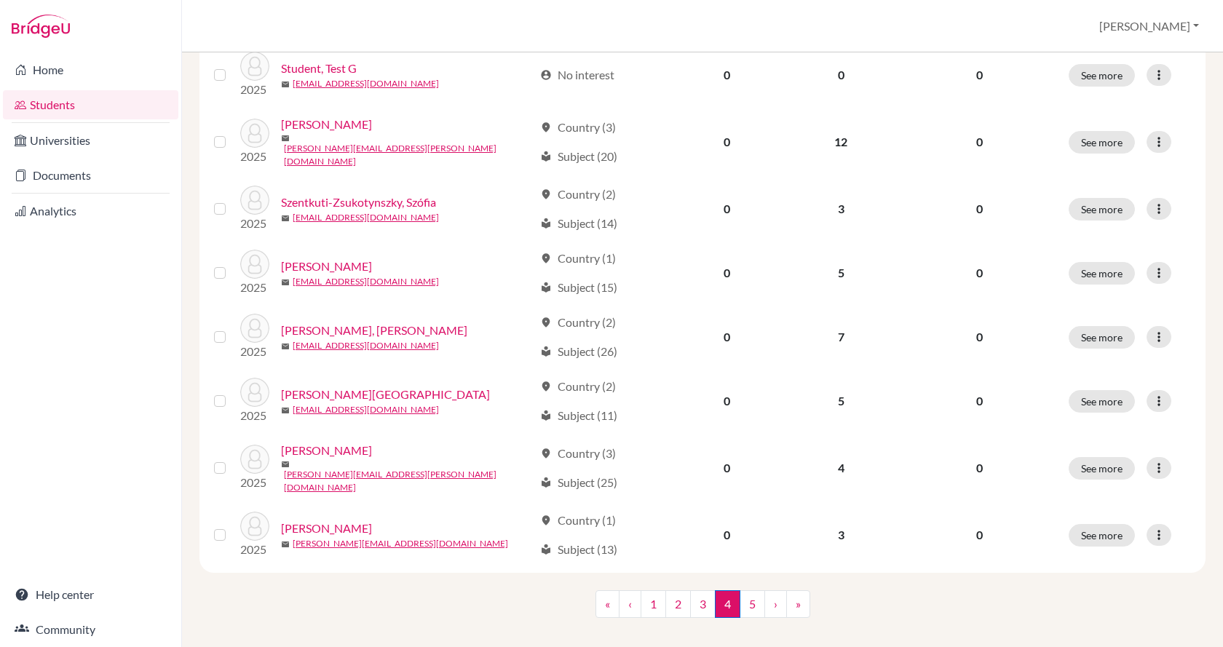
click at [270, 597] on div "« ‹ 1 2 3 4 (current) 5 › »" at bounding box center [703, 619] width 1028 height 57
click at [745, 591] on link "5" at bounding box center [752, 605] width 25 height 28
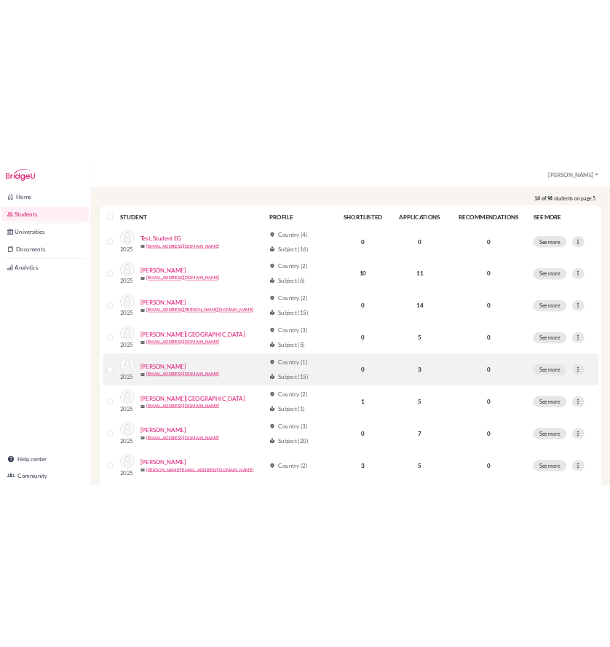
scroll to position [218, 0]
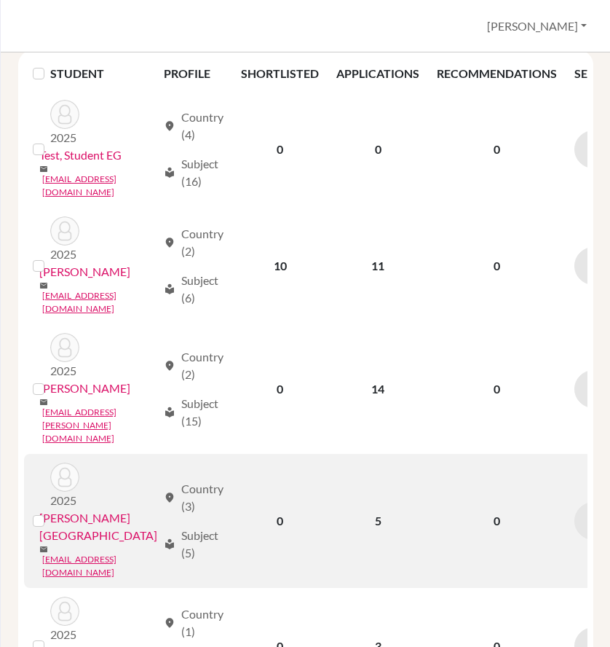
click at [72, 509] on link "Tulik, Zóra" at bounding box center [98, 526] width 118 height 35
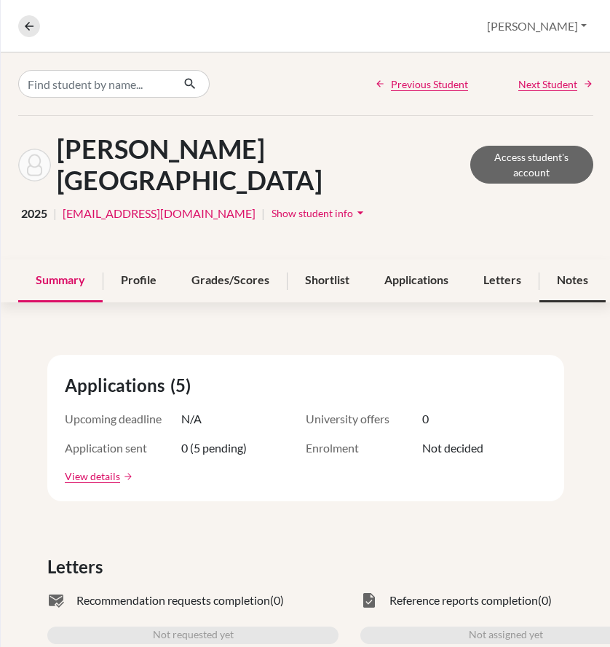
click at [559, 259] on div "Notes" at bounding box center [573, 280] width 66 height 43
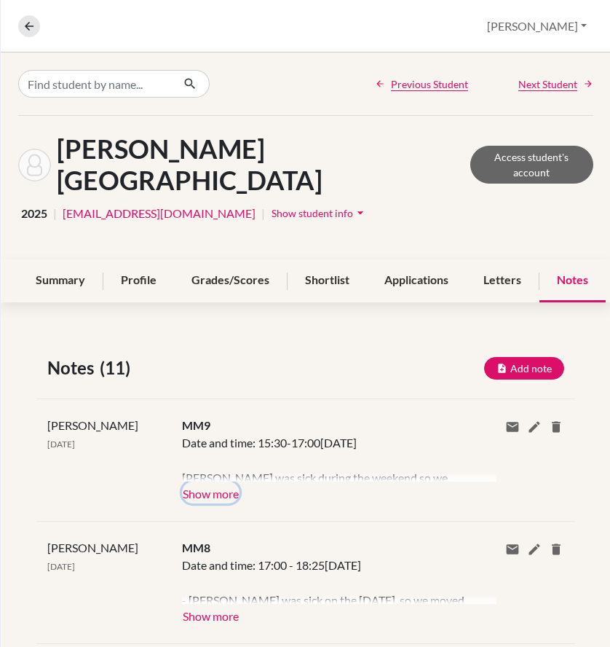
click at [225, 481] on button "Show more" at bounding box center [211, 492] width 58 height 22
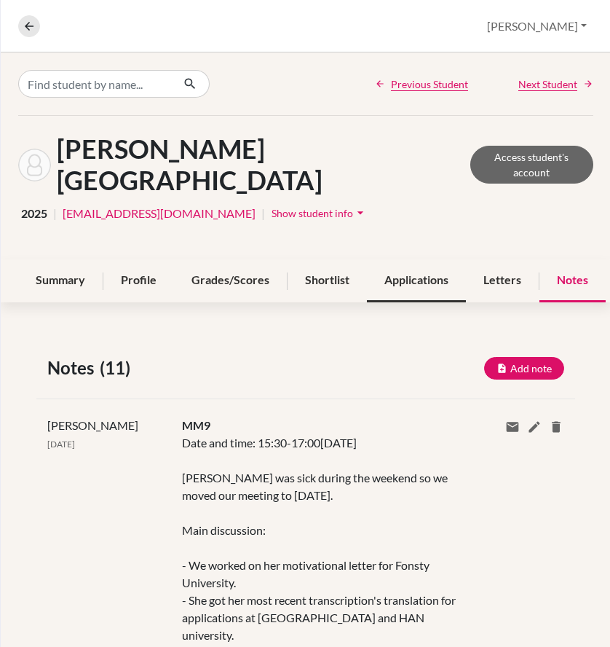
click at [417, 259] on div "Applications" at bounding box center [416, 280] width 99 height 43
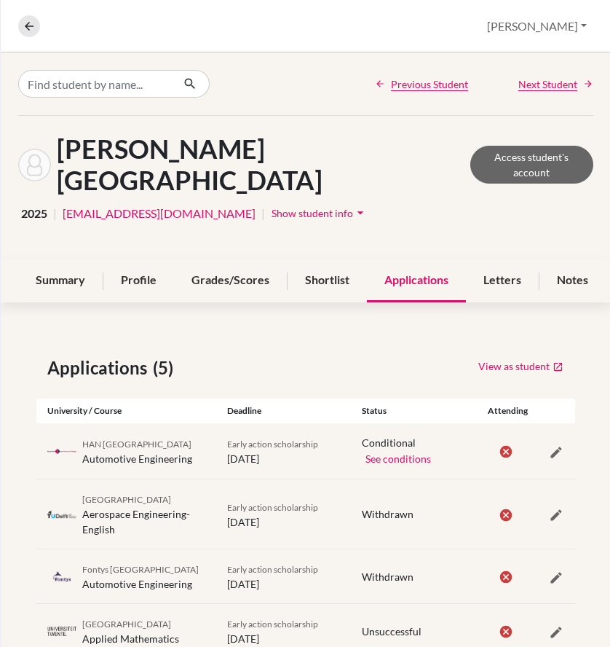
drag, startPoint x: 345, startPoint y: 444, endPoint x: 288, endPoint y: 461, distance: 59.2
click at [288, 461] on div "HAN University of Applied Sciences Automotive Engineering Early action scholars…" at bounding box center [305, 450] width 539 height 55
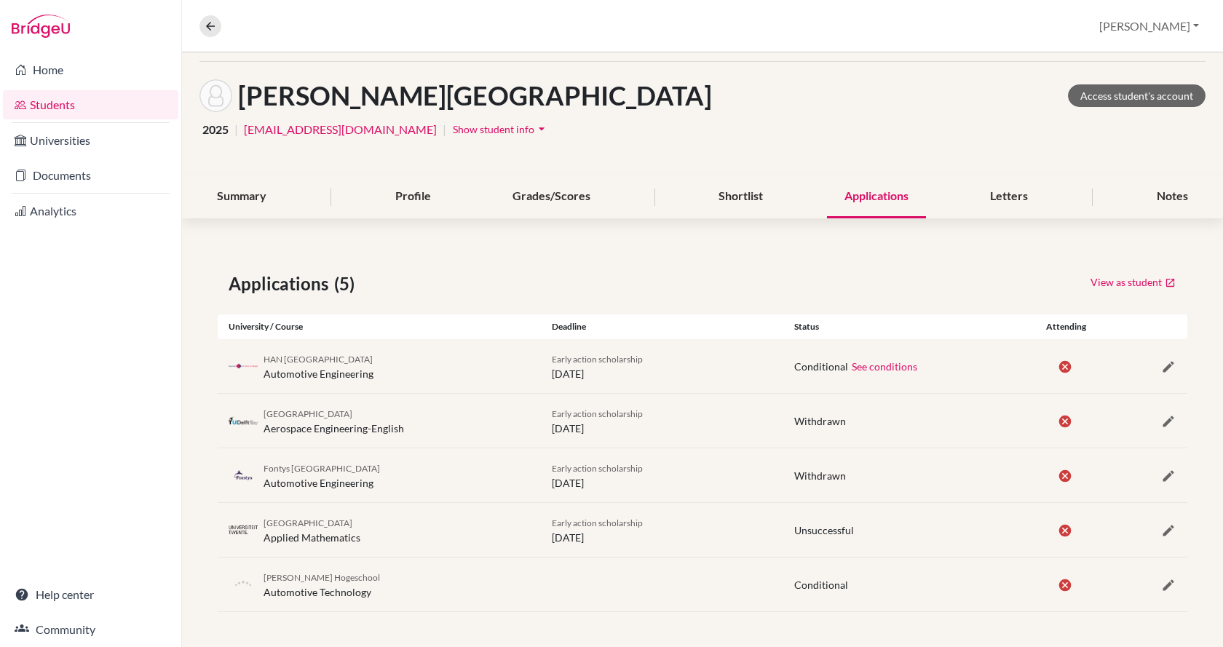
scroll to position [54, 0]
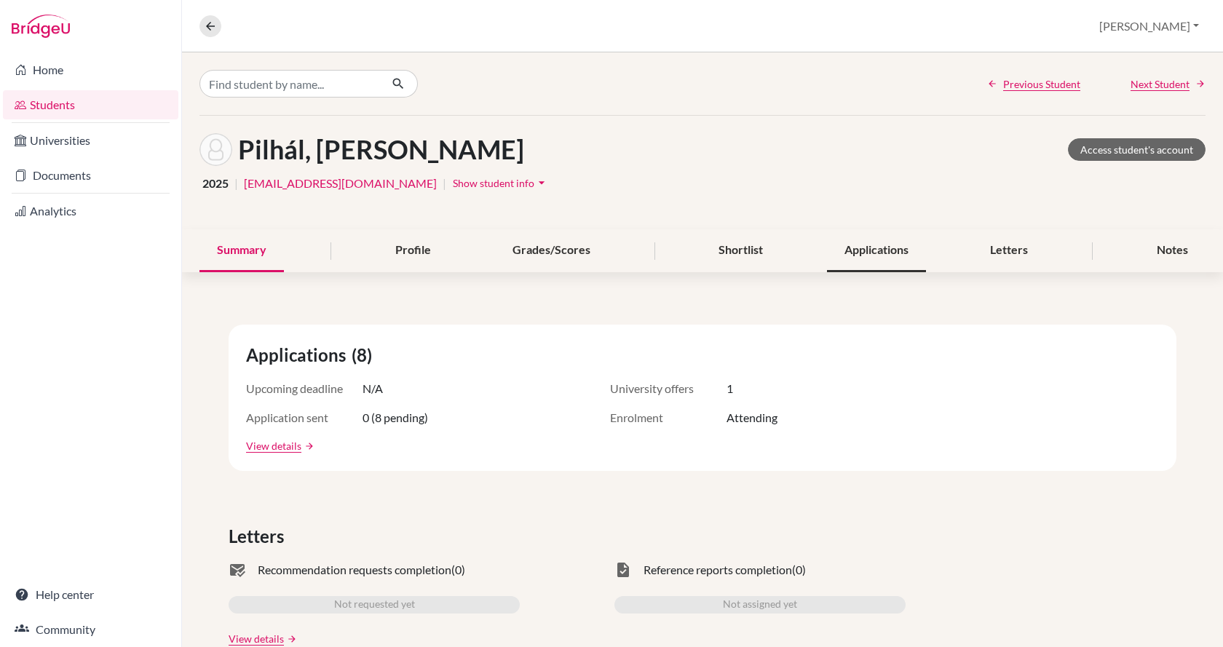
click at [887, 246] on div "Applications" at bounding box center [876, 250] width 99 height 43
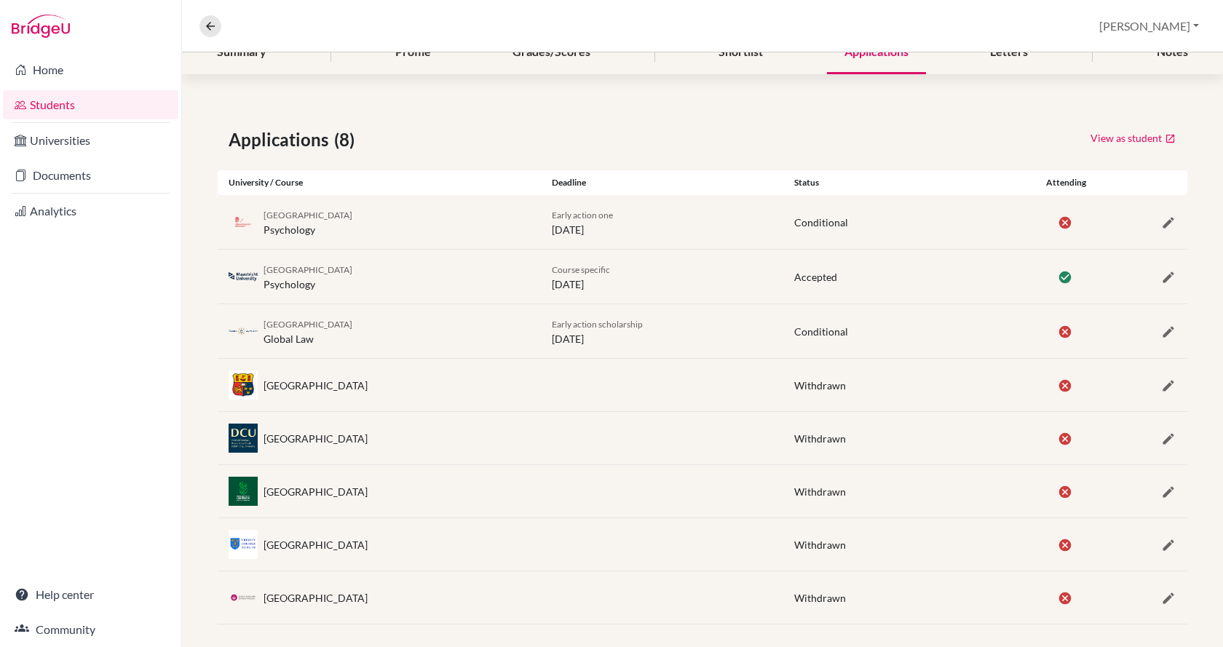
scroll to position [210, 0]
